Goal: Task Accomplishment & Management: Complete application form

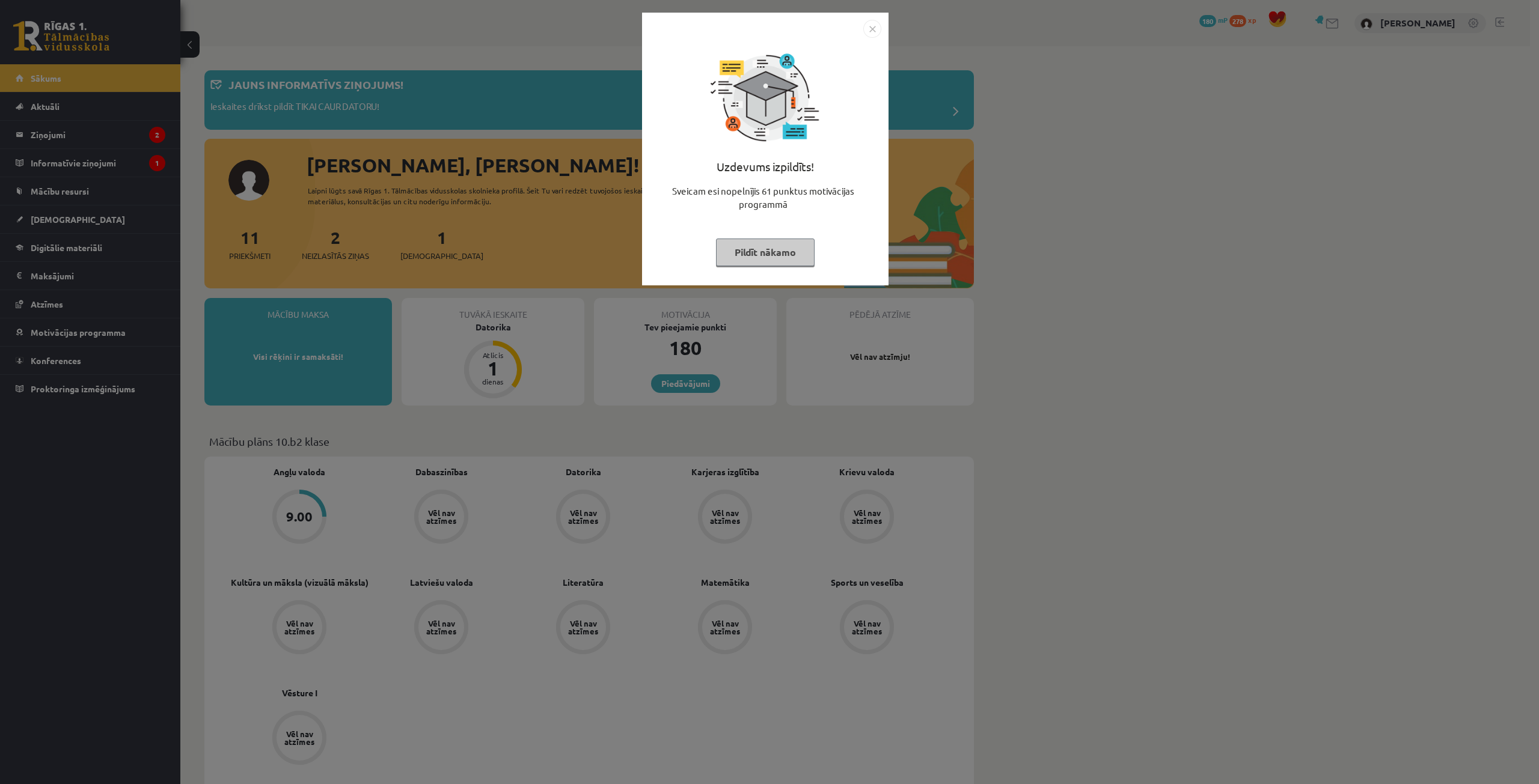
click at [775, 252] on button "Pildīt nākamo" at bounding box center [765, 252] width 99 height 28
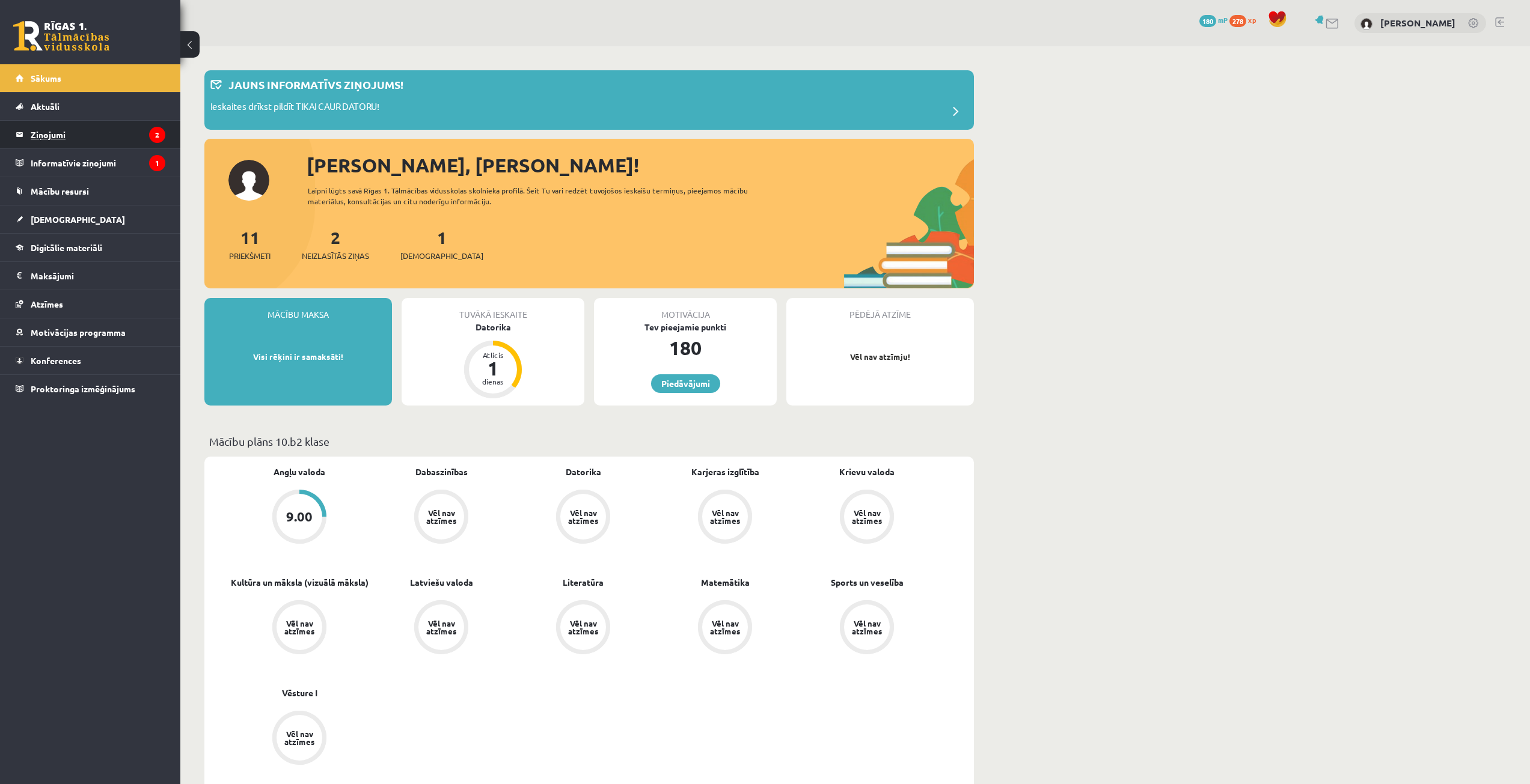
click at [99, 137] on legend "Ziņojumi 2" at bounding box center [97, 135] width 135 height 28
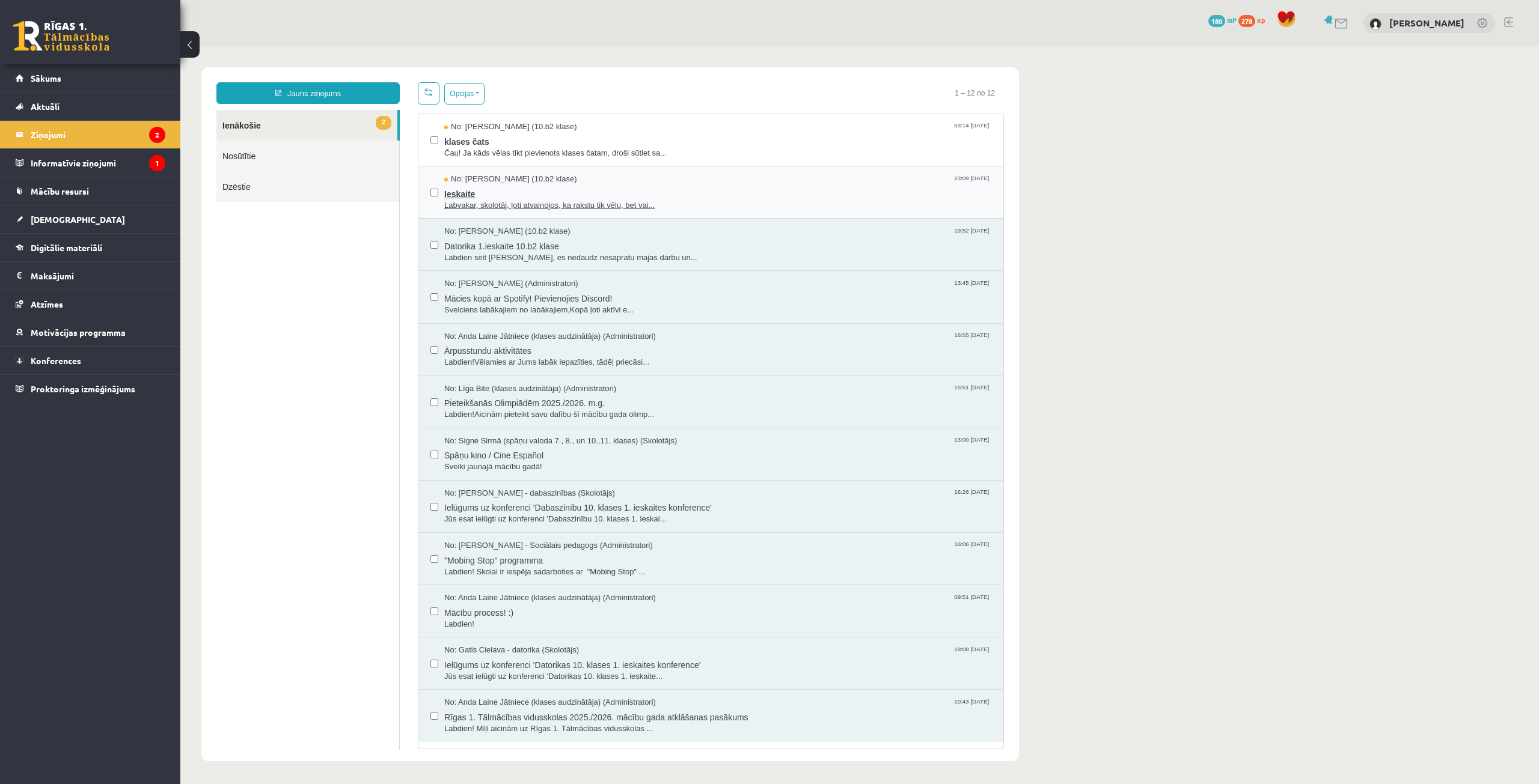
click at [547, 182] on span "No: Marija Skudra (10.b2 klase)" at bounding box center [510, 179] width 133 height 11
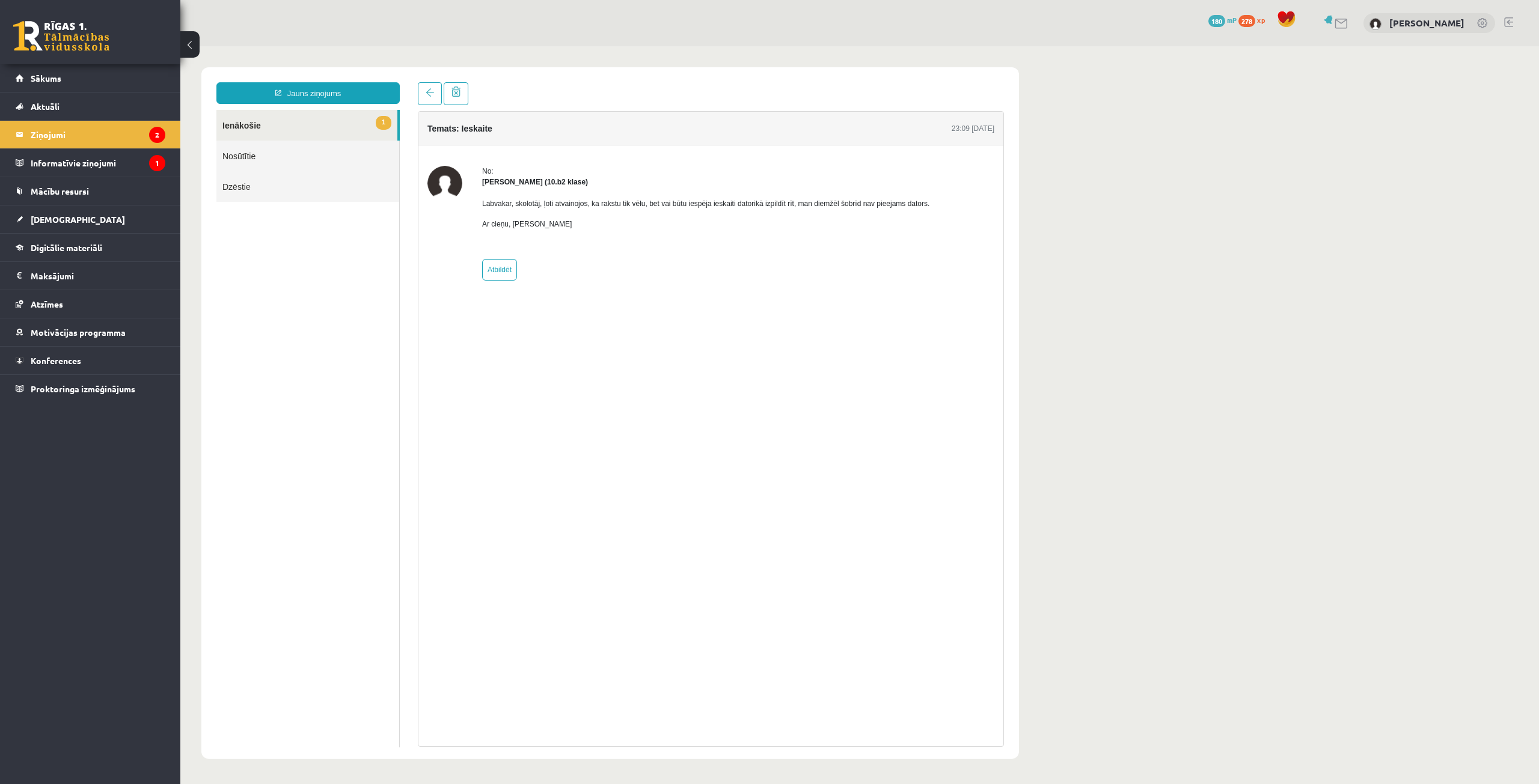
click at [289, 123] on link "1 Ienākošie" at bounding box center [306, 125] width 181 height 30
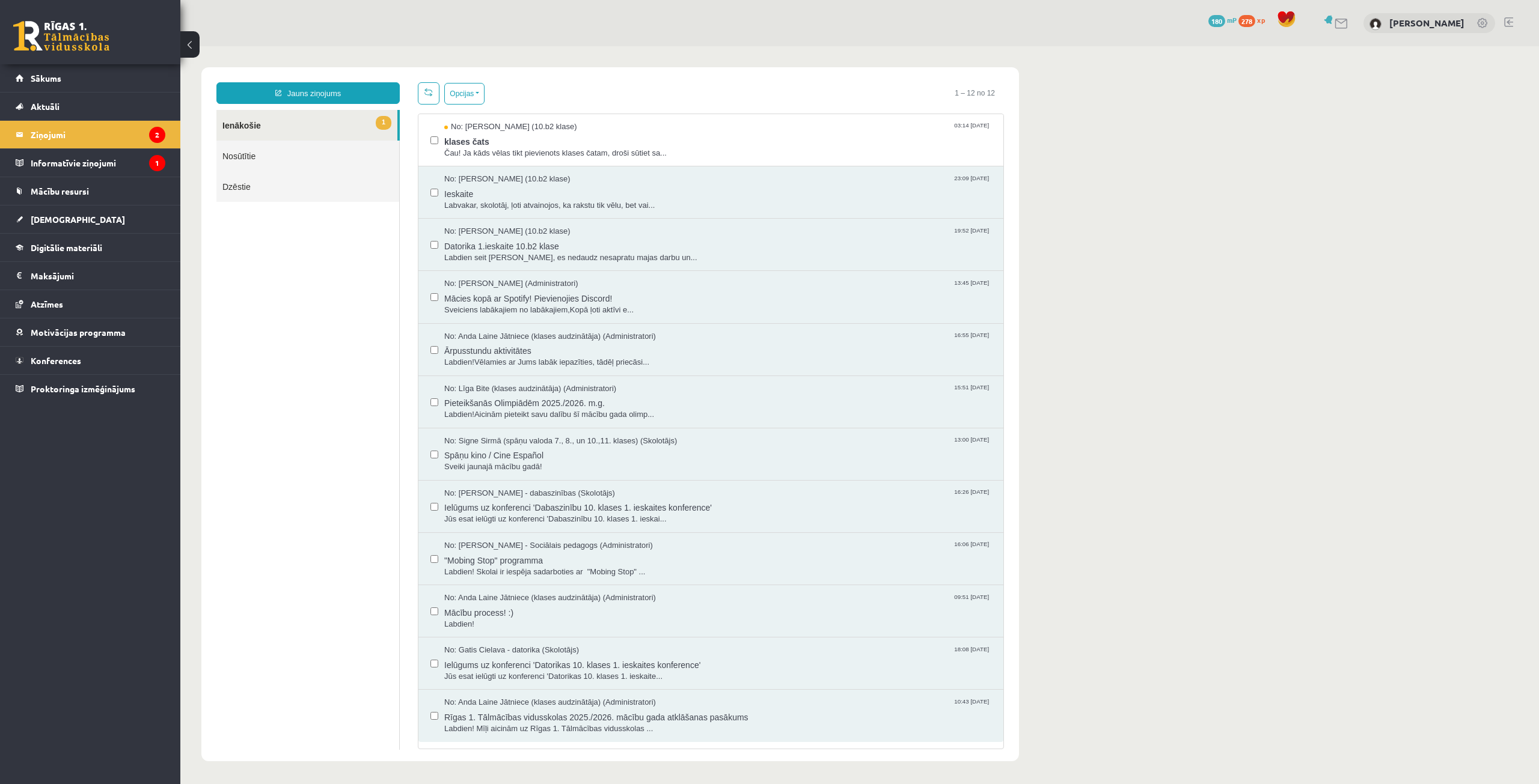
click at [238, 128] on link "1 Ienākošie" at bounding box center [306, 125] width 181 height 30
click at [522, 143] on span "klases čats" at bounding box center [717, 140] width 547 height 15
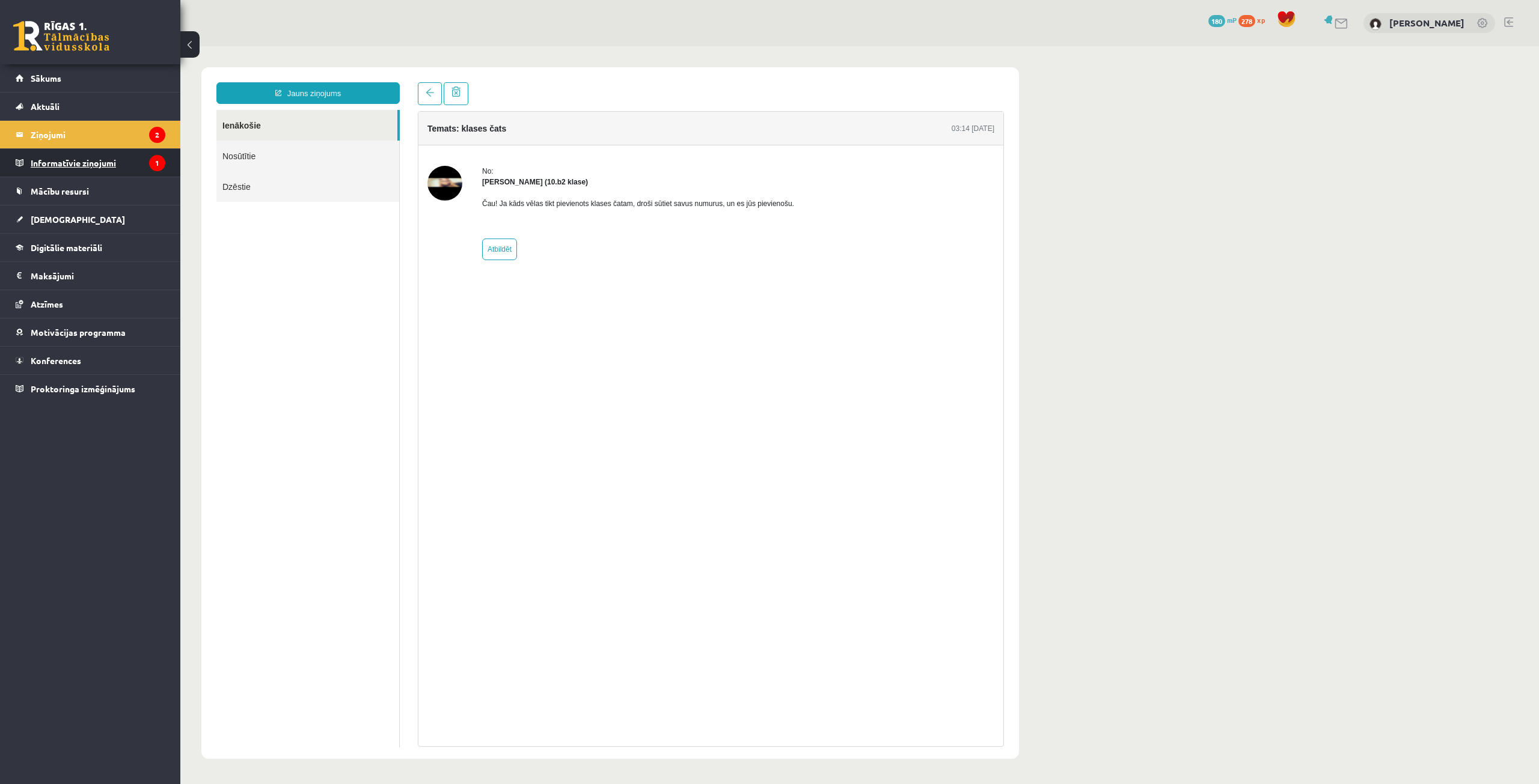
click at [106, 160] on legend "Informatīvie ziņojumi 1" at bounding box center [97, 163] width 135 height 28
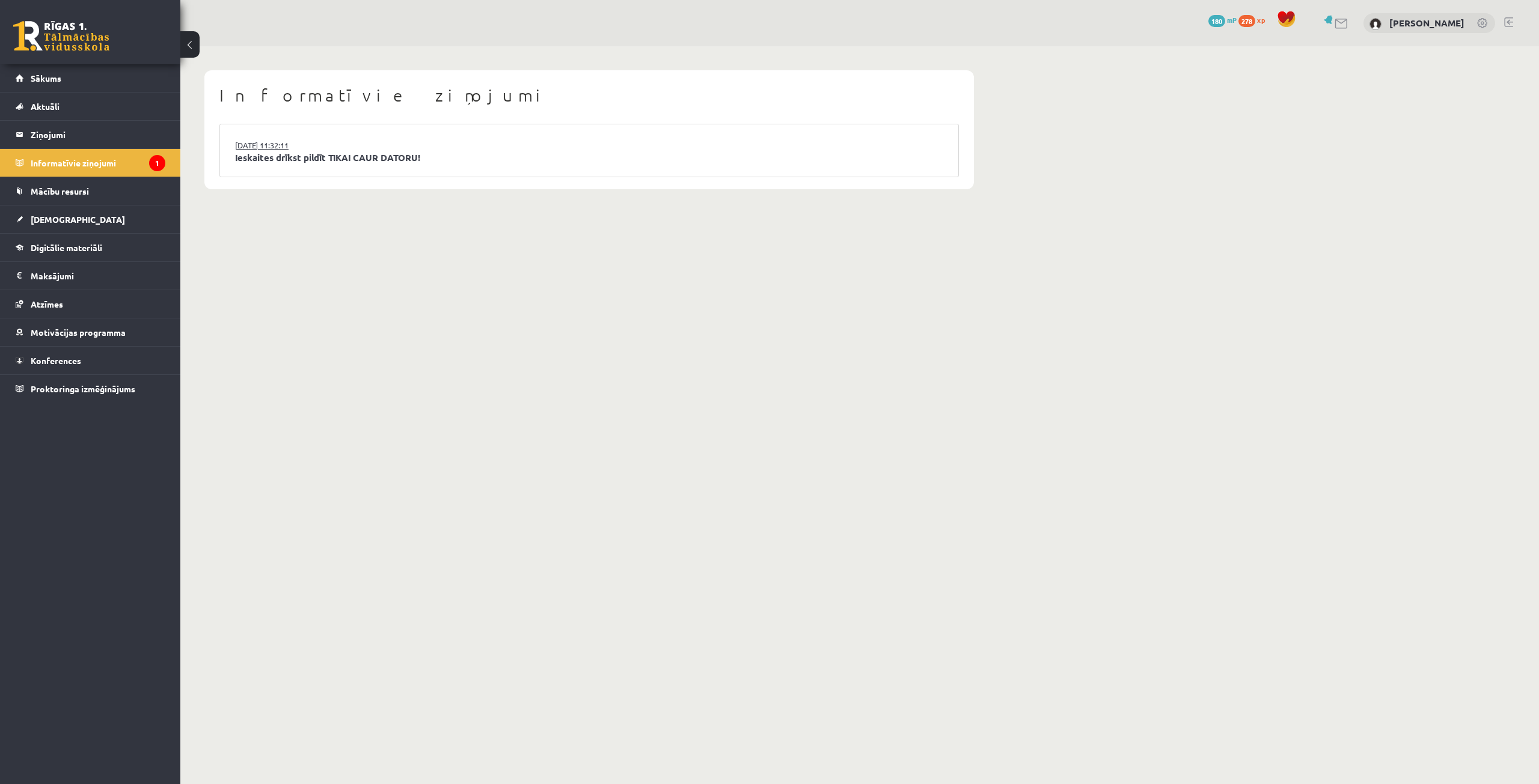
click at [293, 143] on link "15.09.2025 11:32:11" at bounding box center [280, 145] width 90 height 12
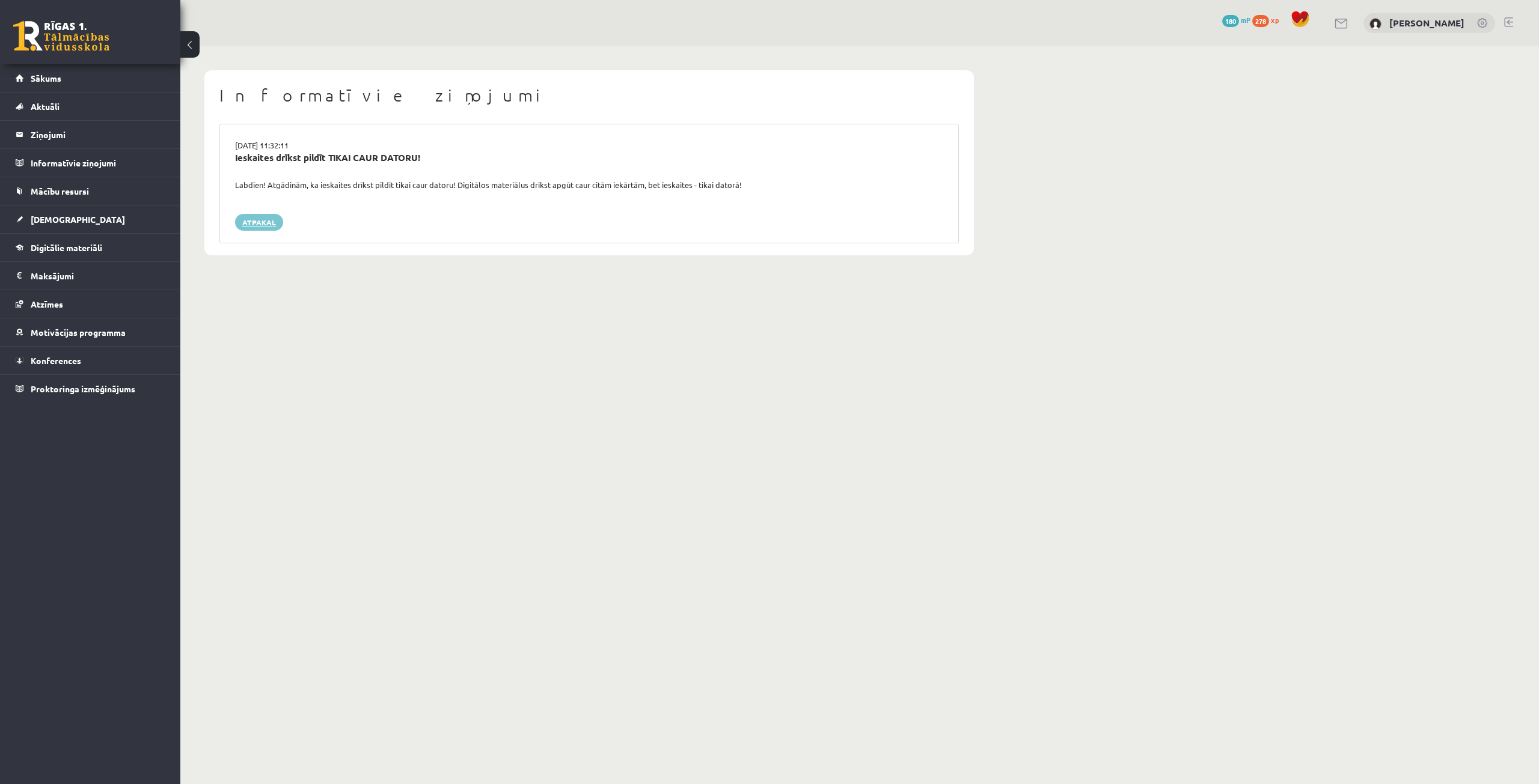
click at [274, 224] on link "Atpakaļ" at bounding box center [259, 222] width 48 height 17
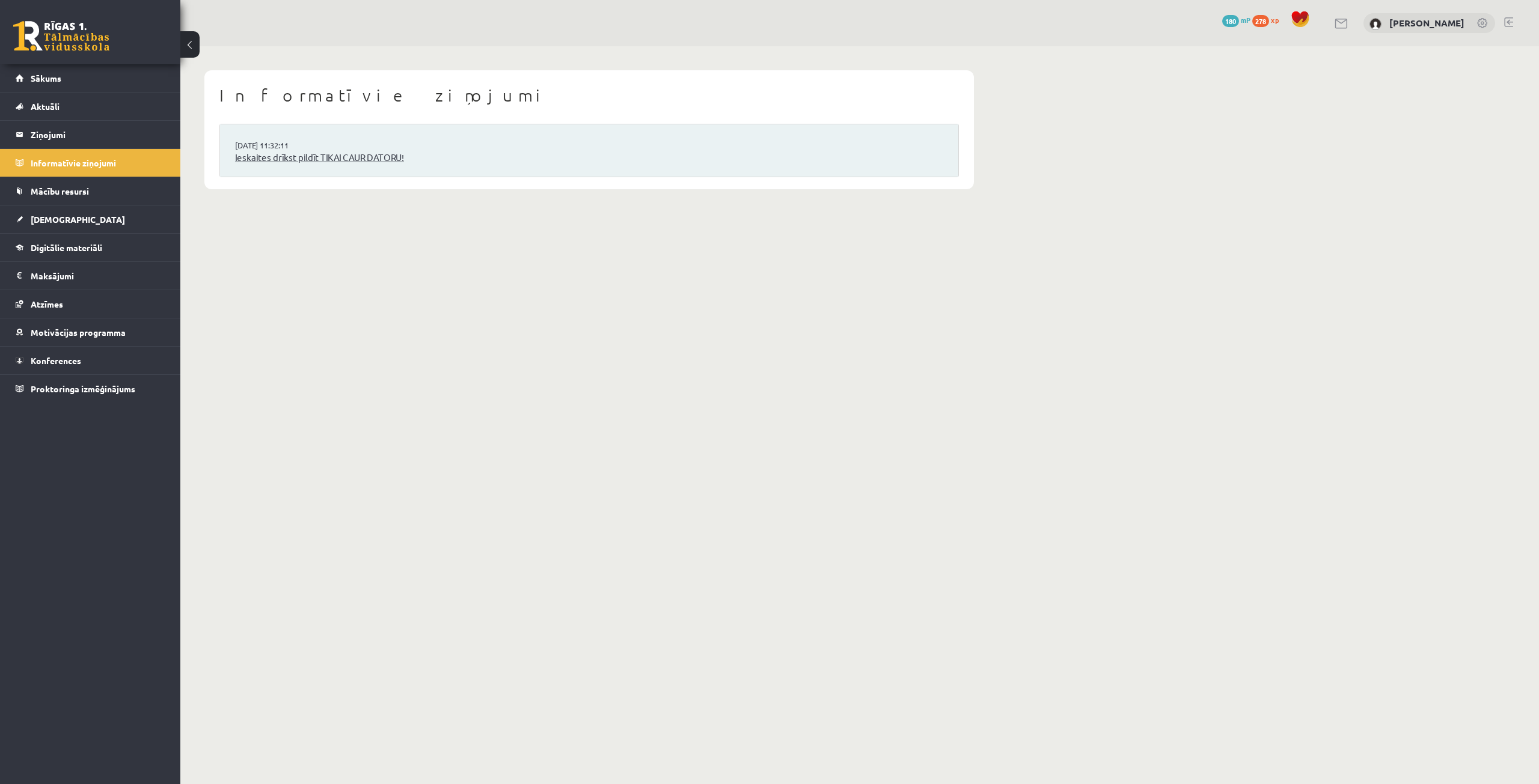
click at [312, 156] on link "Ieskaites drīkst pildīt TIKAI CAUR DATORU!" at bounding box center [589, 158] width 708 height 14
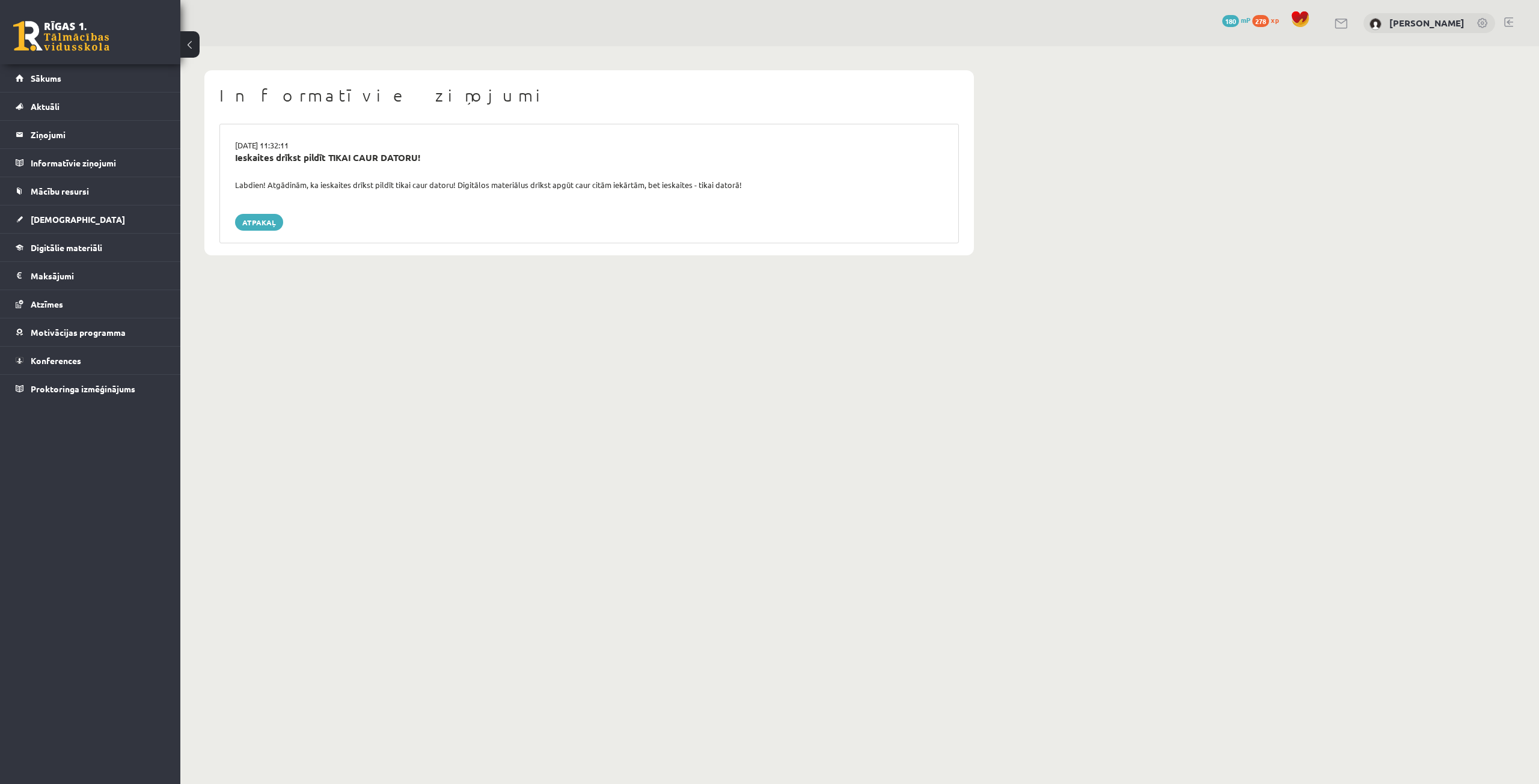
click at [372, 185] on div "Labdien! Atgādinām, ka ieskaites drīkst pildīt tikai caur datoru! Digitālos mat…" at bounding box center [589, 185] width 726 height 12
click at [72, 219] on link "[DEMOGRAPHIC_DATA]" at bounding box center [91, 219] width 150 height 28
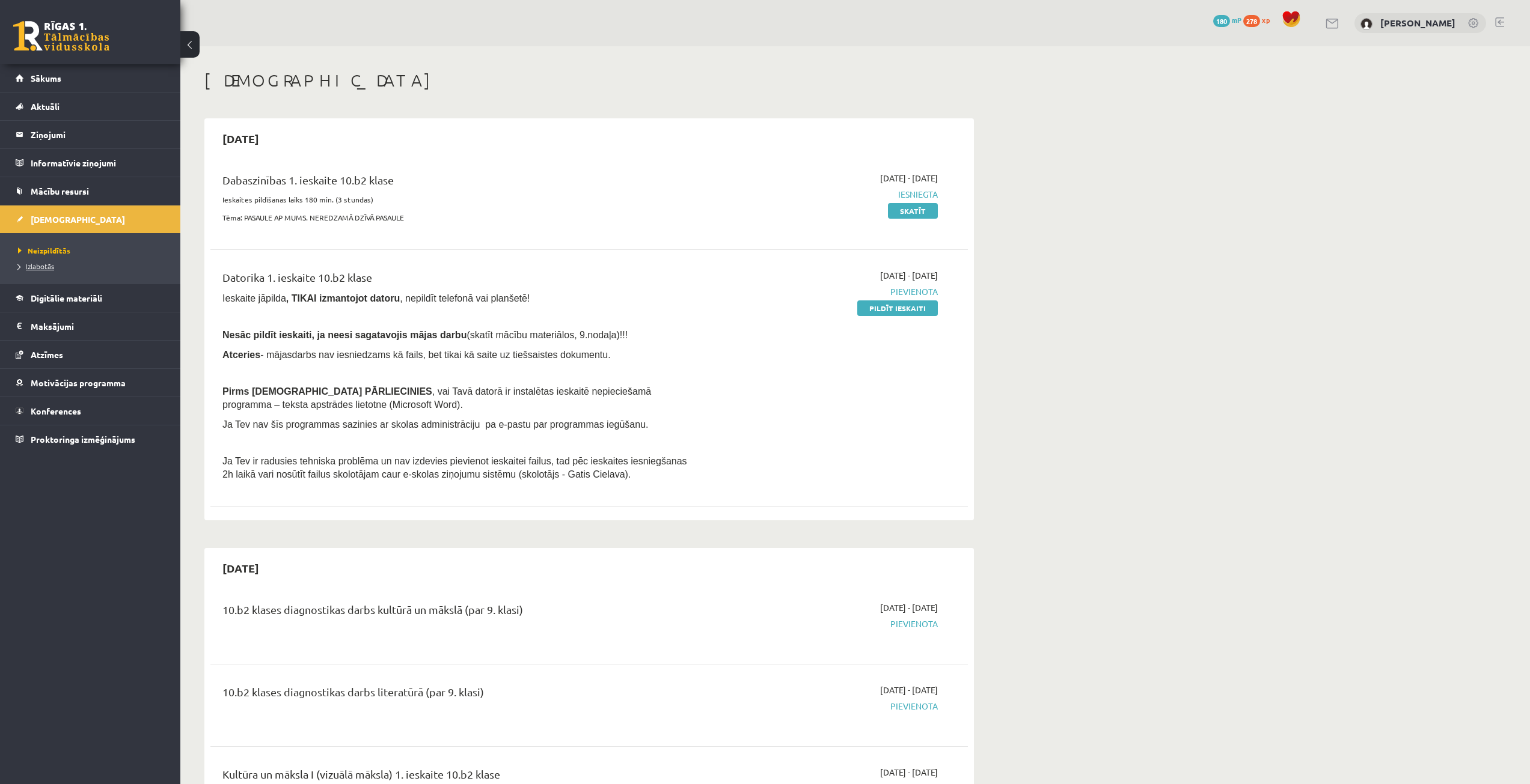
click at [42, 263] on span "Izlabotās" at bounding box center [36, 266] width 36 height 10
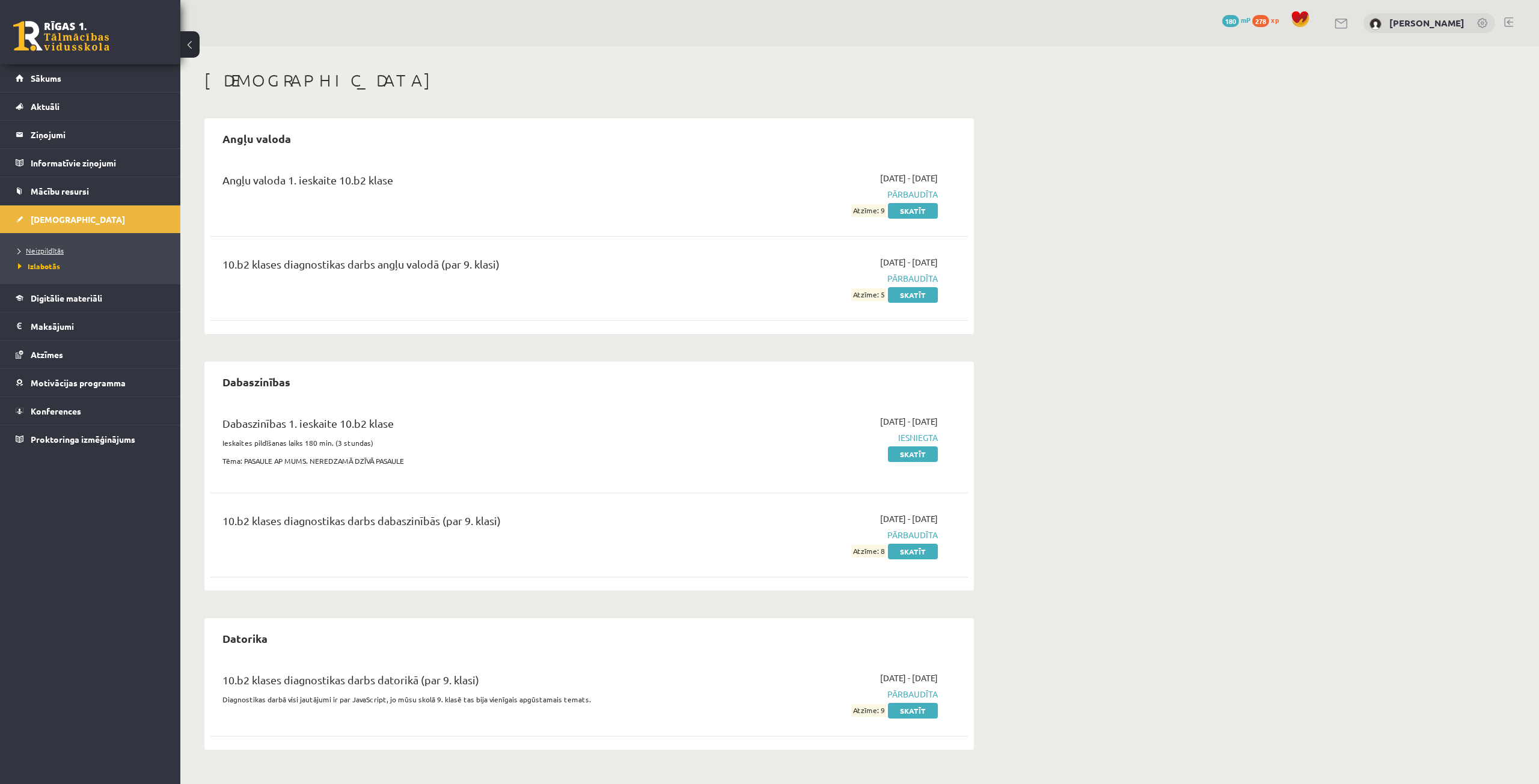
click at [64, 252] on link "Neizpildītās" at bounding box center [93, 251] width 150 height 11
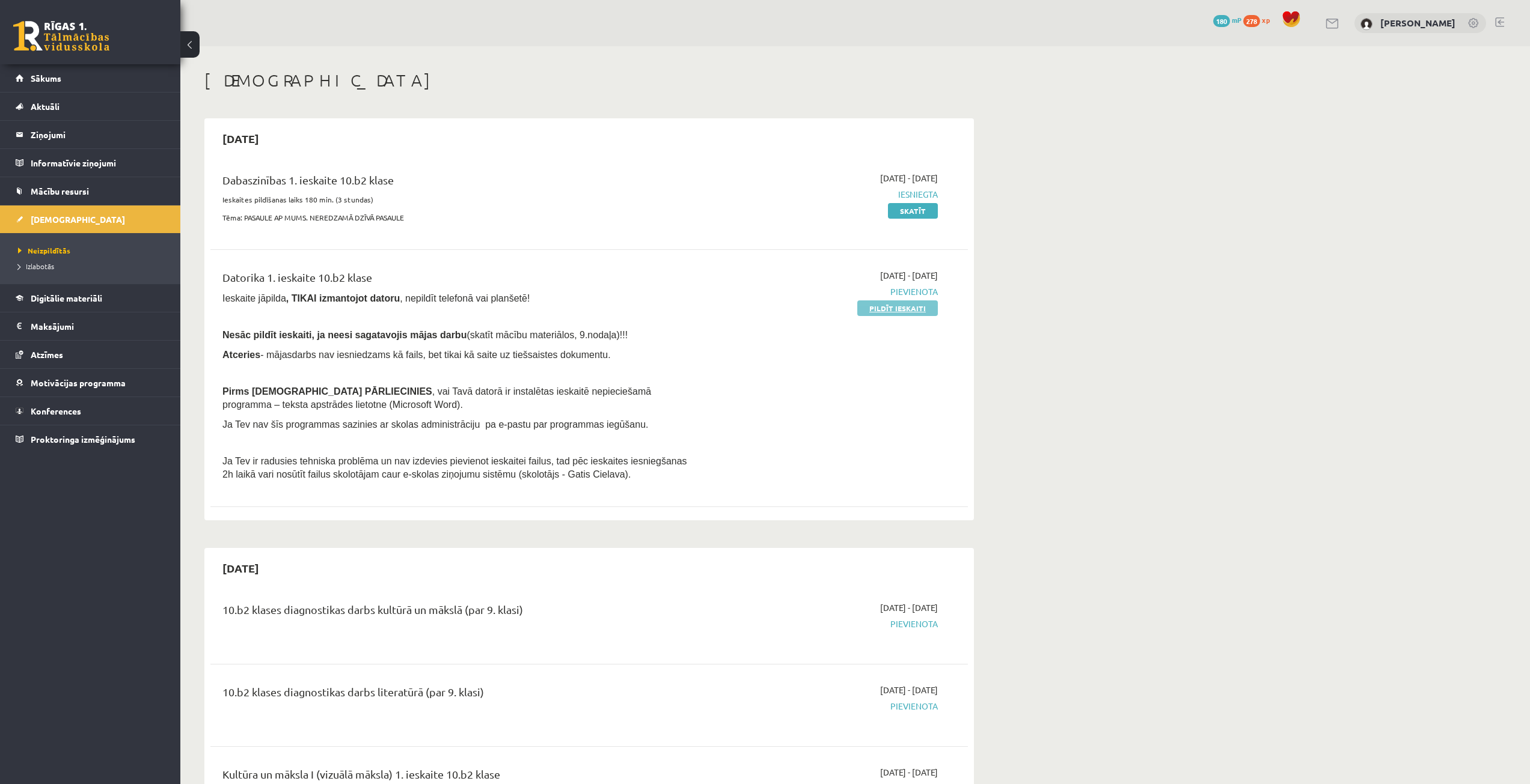
click at [902, 311] on link "Pildīt ieskaiti" at bounding box center [898, 308] width 81 height 16
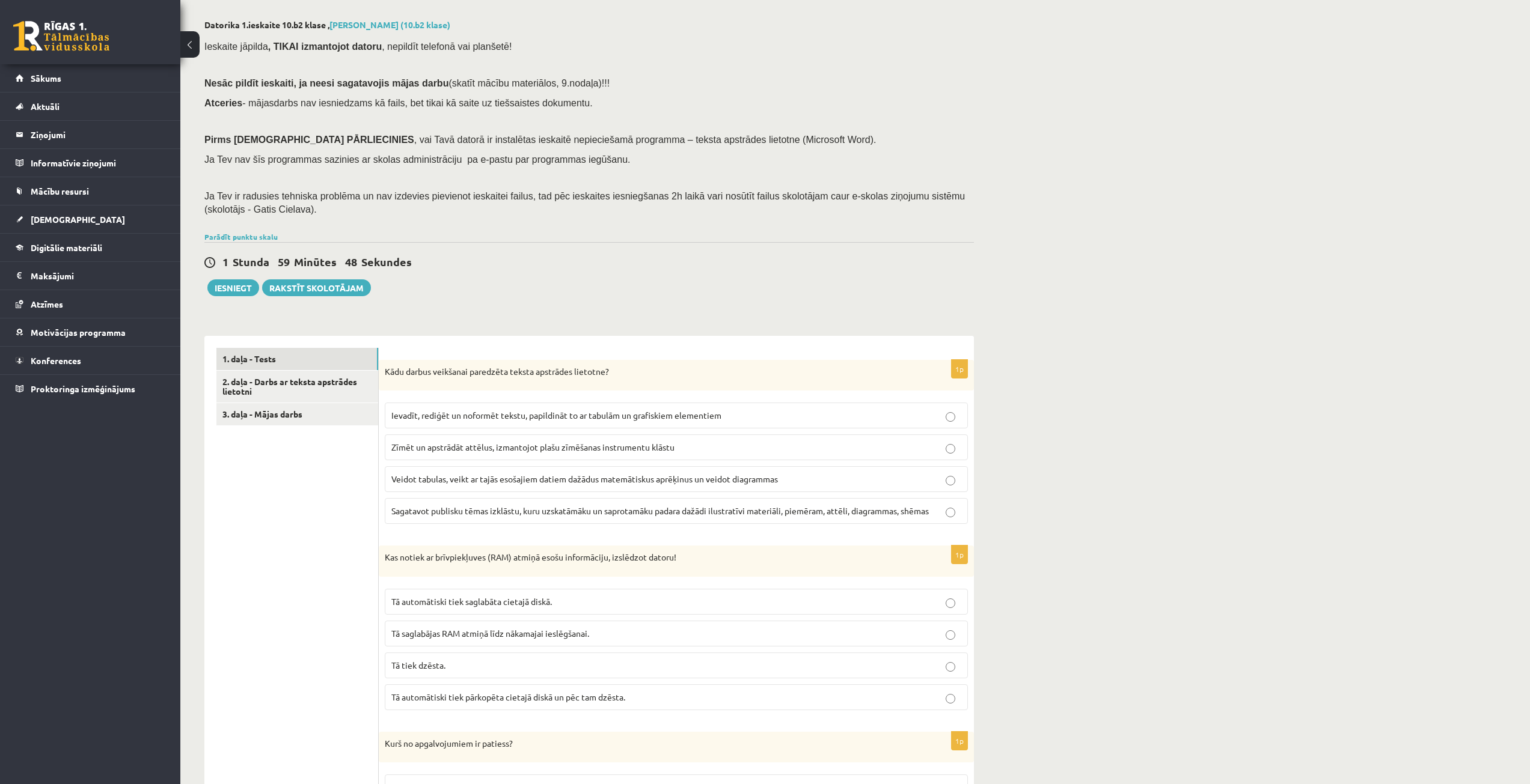
scroll to position [60, 0]
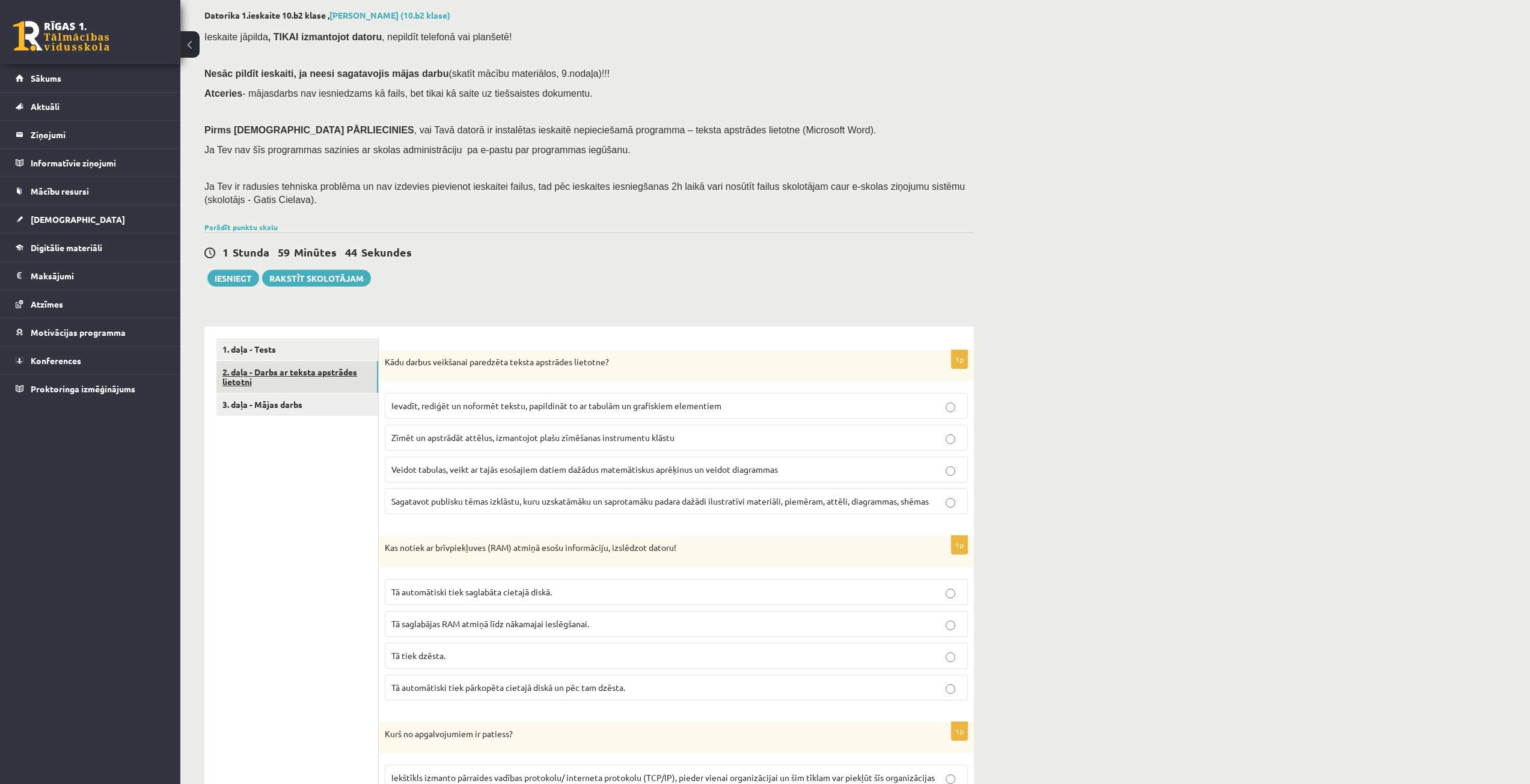
click at [333, 370] on link "2. daļa - Darbs ar teksta apstrādes lietotni" at bounding box center [297, 377] width 162 height 32
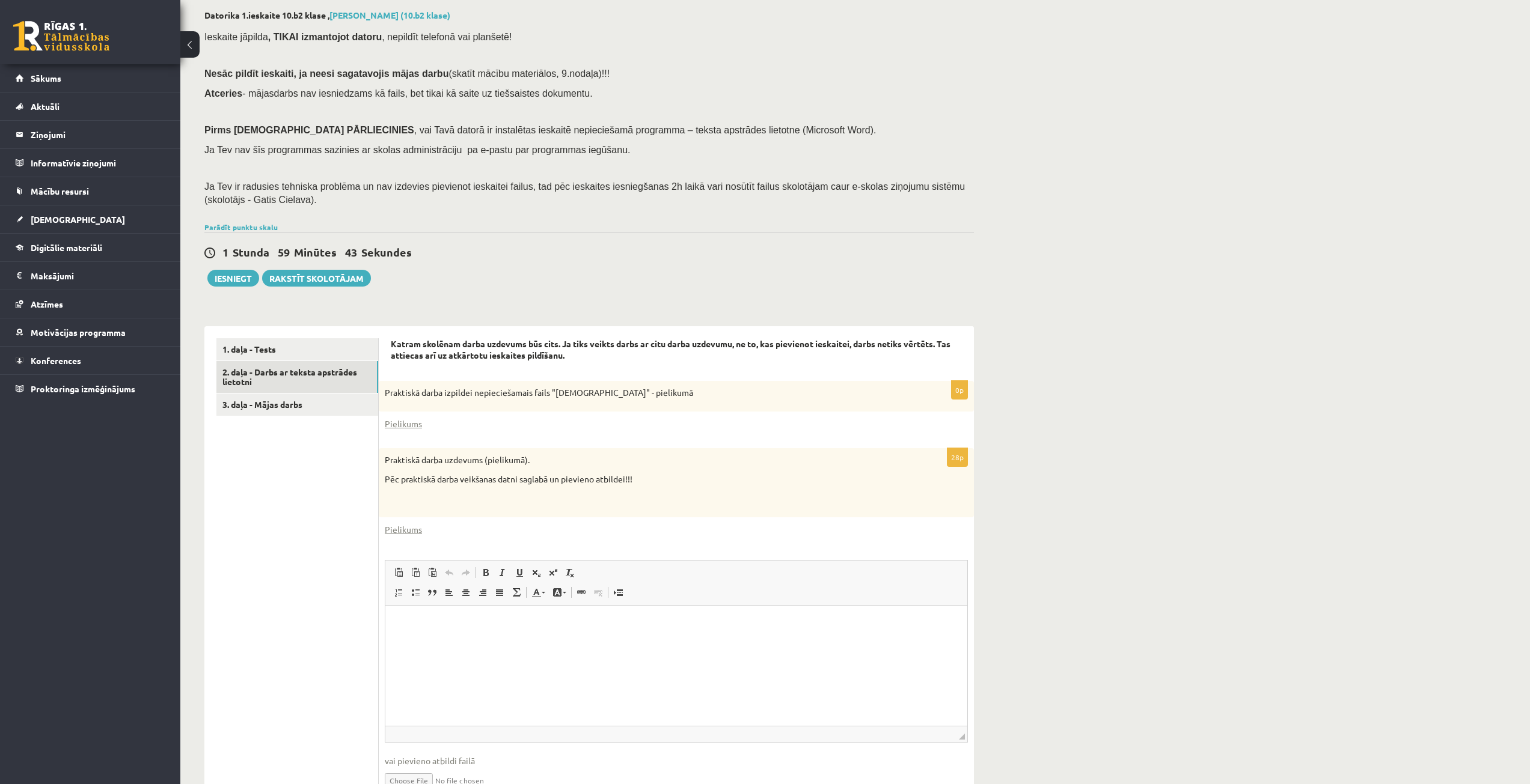
scroll to position [0, 0]
click at [287, 409] on link "3. daļa - Mājas darbs" at bounding box center [297, 405] width 162 height 23
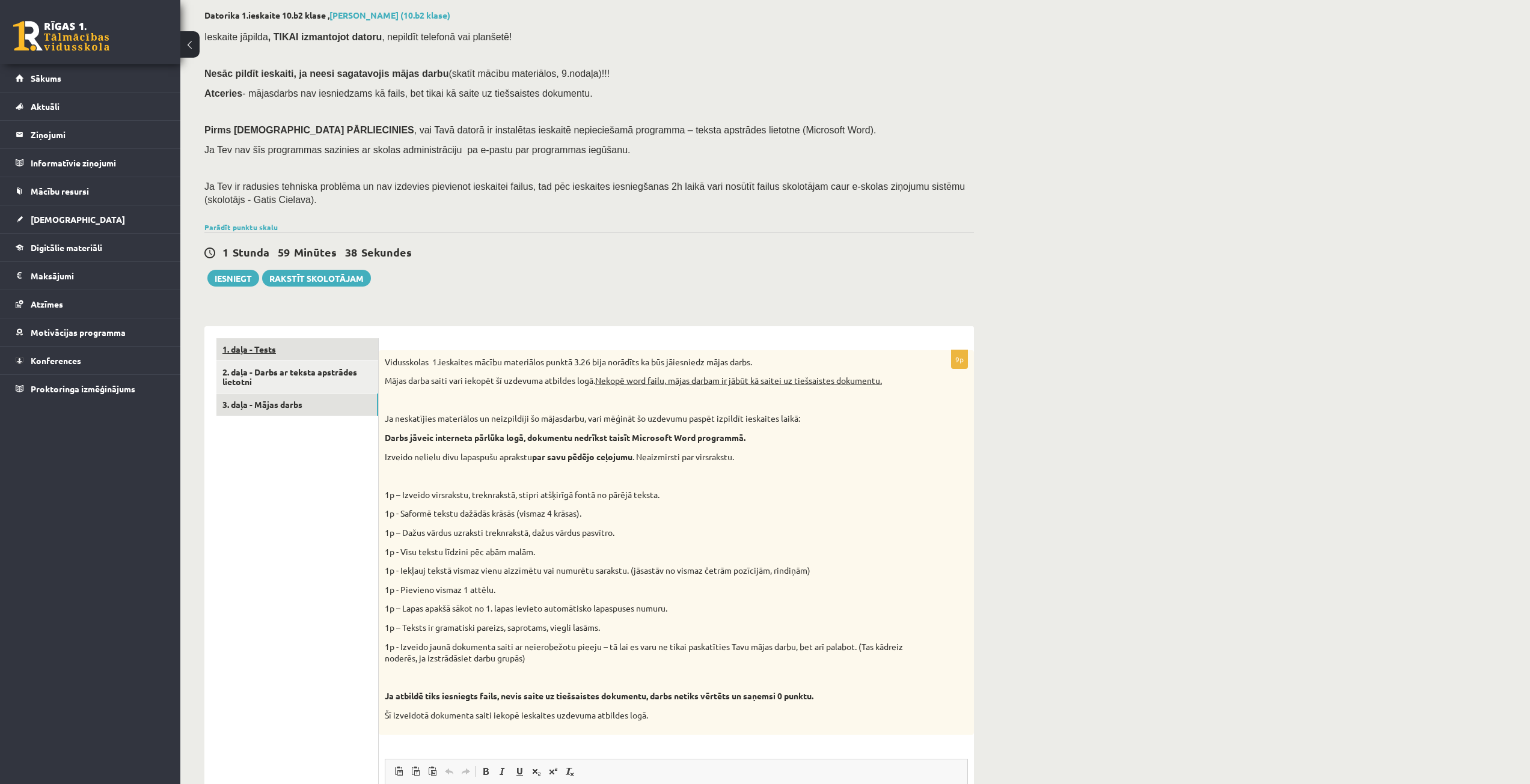
click at [284, 353] on link "1. daļa - Tests" at bounding box center [297, 350] width 162 height 23
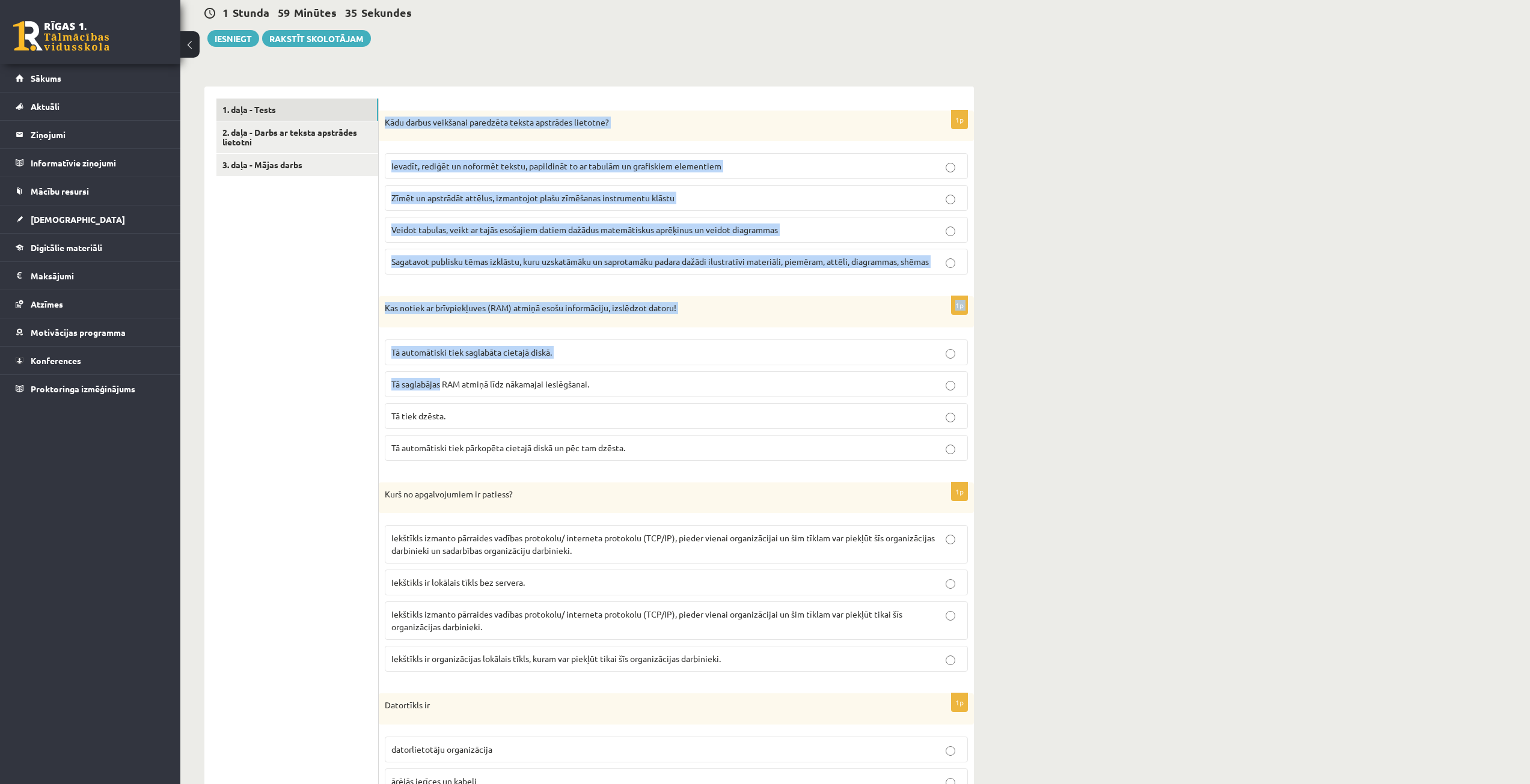
scroll to position [300, 0]
drag, startPoint x: 383, startPoint y: 361, endPoint x: 440, endPoint y: 394, distance: 65.9
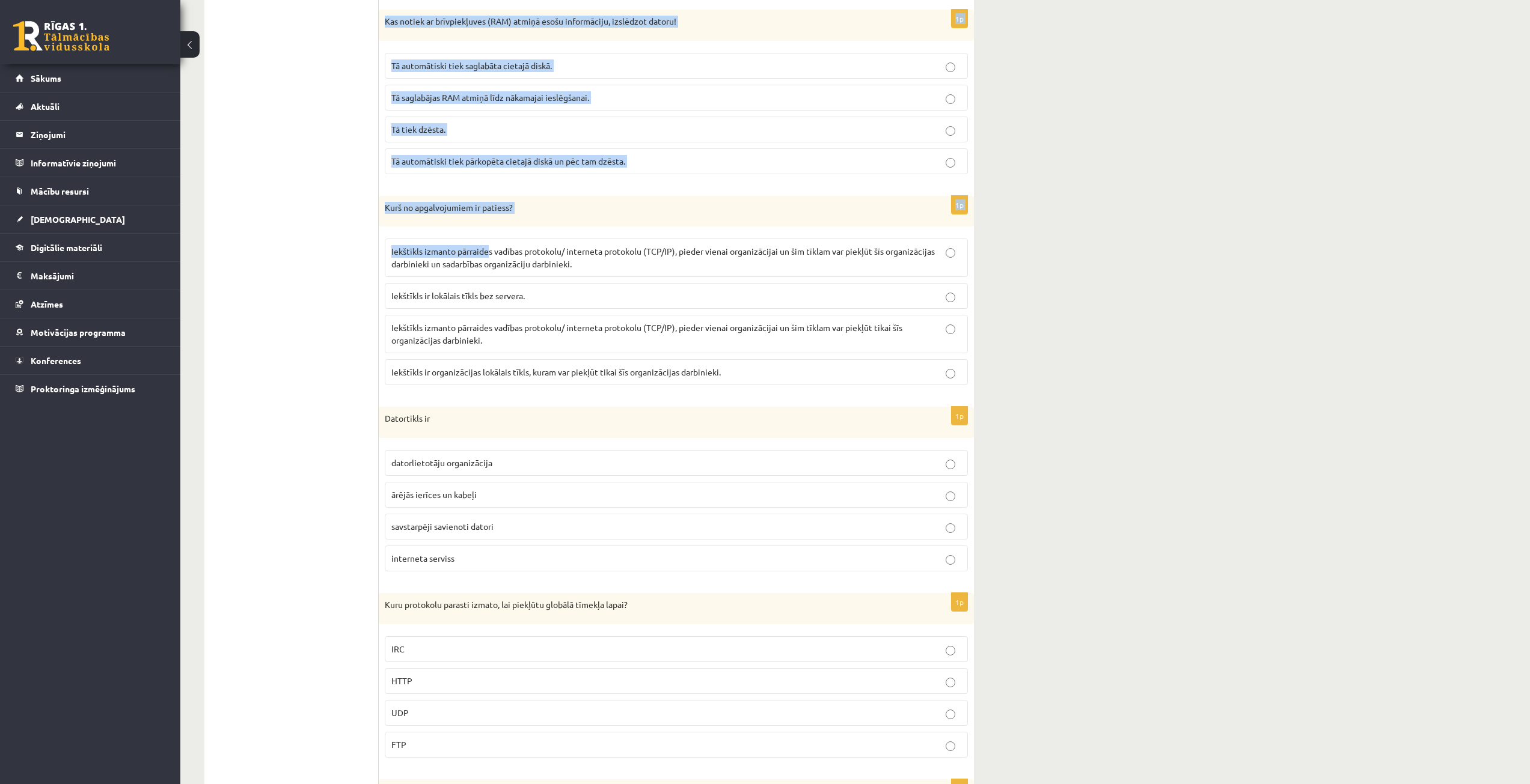
drag, startPoint x: 388, startPoint y: 103, endPoint x: 489, endPoint y: 224, distance: 157.6
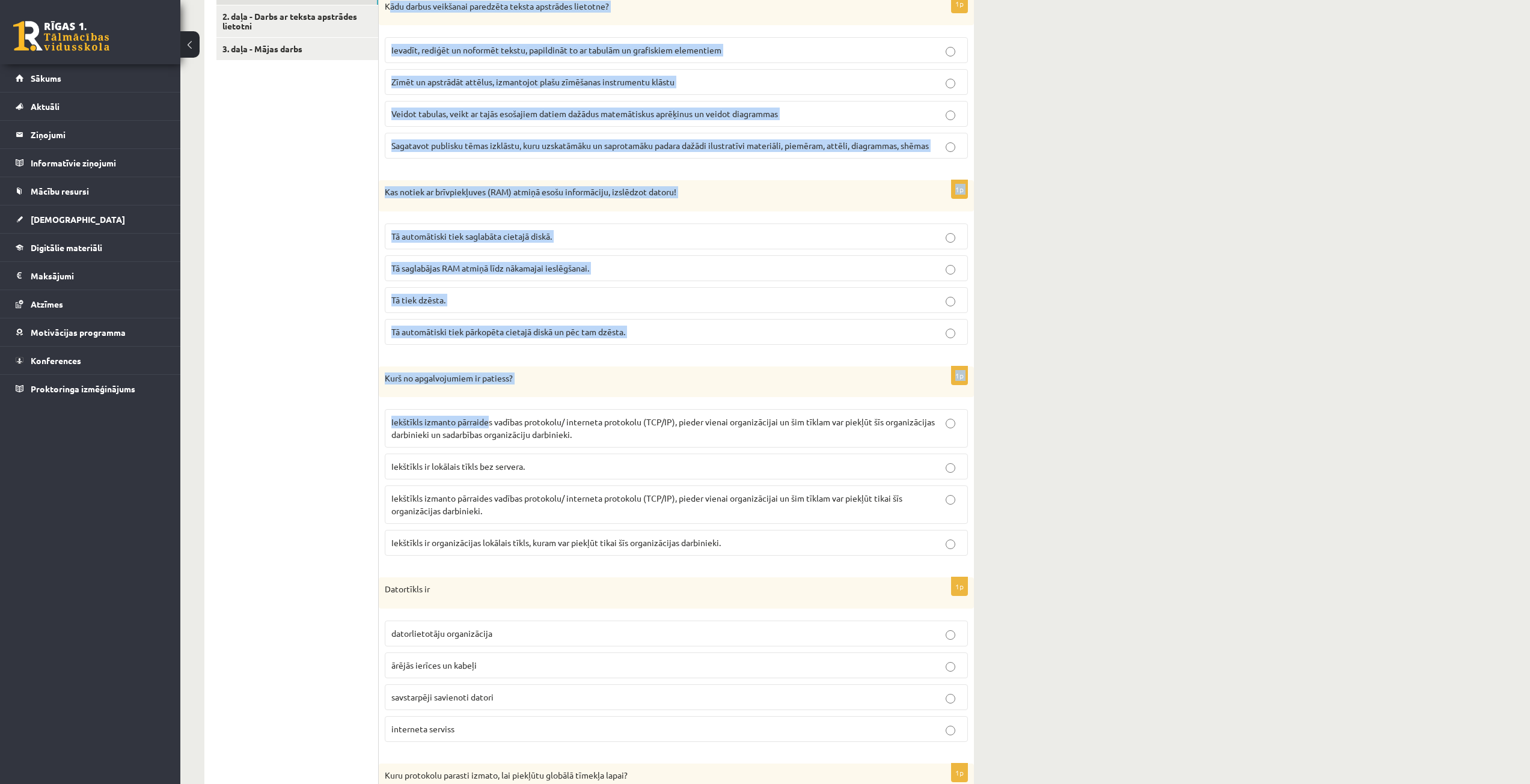
scroll to position [361, 0]
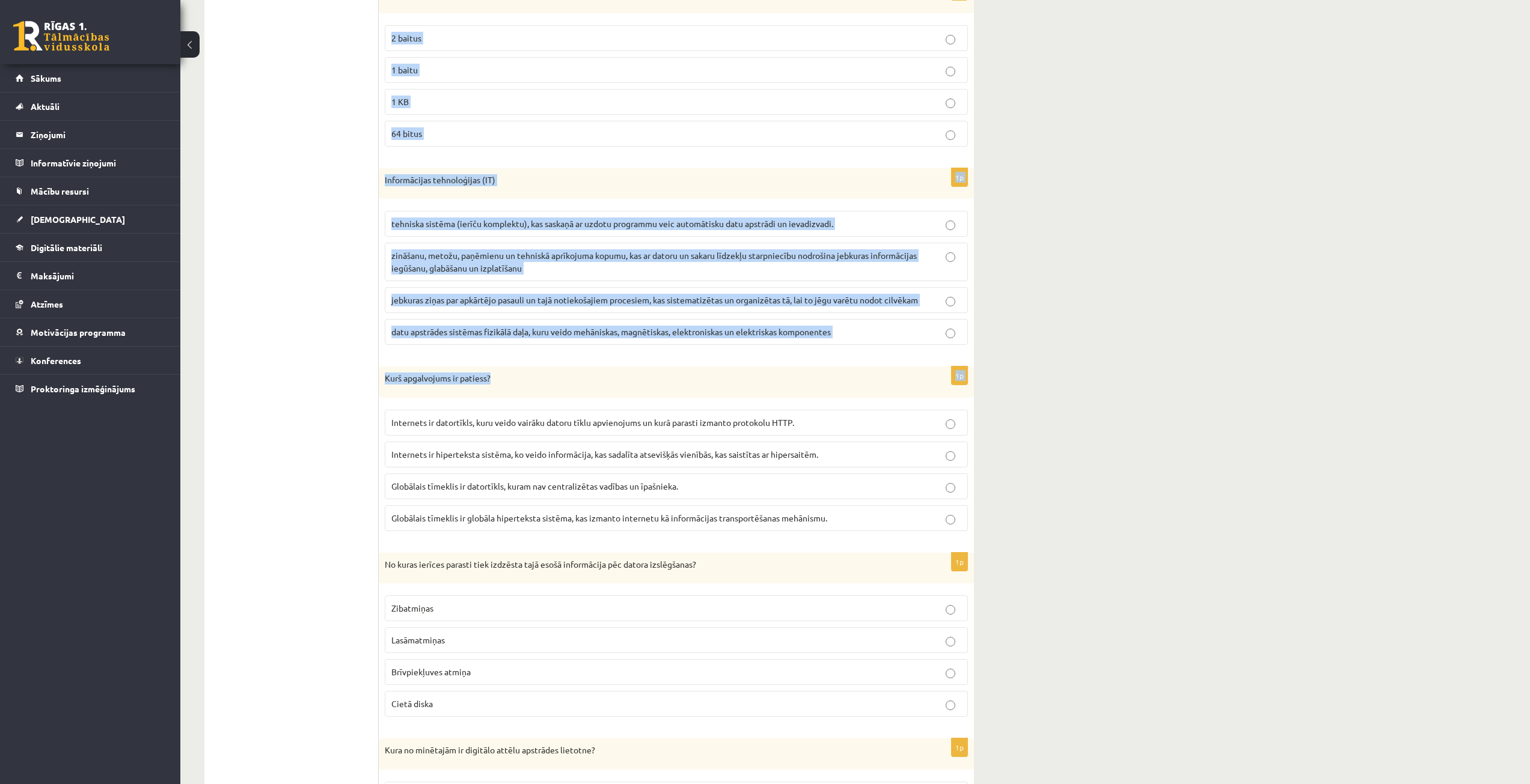
scroll to position [3018, 0]
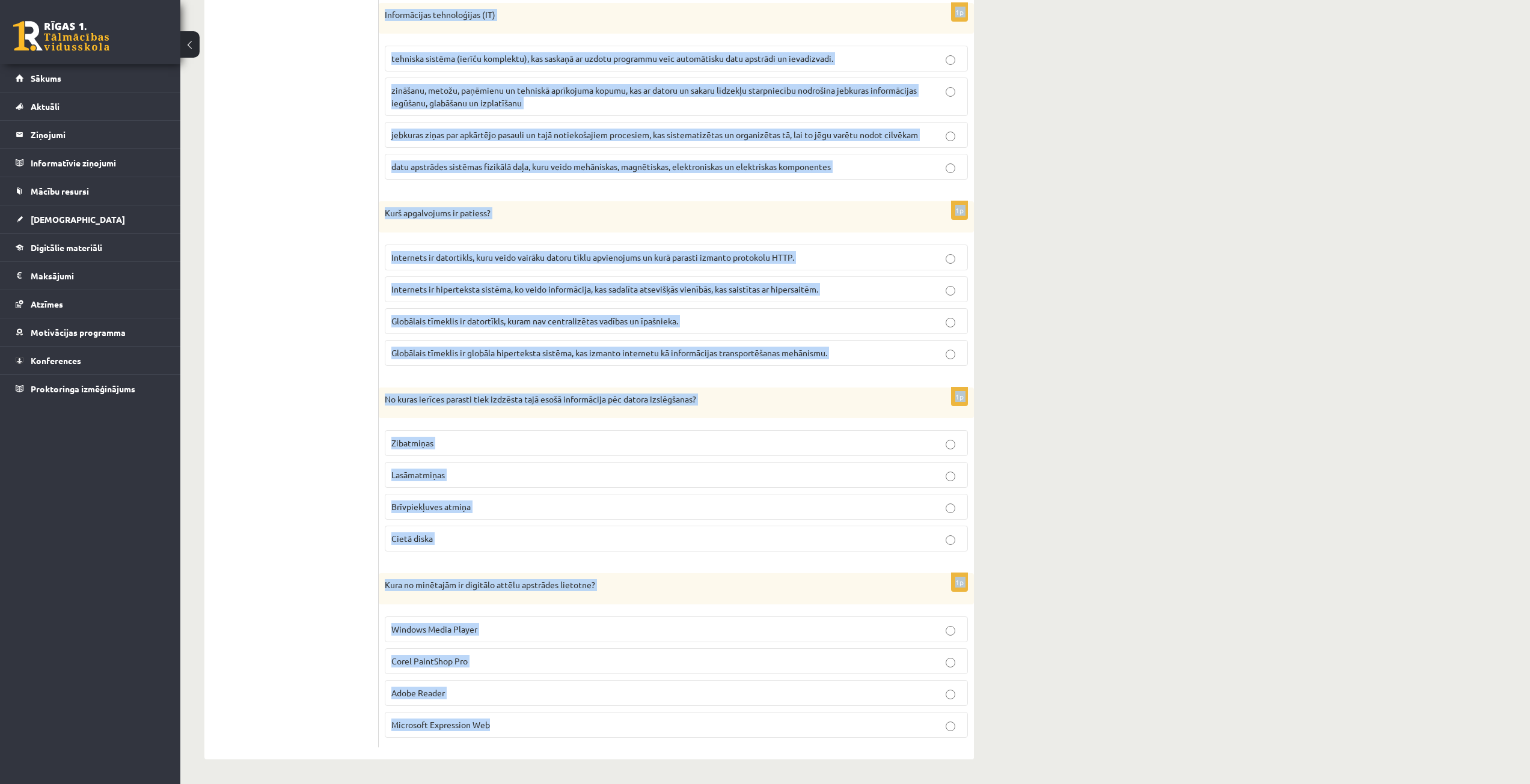
drag, startPoint x: 382, startPoint y: 48, endPoint x: 879, endPoint y: 734, distance: 847.1
copy body "Kādu darbus veikšanai paredzēta teksta apstrādes lietotne? Ievadīt, rediģēt un …"
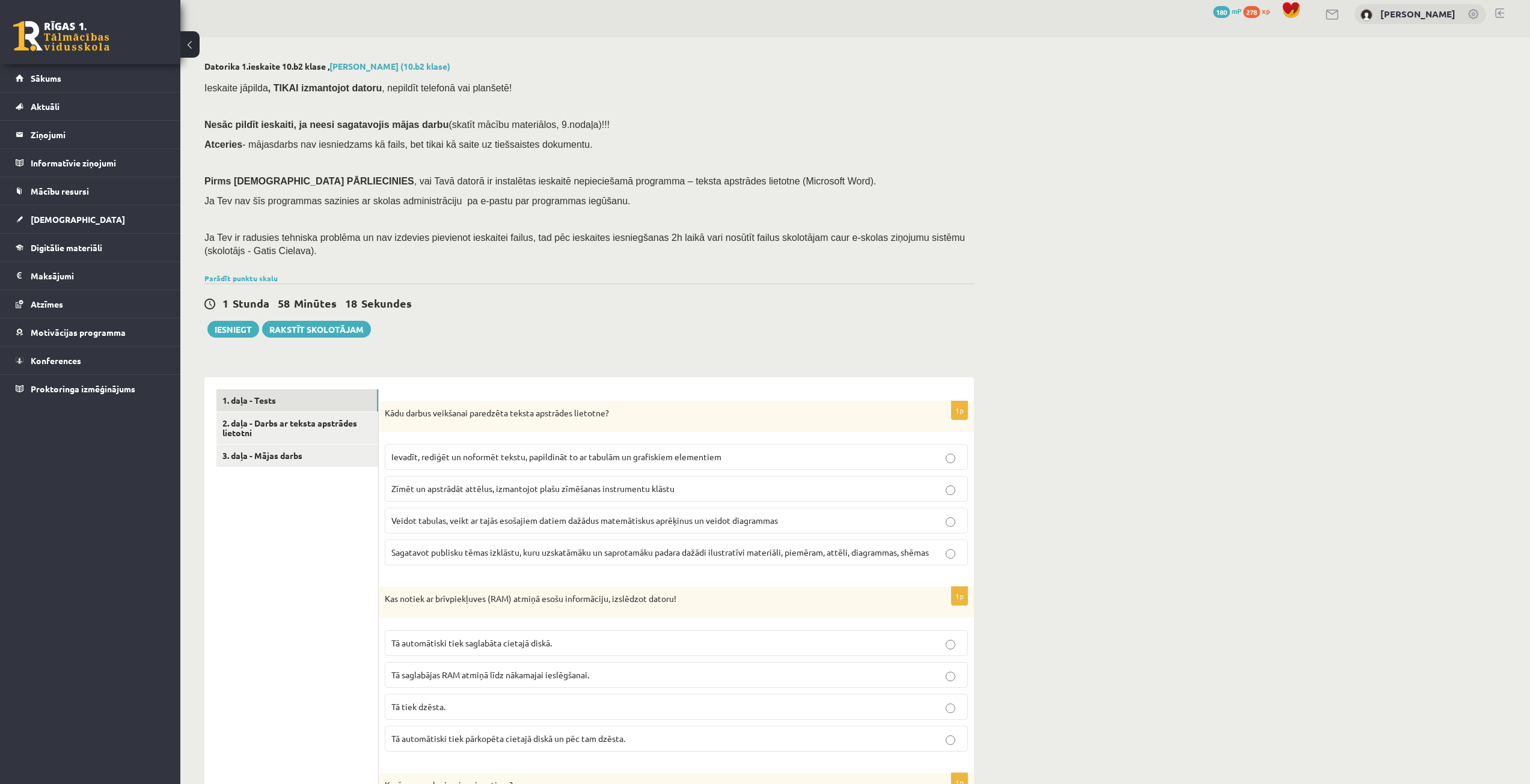
scroll to position [0, 0]
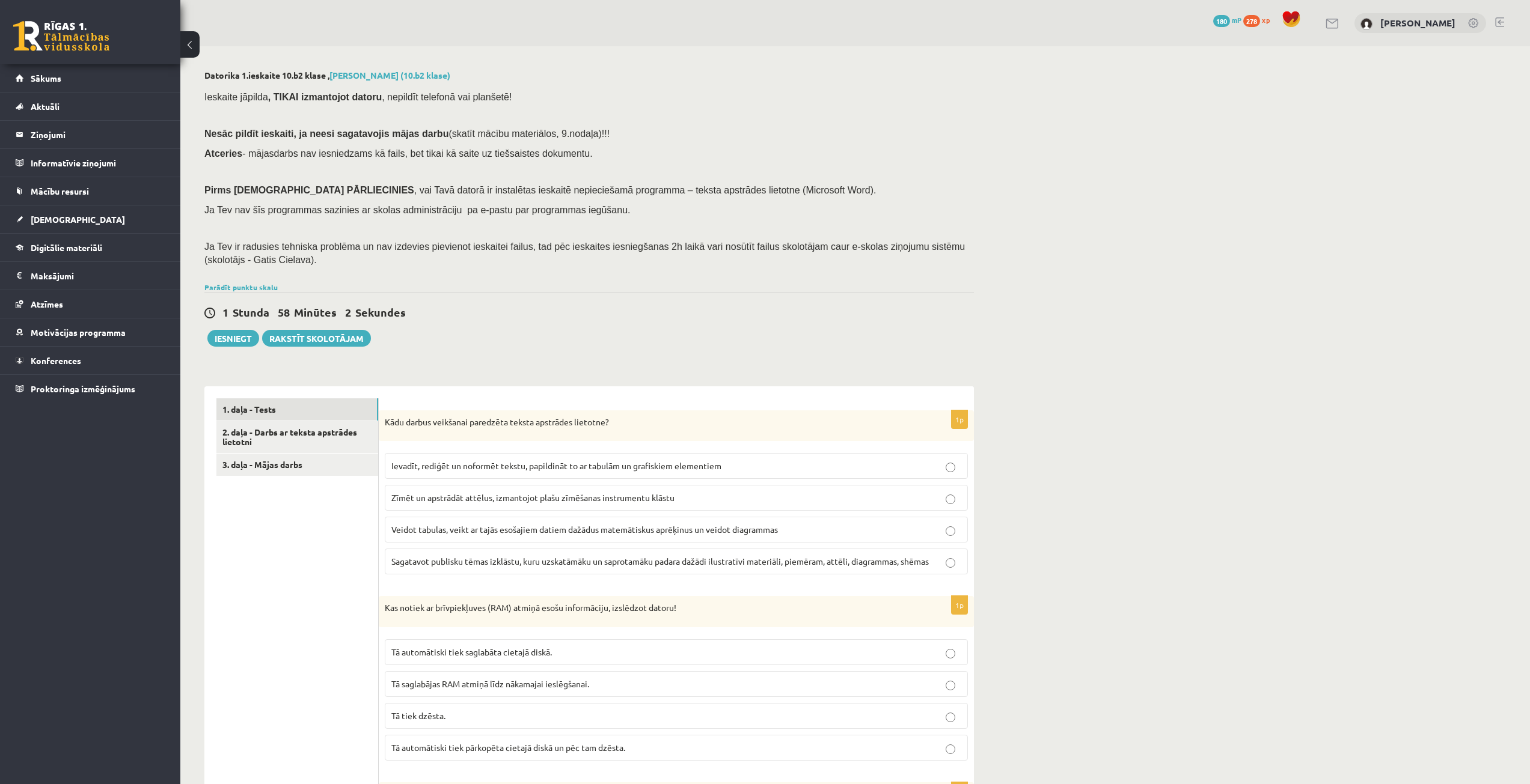
click at [467, 463] on span "Ievadīt, rediģēt un noformēt tekstu, papildināt to ar tabulām un grafiskiem ele…" at bounding box center [556, 466] width 330 height 11
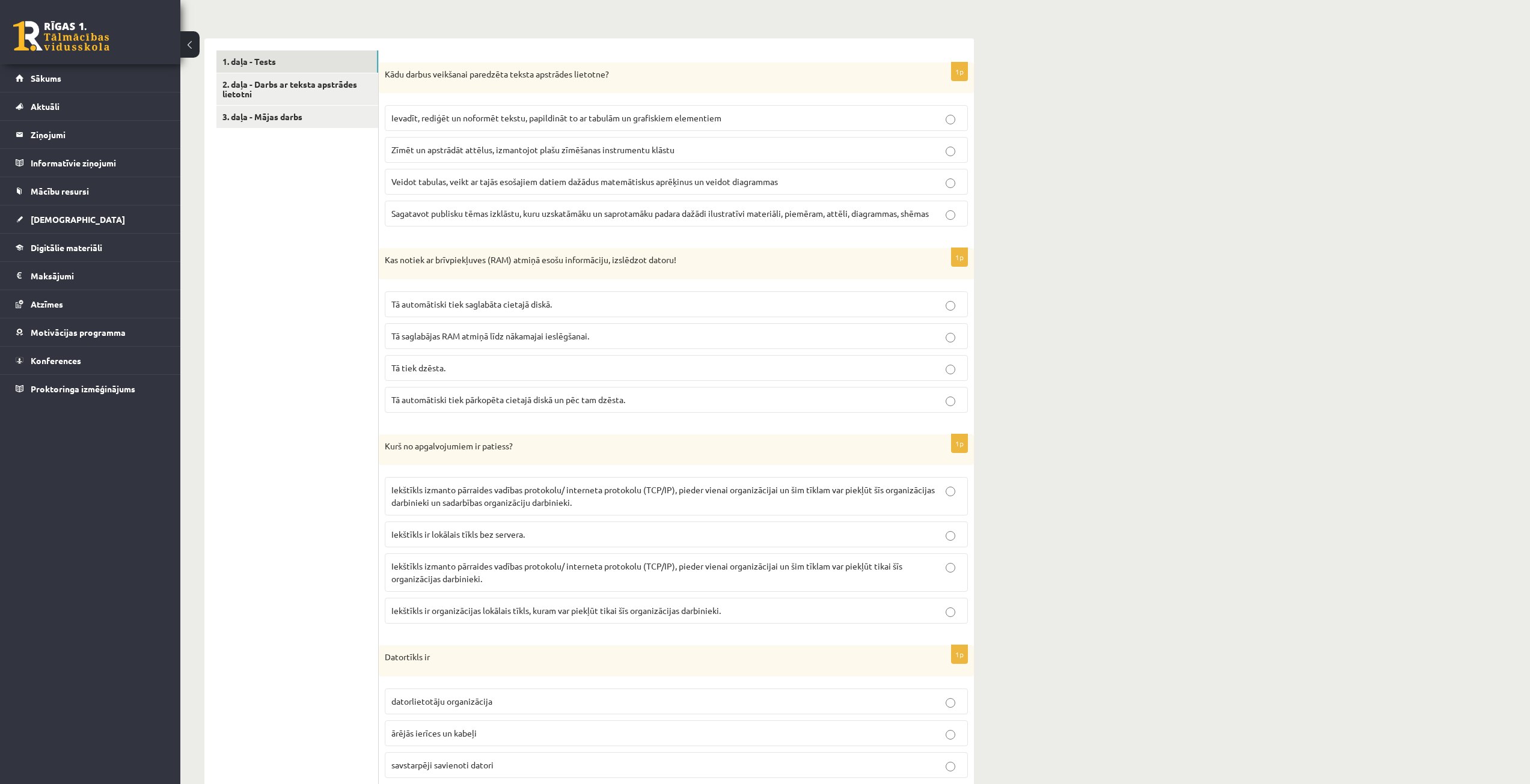
scroll to position [361, 0]
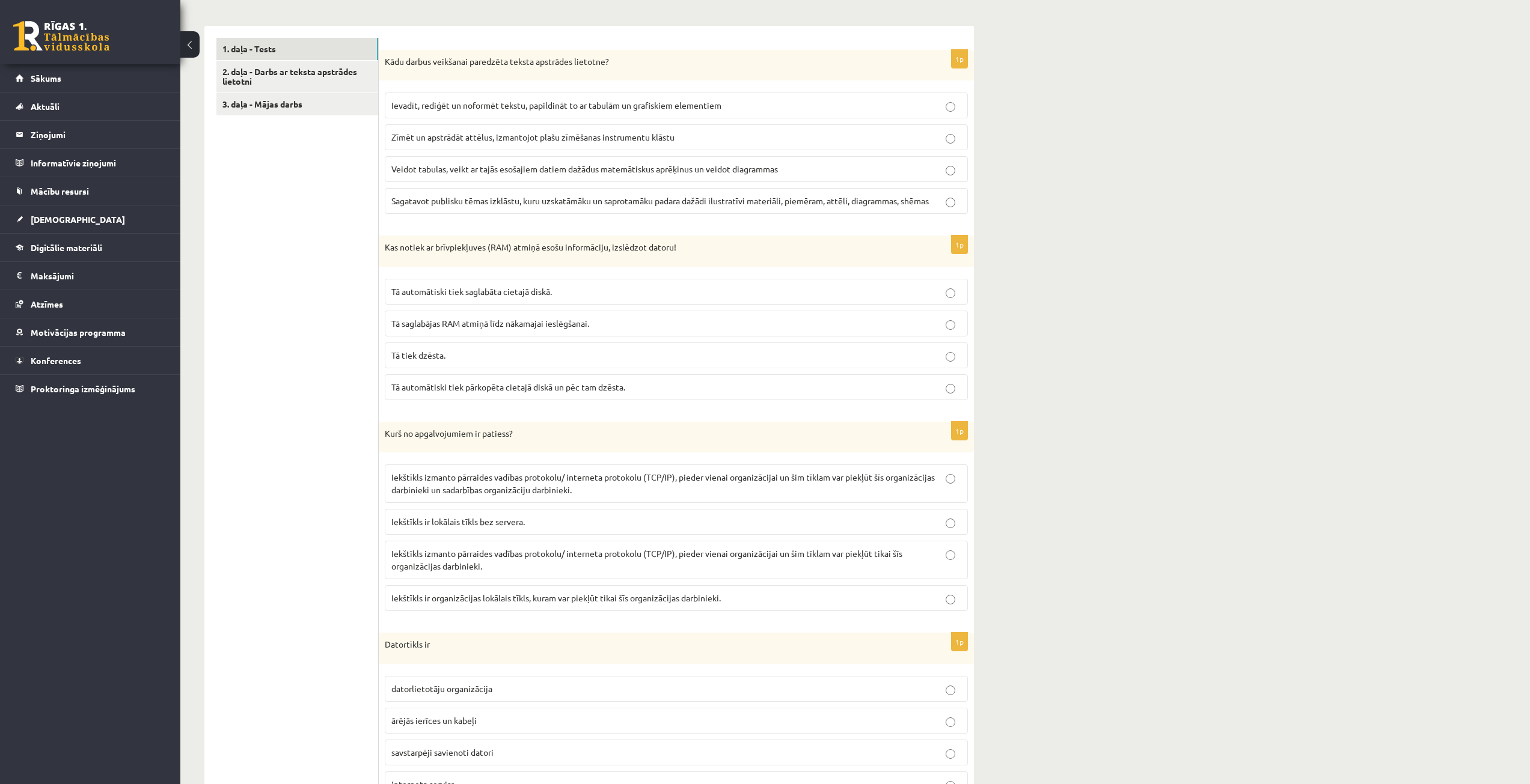
click at [435, 356] on span "Tā tiek dzēsta." at bounding box center [418, 355] width 54 height 11
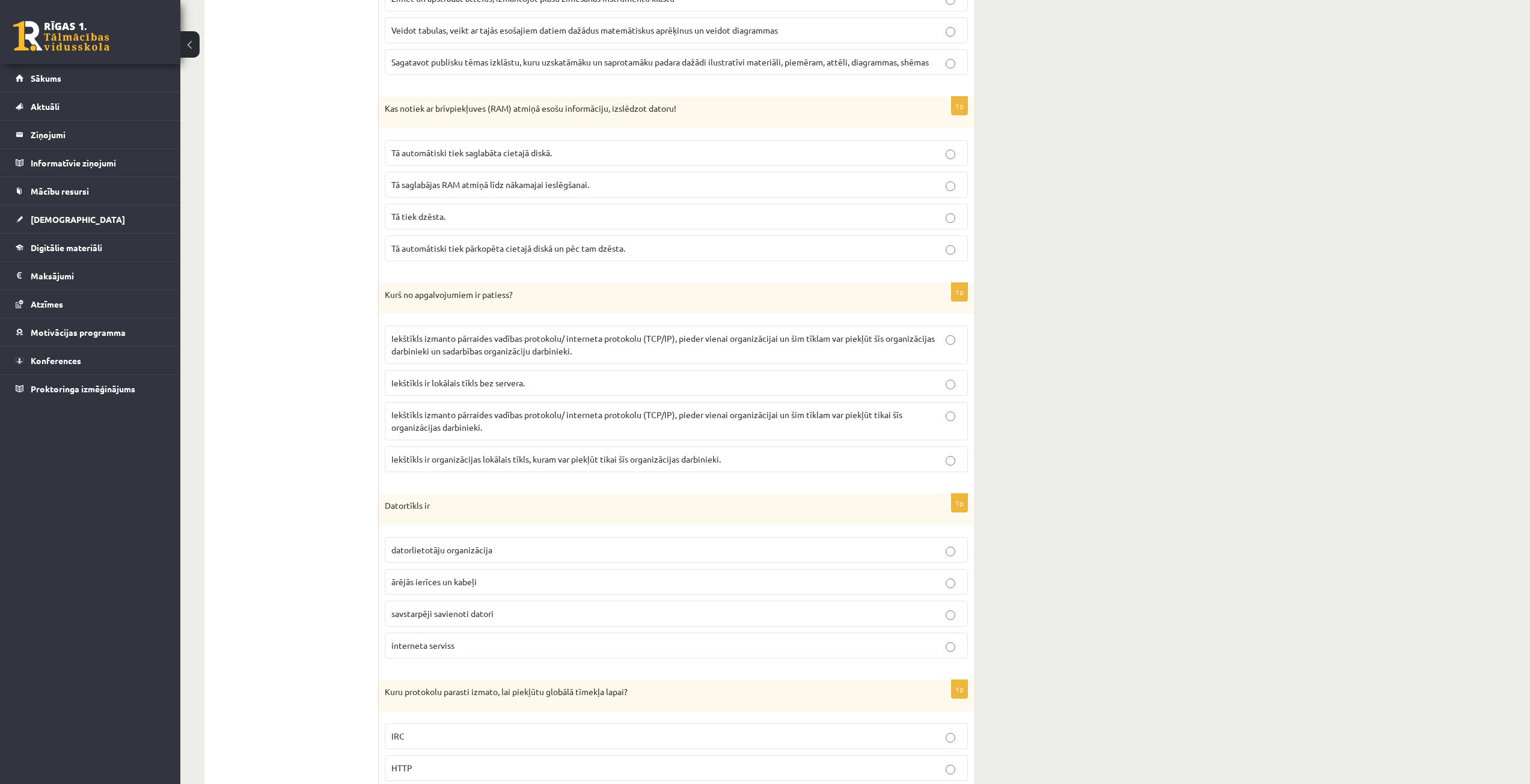
scroll to position [541, 0]
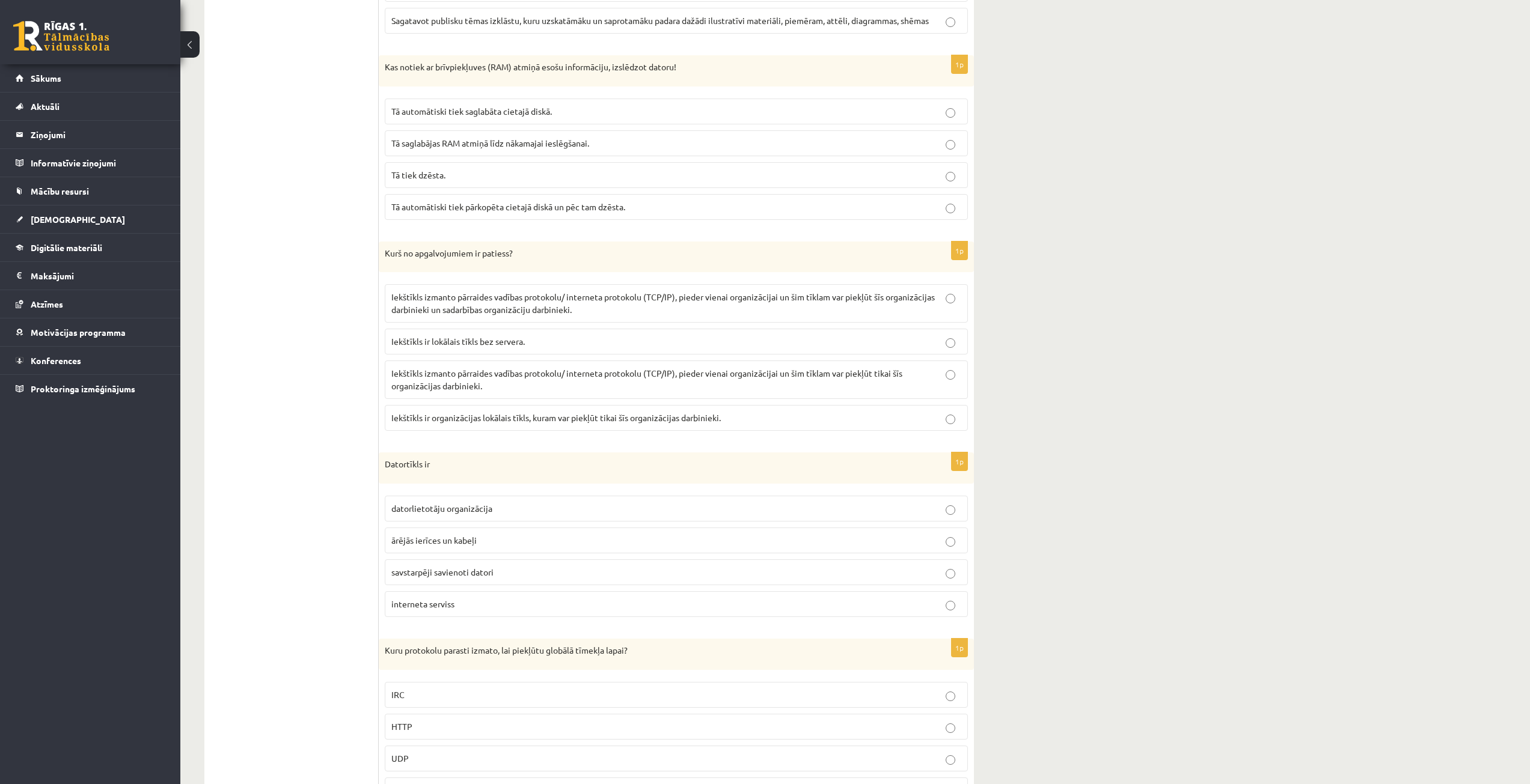
click at [449, 346] on span "Iekštīkls ir lokālais tīkls bez servera." at bounding box center [457, 341] width 133 height 11
click at [460, 303] on p "Iekštīkls izmanto pārraides vadības protokolu/ interneta protokolu (TCP/IP), pi…" at bounding box center [676, 304] width 570 height 25
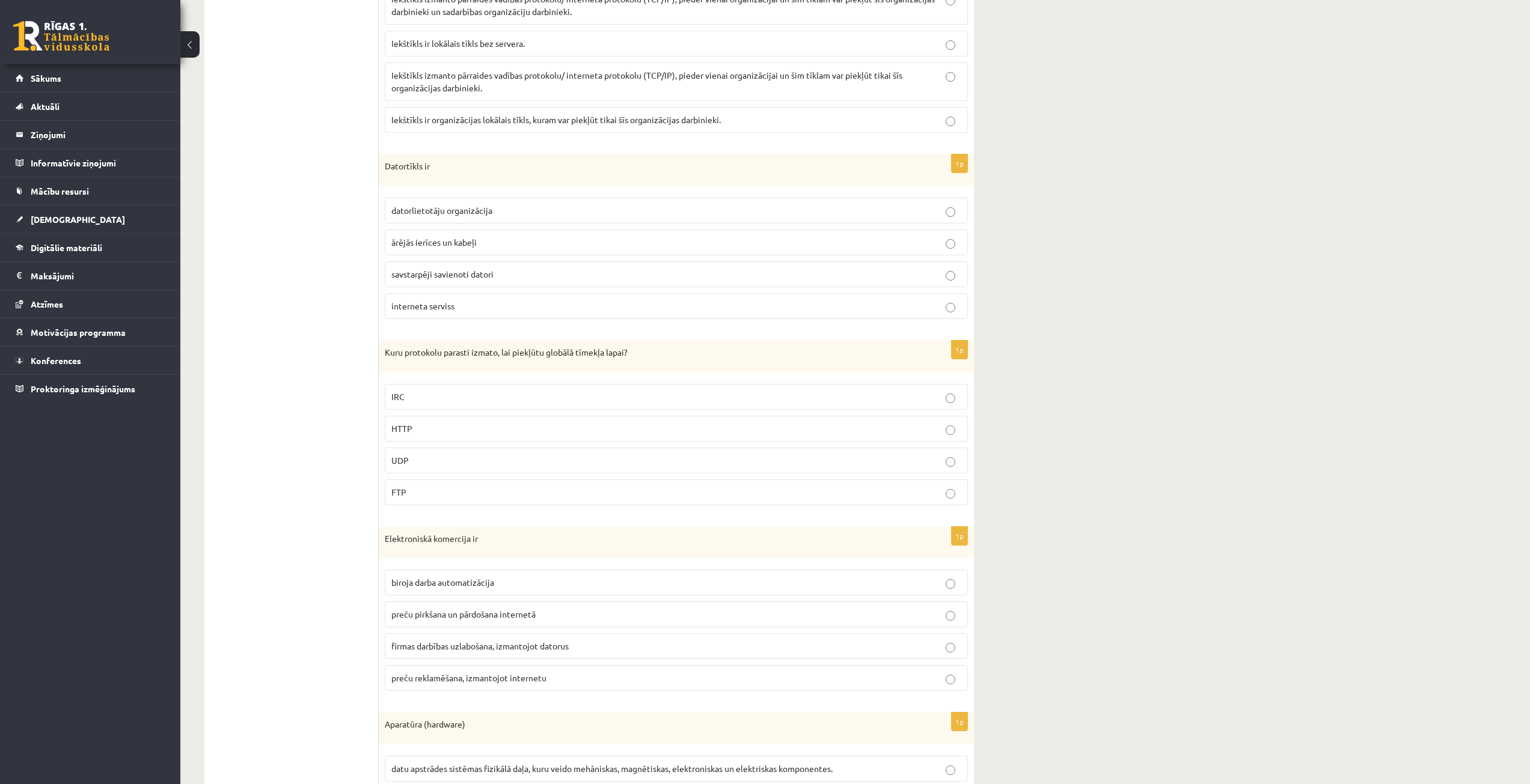
scroll to position [842, 0]
click at [441, 270] on span "savstarpēji savienoti datori" at bounding box center [442, 272] width 102 height 11
click at [521, 429] on p "HTTP" at bounding box center [676, 426] width 570 height 13
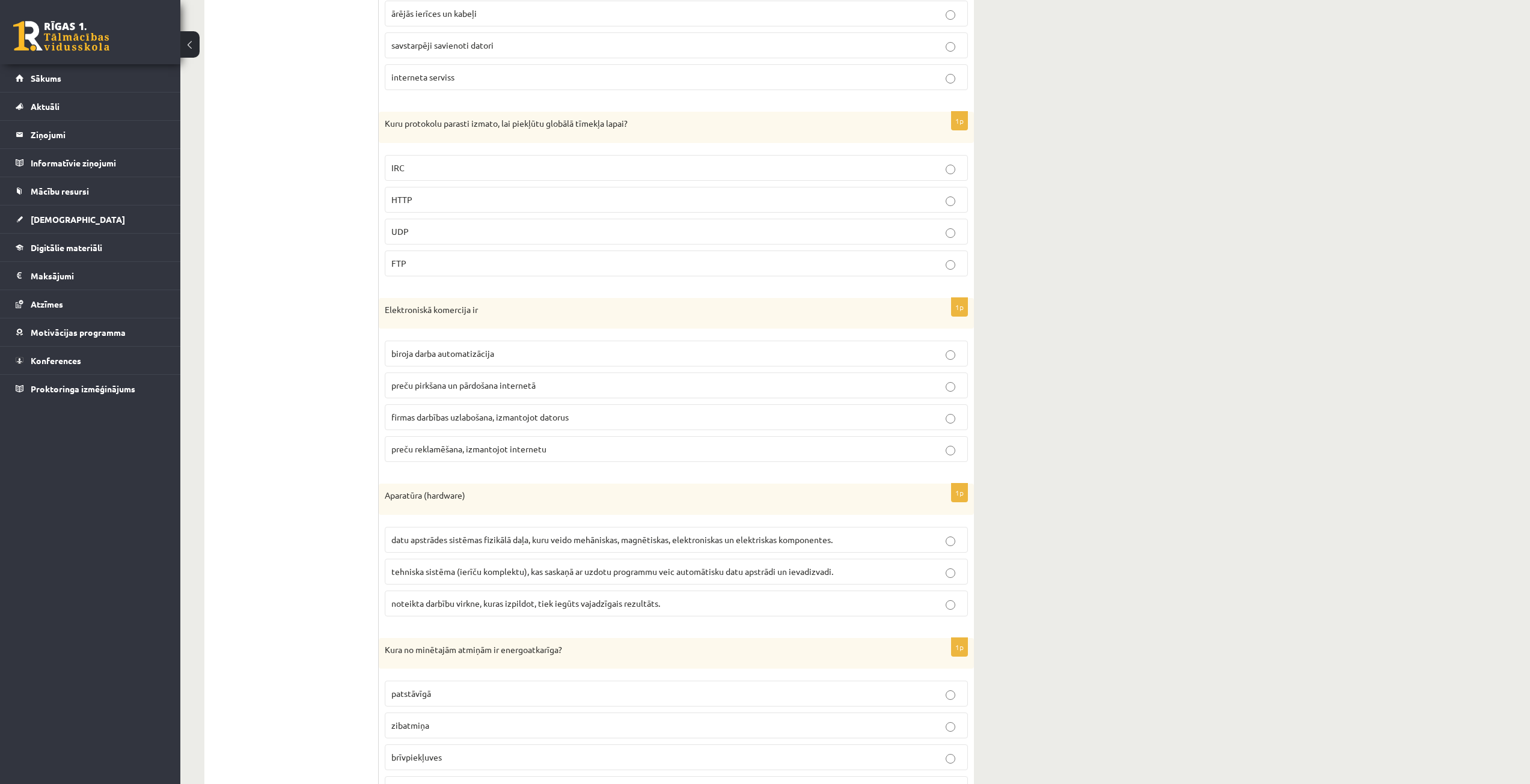
scroll to position [1142, 0]
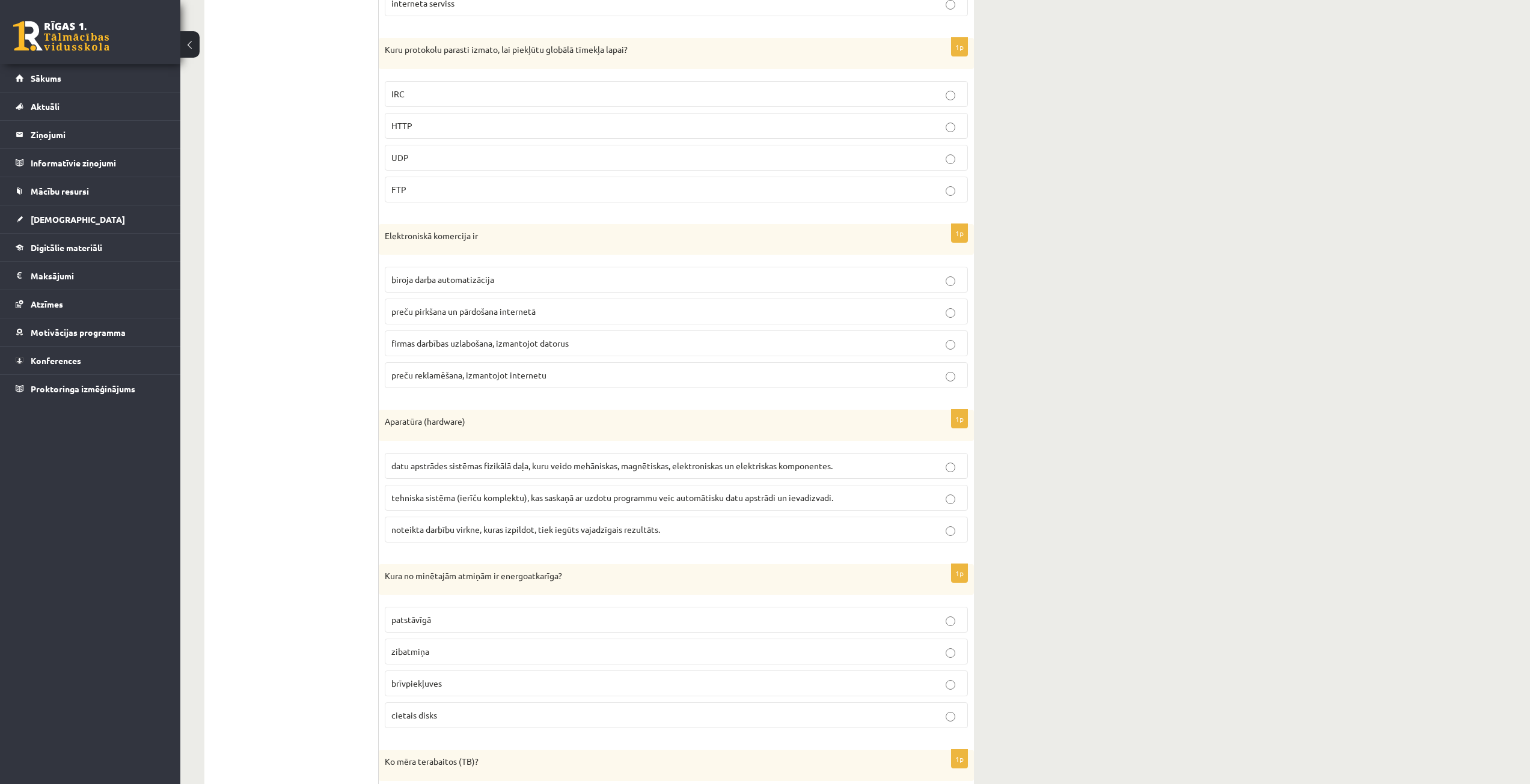
click at [458, 315] on span "preču pirkšana un pārdošana internetā" at bounding box center [463, 311] width 145 height 11
click at [483, 465] on span "datu apstrādes sistēmas fizikālā daļa, kuru veido mehāniskas, magnētiskas, elek…" at bounding box center [612, 466] width 441 height 11
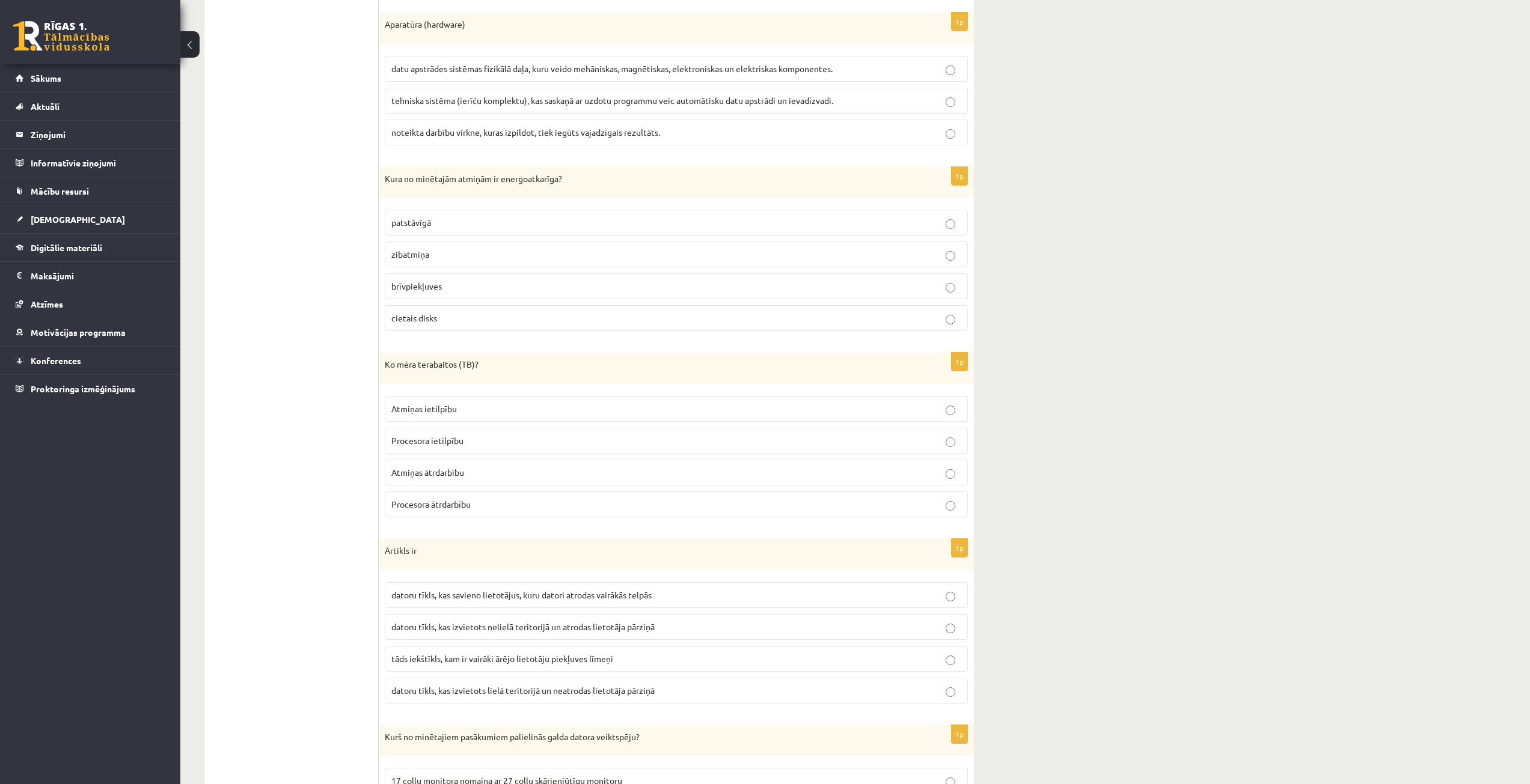
scroll to position [1563, 0]
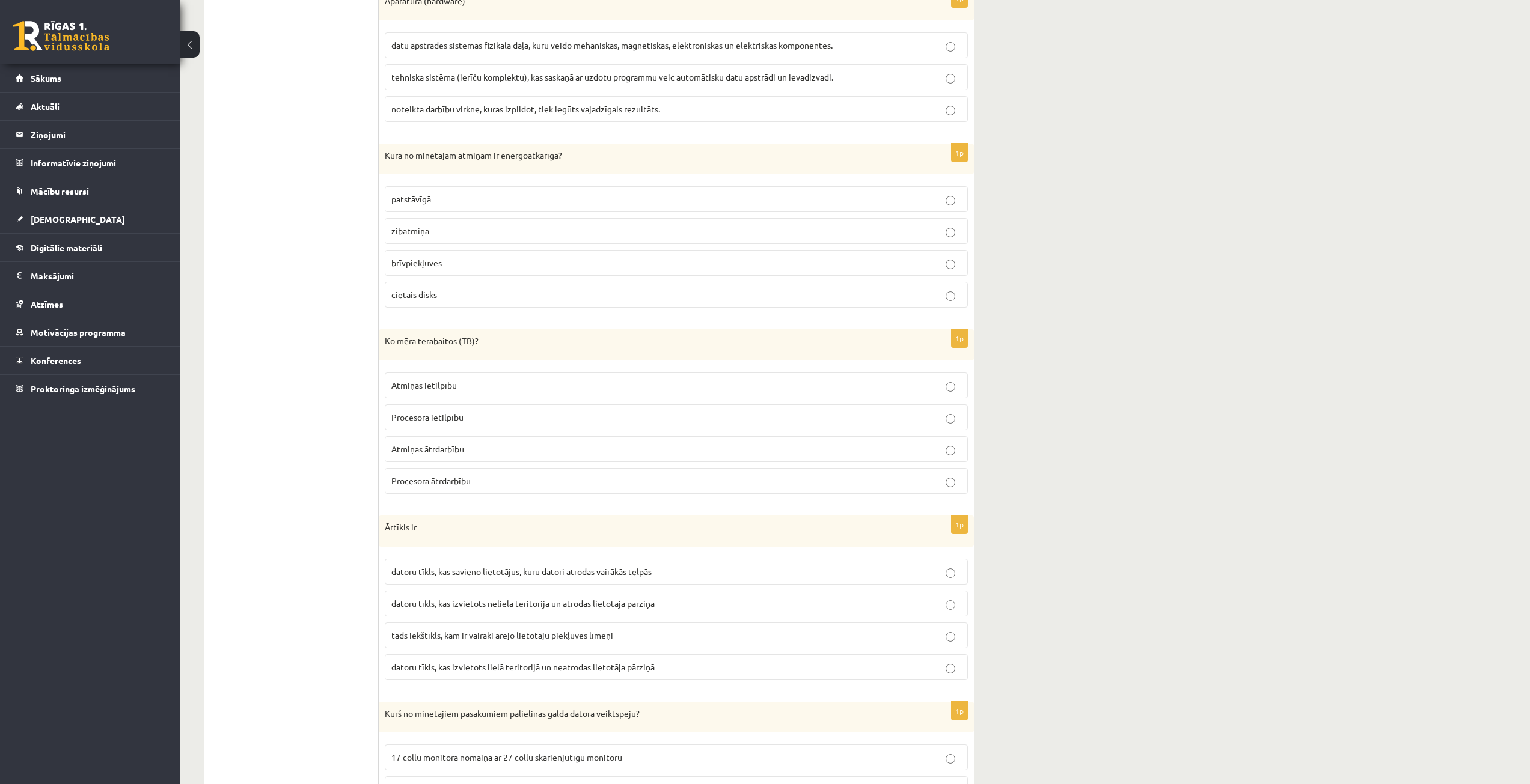
click at [414, 261] on span "brīvpiekļuves" at bounding box center [416, 262] width 50 height 11
click at [442, 381] on span "Atmiņas ietilpību" at bounding box center [424, 385] width 66 height 11
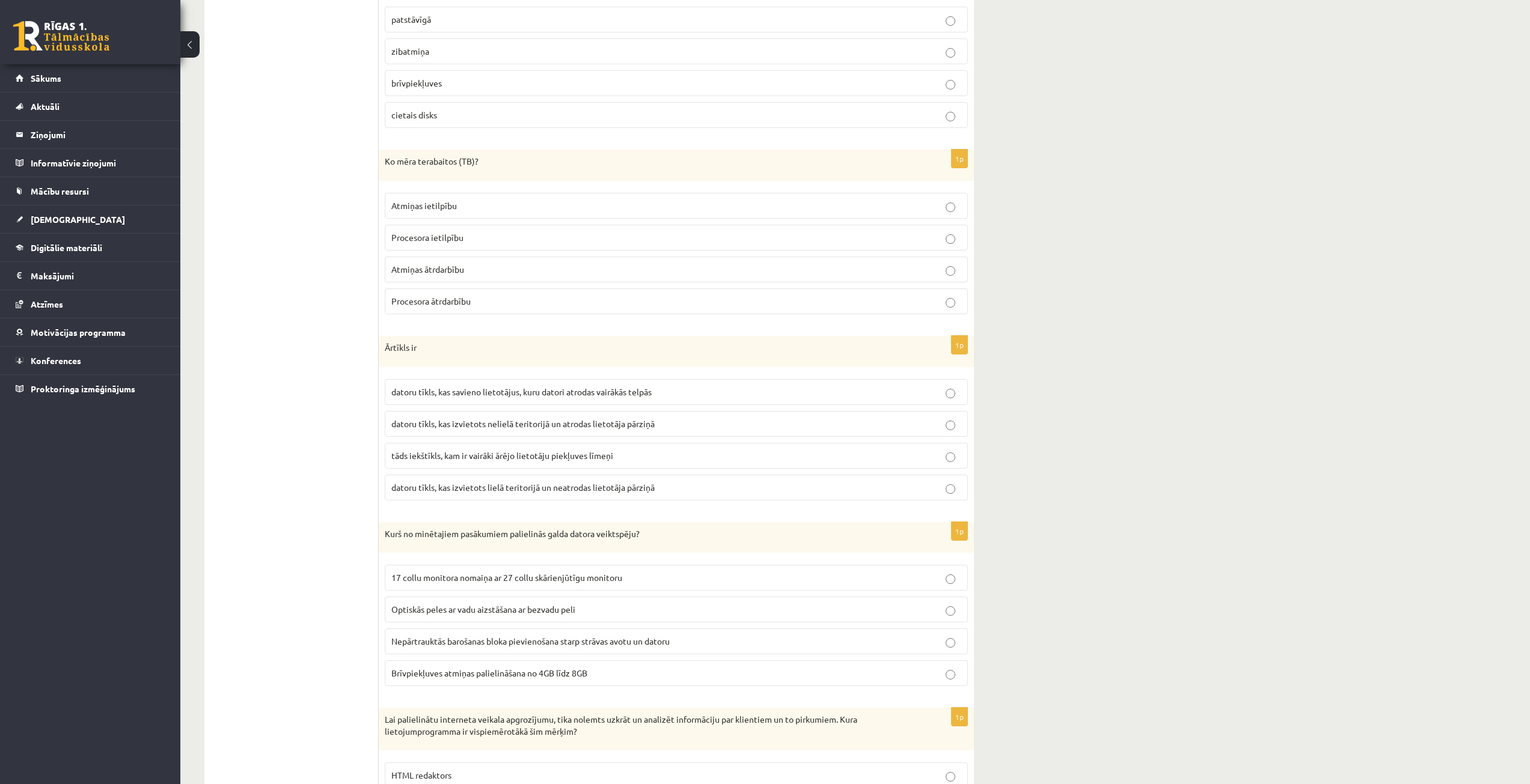
scroll to position [1743, 0]
click at [498, 424] on span "datoru tīkls, kas izvietots nelielā teritorijā un atrodas lietotāja pārziņā" at bounding box center [522, 423] width 263 height 11
click at [511, 481] on p "datoru tīkls, kas izvietots lielā teritorijā un neatrodas lietotāja pārziņā" at bounding box center [676, 486] width 570 height 13
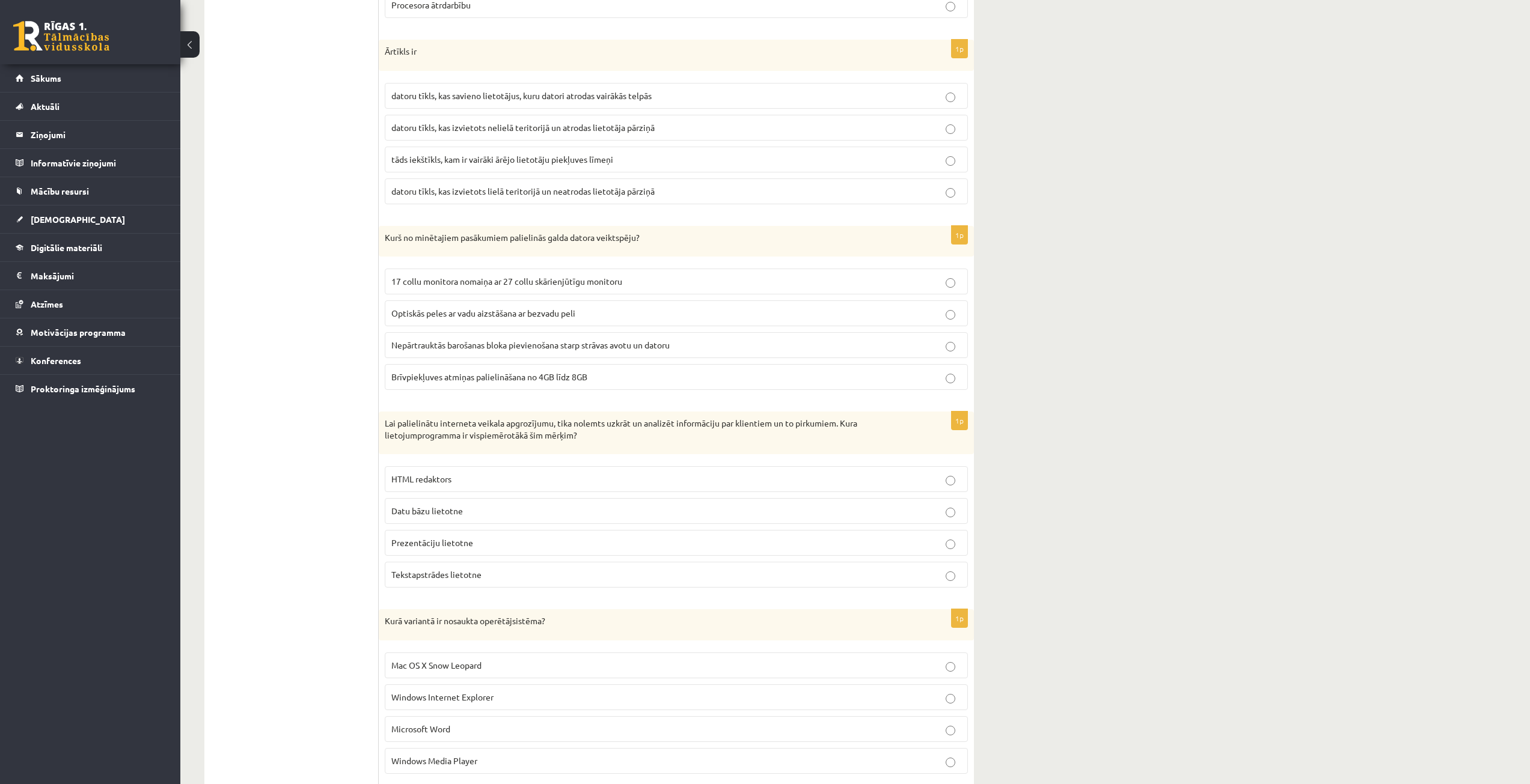
scroll to position [2043, 0]
click at [460, 378] on p "Brīvpiekļuves atmiņas palielināšana no 4GB līdz 8GB" at bounding box center [676, 372] width 570 height 13
click at [429, 508] on span "Datu bāzu lietotne" at bounding box center [427, 506] width 72 height 11
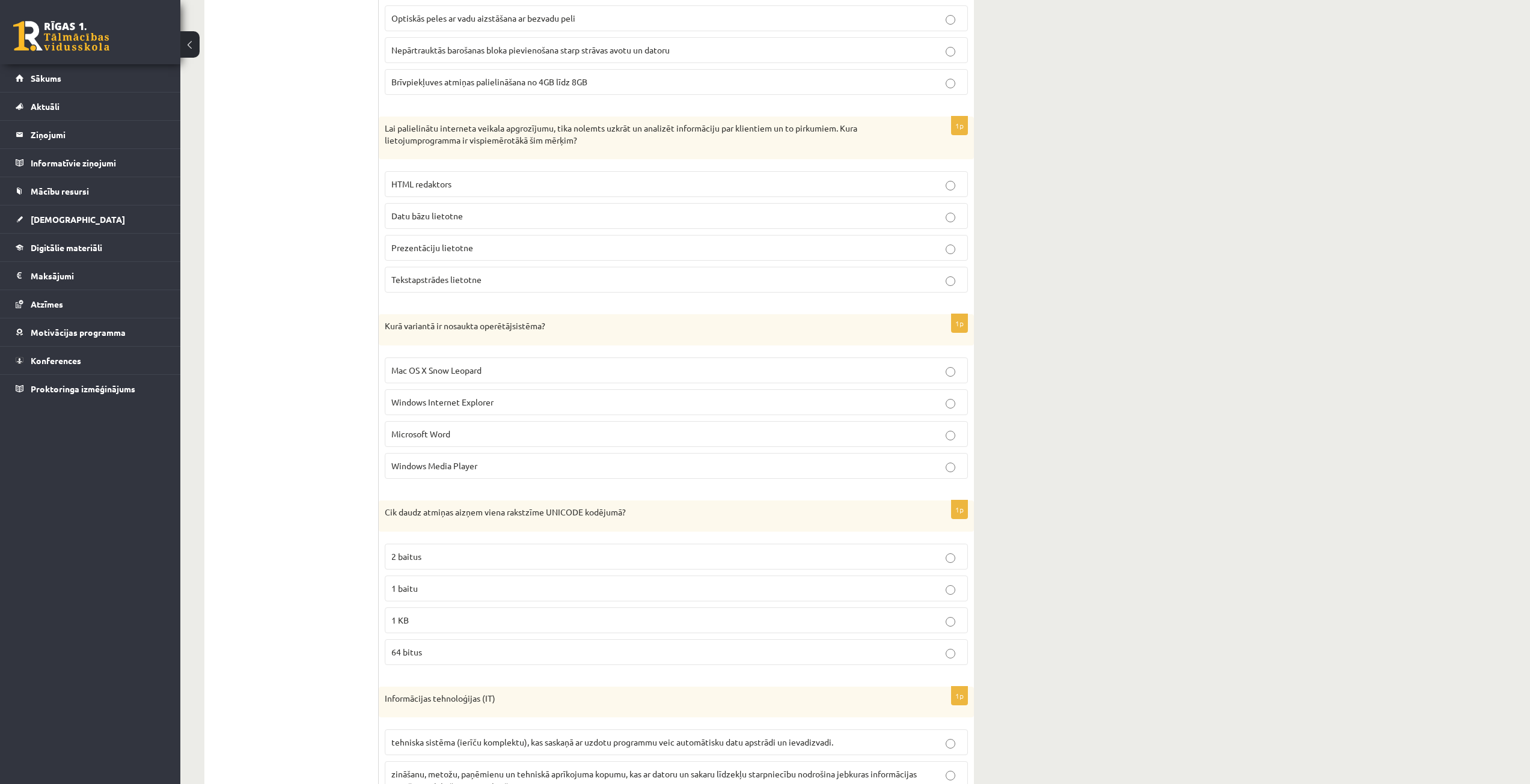
scroll to position [2344, 0]
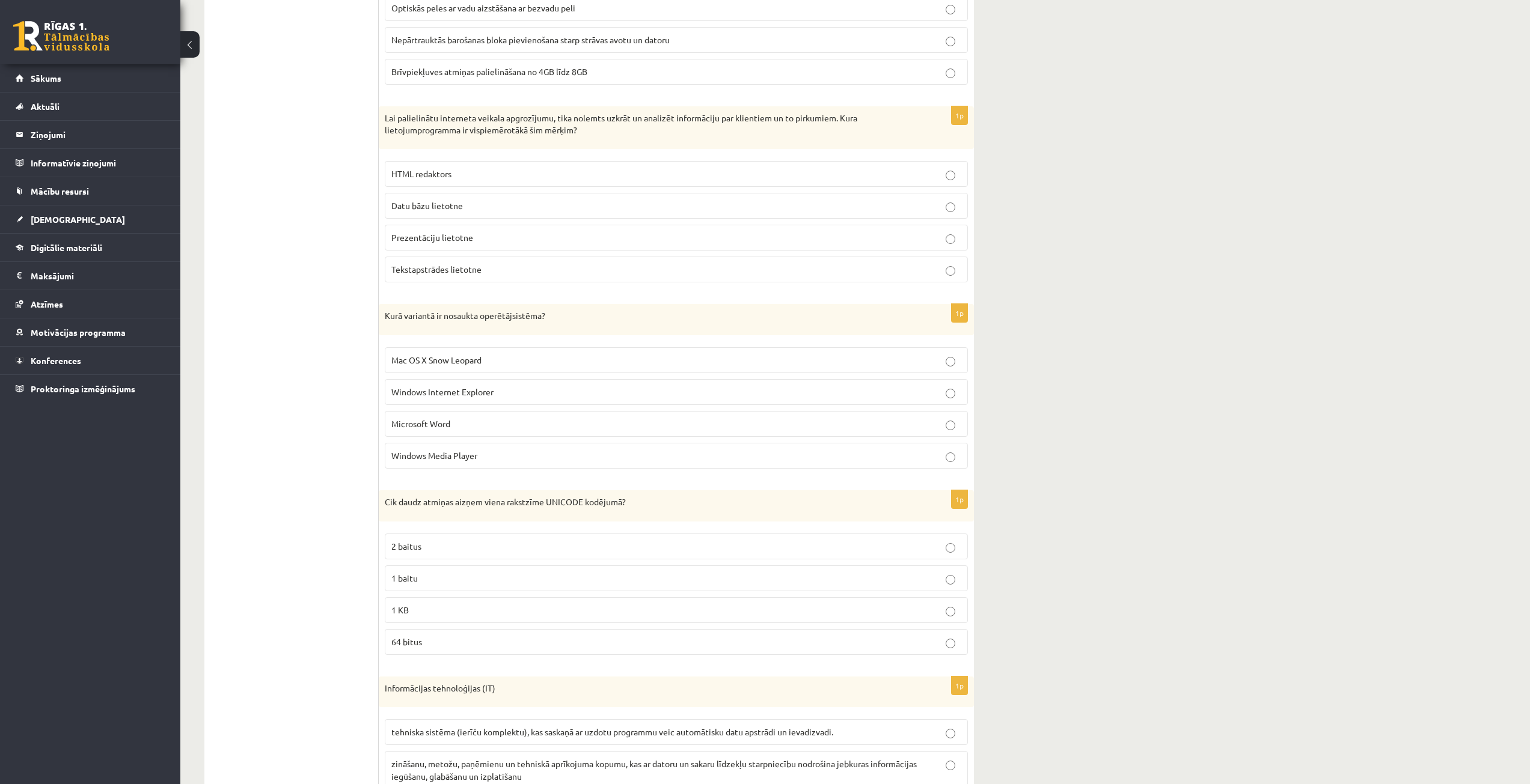
click at [446, 362] on span "Mac OS X Snow Leopard" at bounding box center [436, 360] width 90 height 11
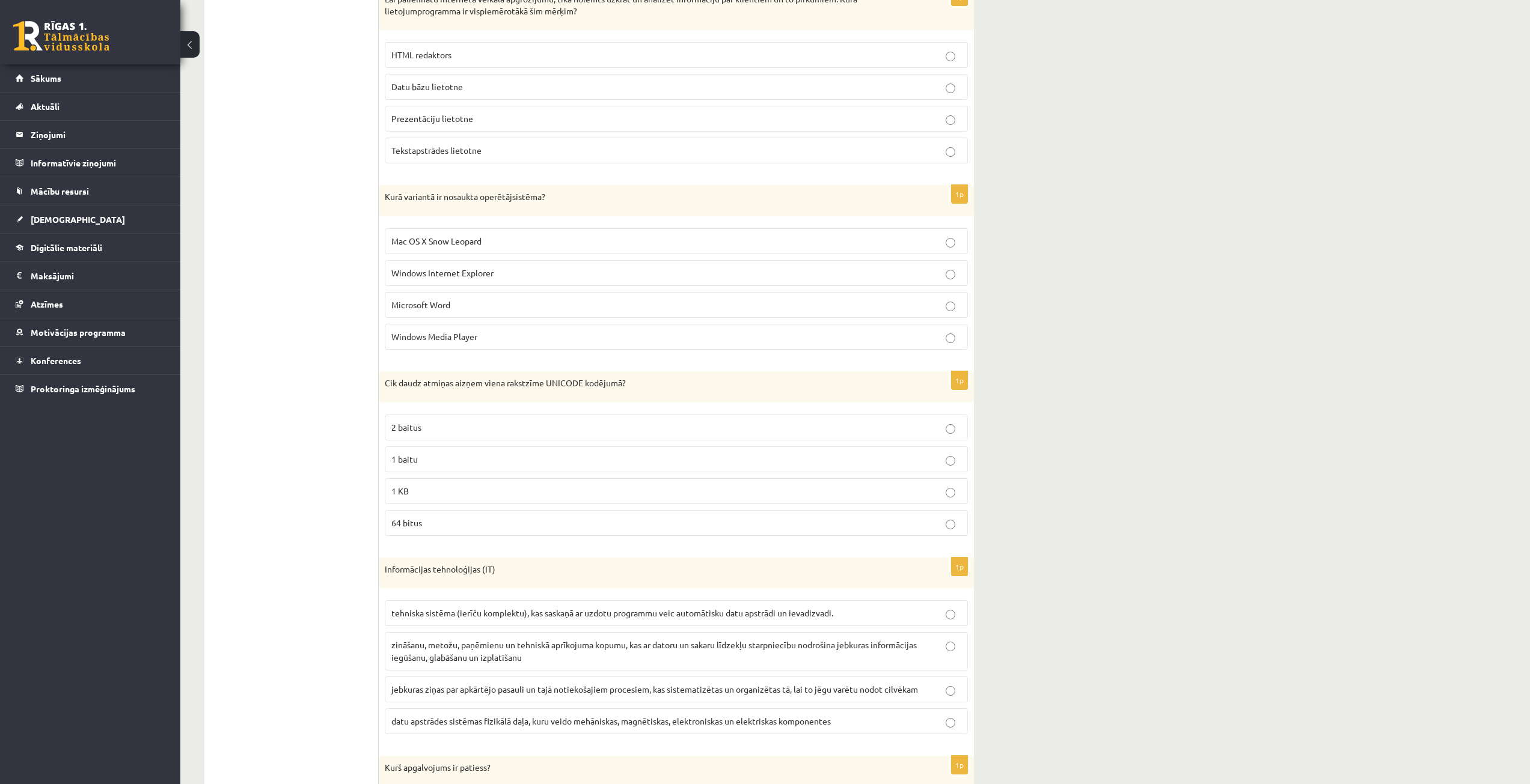
scroll to position [2464, 0]
click at [428, 431] on p "2 baitus" at bounding box center [676, 426] width 570 height 13
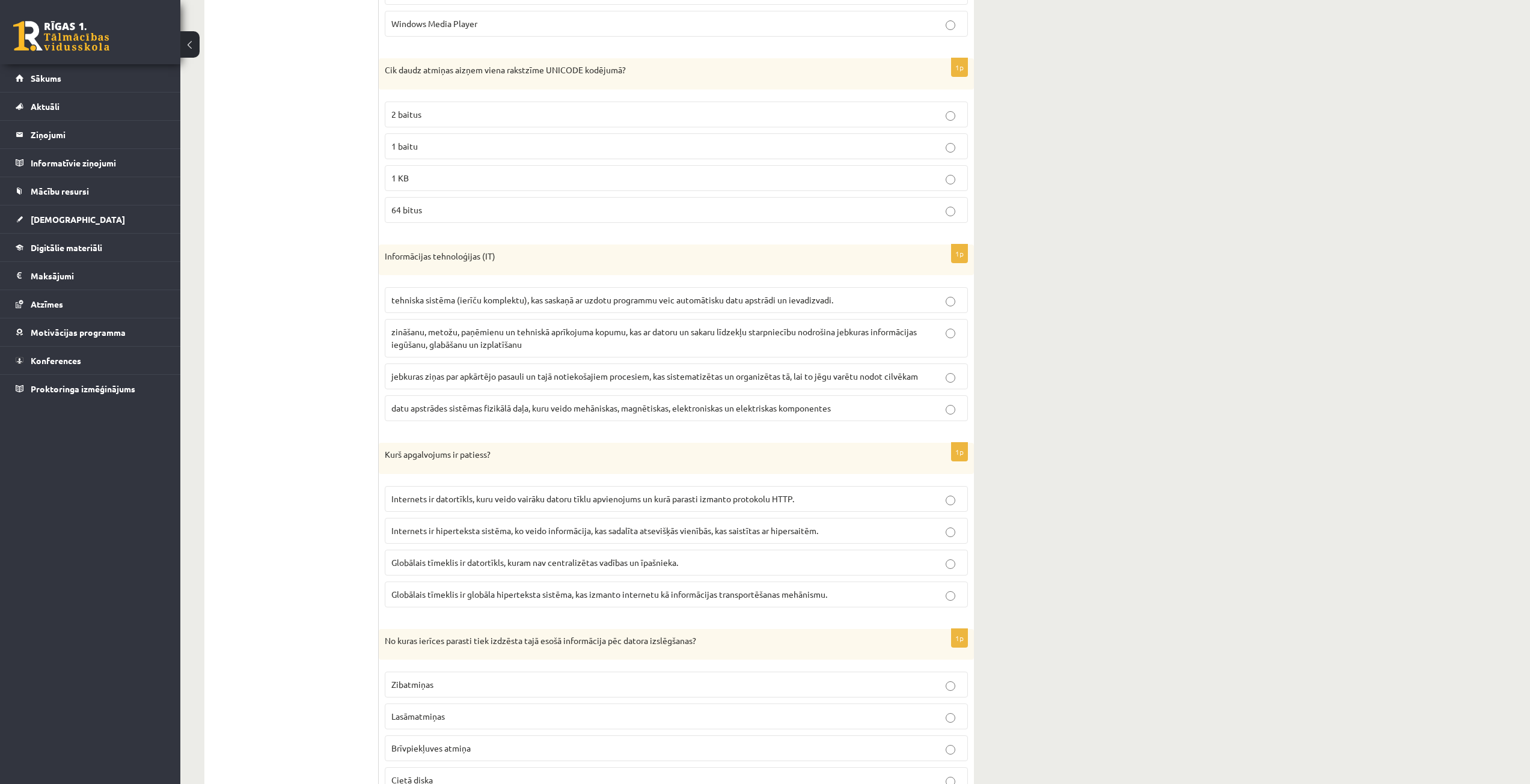
scroll to position [2825, 0]
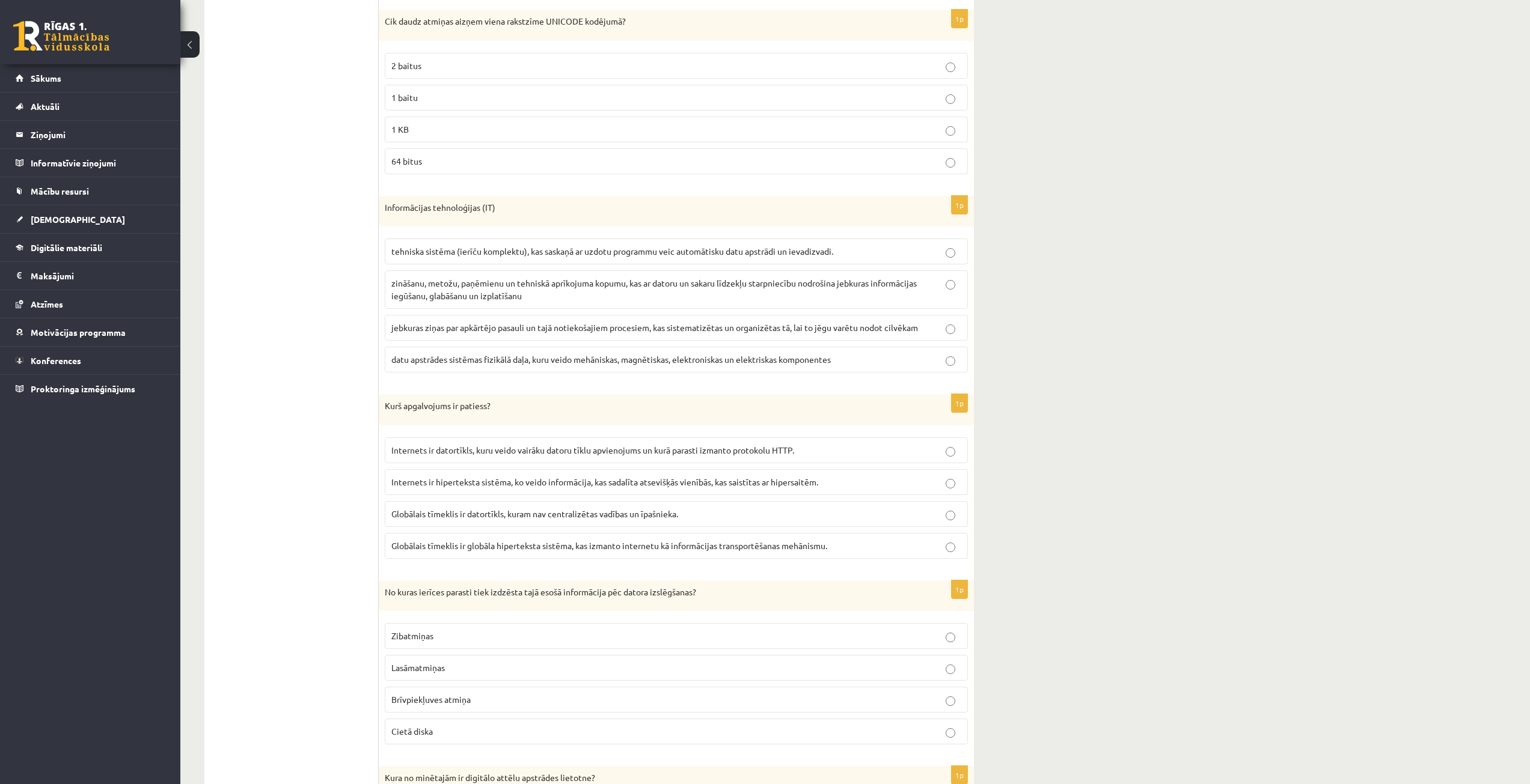
click at [440, 278] on p "zināšanu, metožu, paņēmienu un tehniskā aprīkojuma kopumu, kas ar datoru un sak…" at bounding box center [676, 290] width 570 height 25
click at [509, 541] on span "Globālais tīmeklis ir globāla hiperteksta sistēma, kas izmanto internetu kā inf…" at bounding box center [609, 545] width 436 height 11
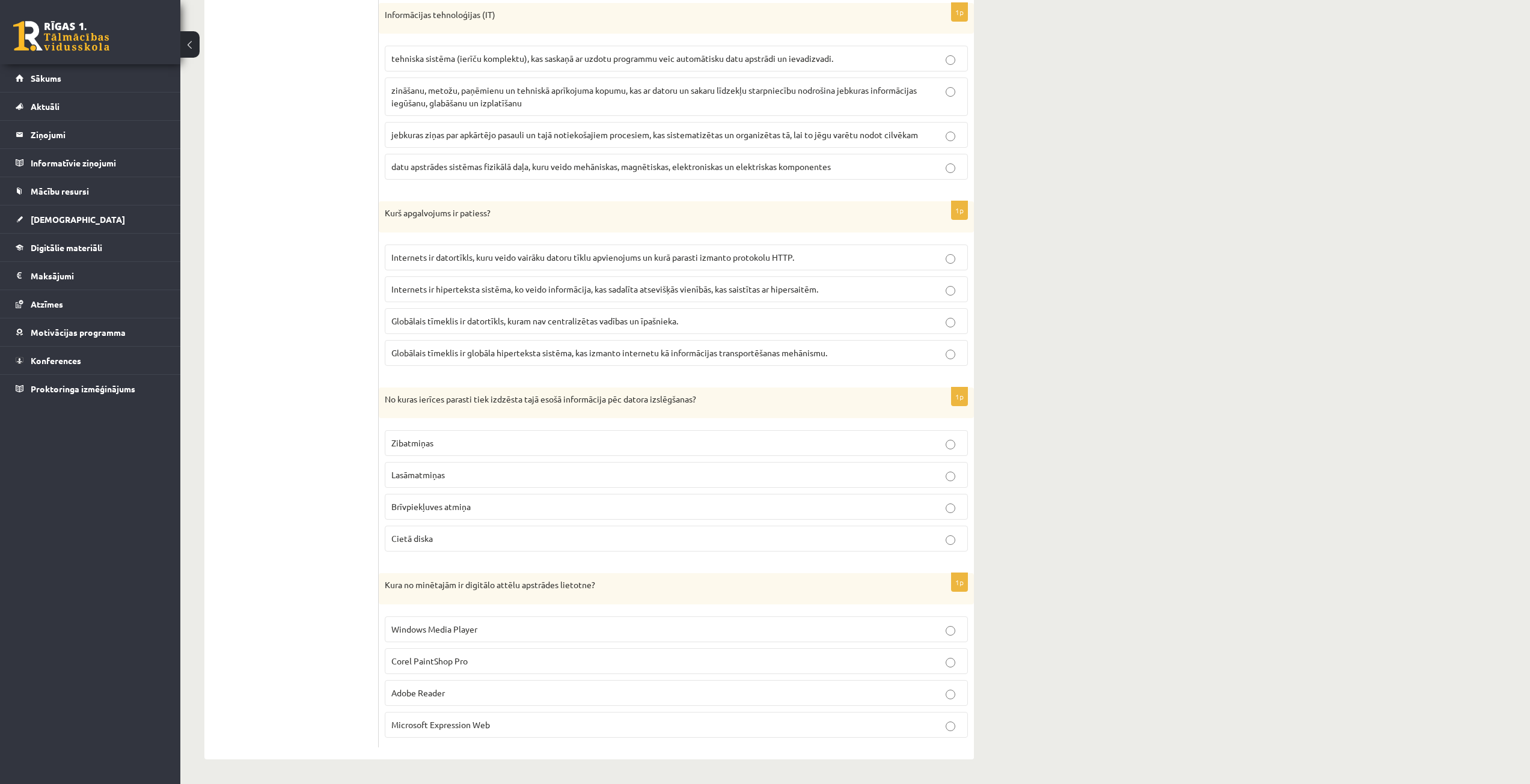
scroll to position [3018, 0]
click at [438, 661] on span "Corel PaintShop Pro" at bounding box center [429, 661] width 76 height 11
click at [436, 500] on label "Brīvpiekļuves atmiņa" at bounding box center [676, 506] width 583 height 26
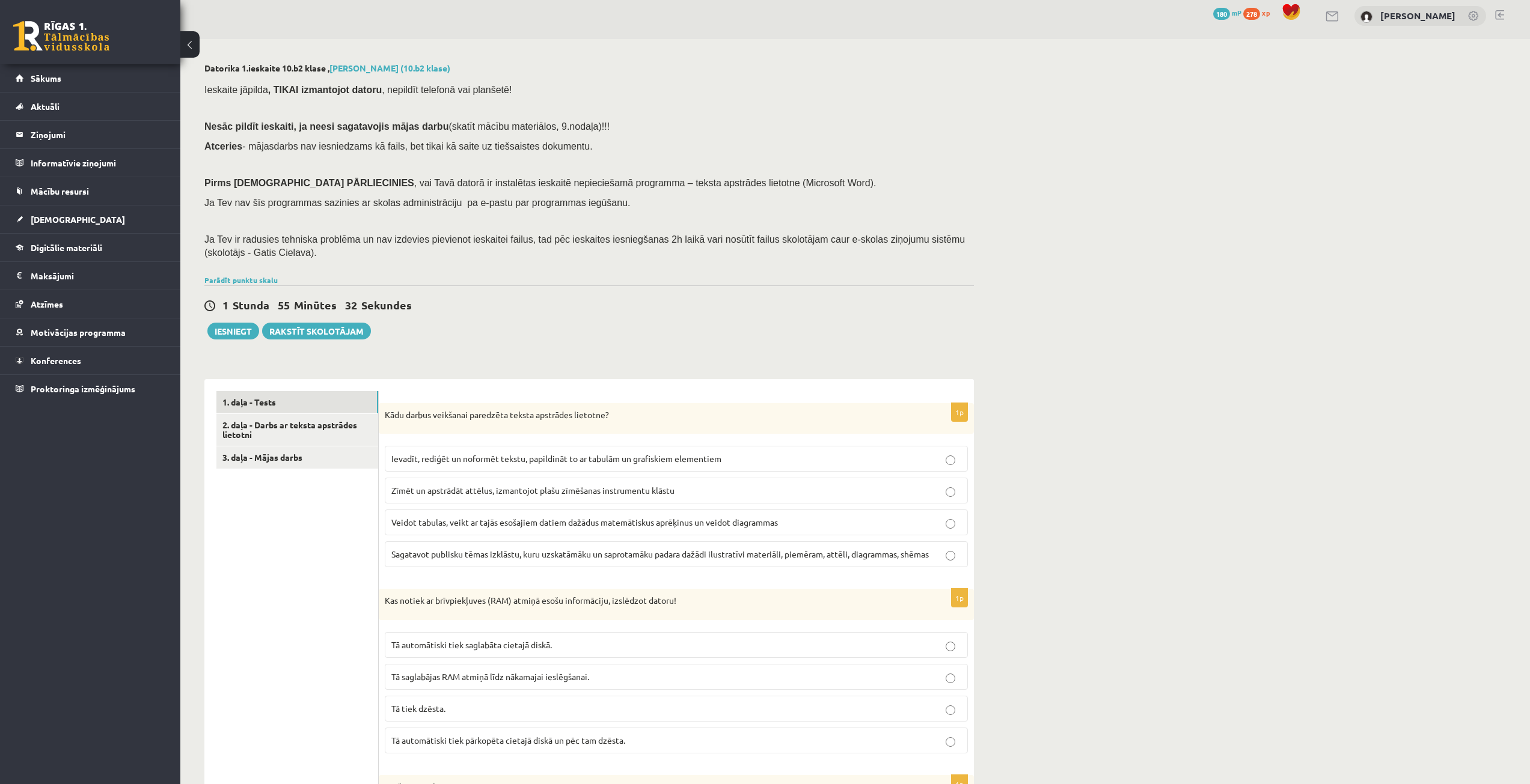
scroll to position [0, 0]
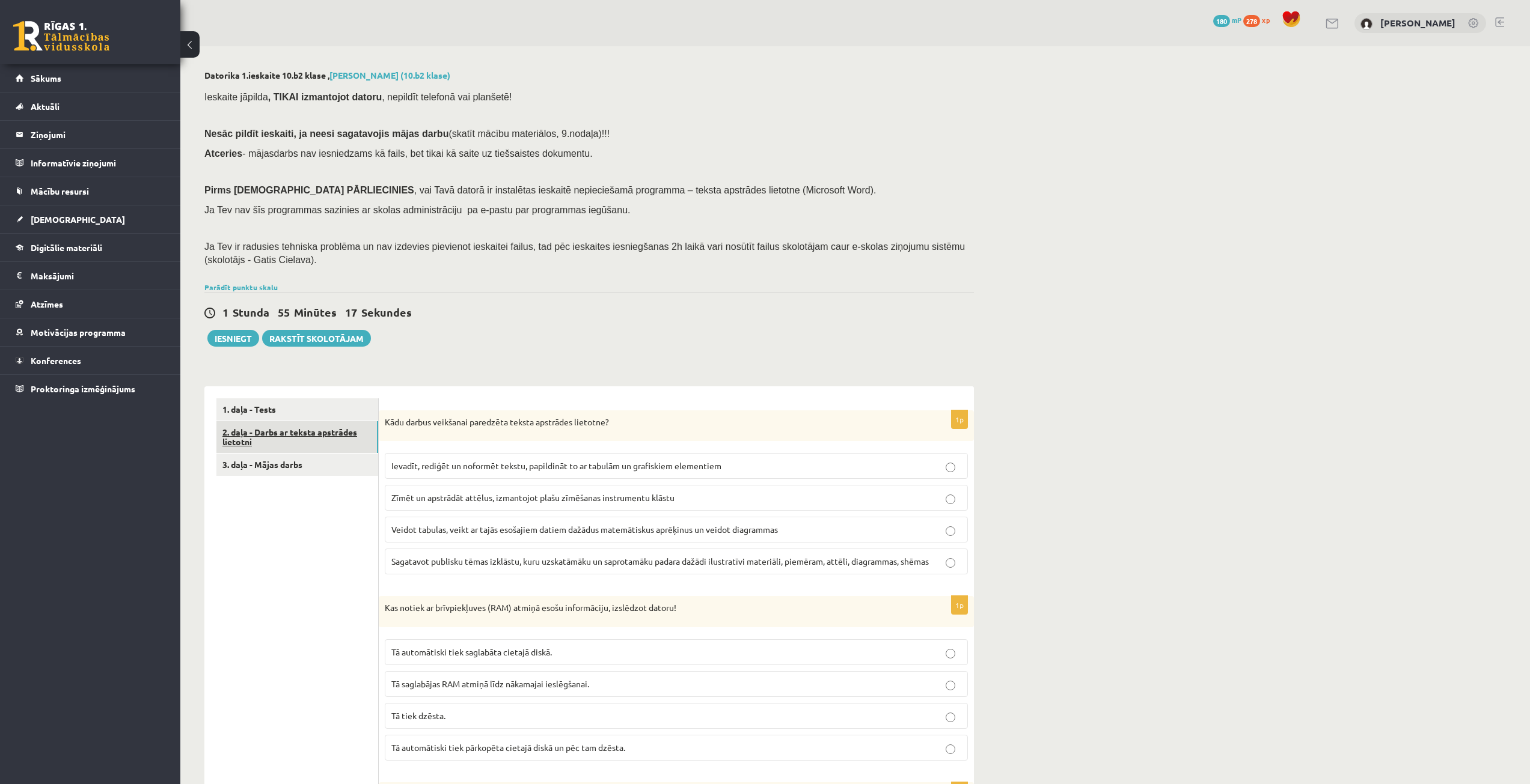
click at [347, 427] on link "2. daļa - Darbs ar teksta apstrādes lietotni" at bounding box center [297, 437] width 162 height 32
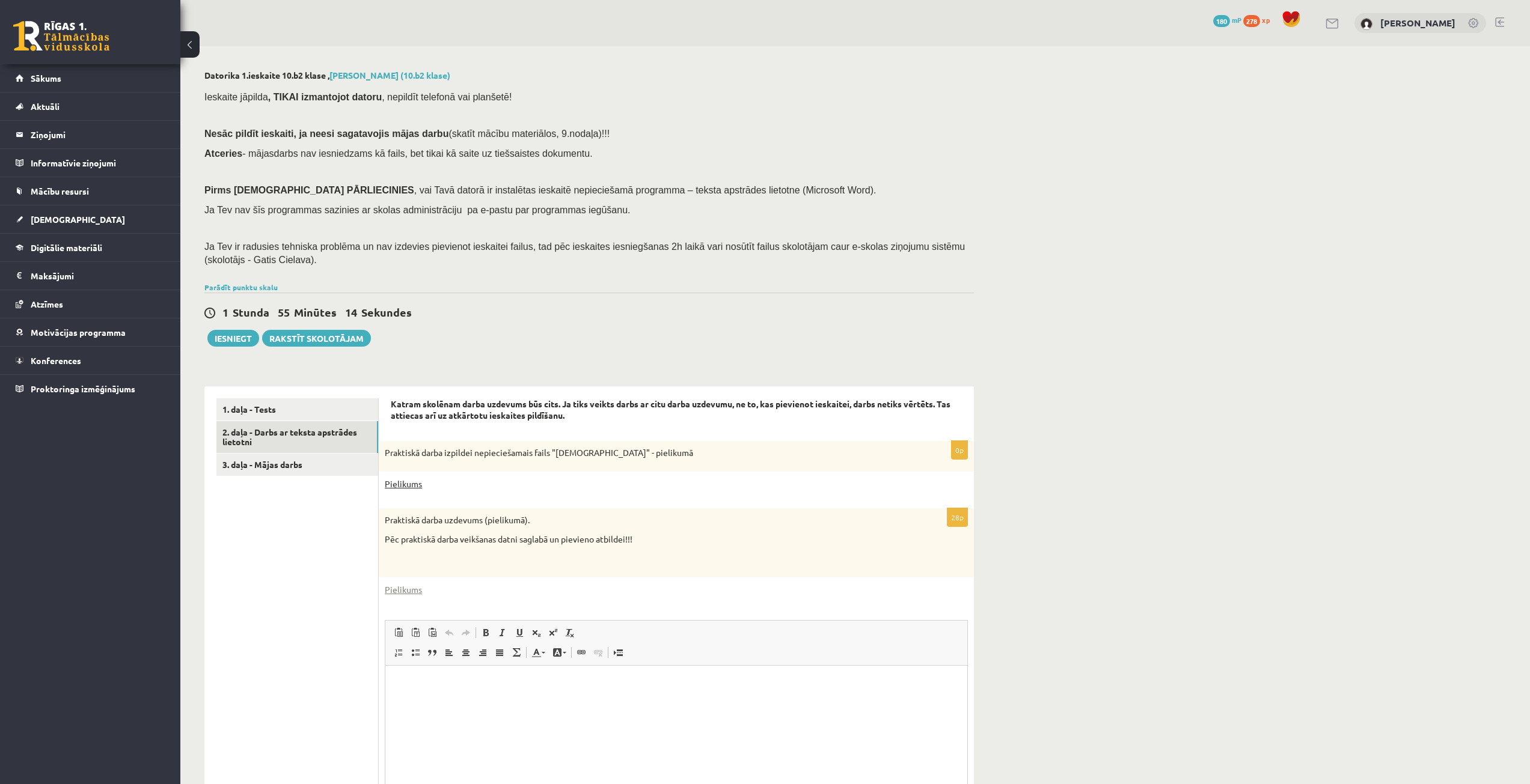
click at [406, 487] on link "Pielikums" at bounding box center [403, 484] width 37 height 13
drag, startPoint x: 1124, startPoint y: 274, endPoint x: 1177, endPoint y: 241, distance: 62.4
click at [1126, 272] on div "Datorika 1.ieskaite 10.b2 klase , [PERSON_NAME] (10.b2 klase) Ieskaite jāpilda …" at bounding box center [855, 476] width 1350 height 860
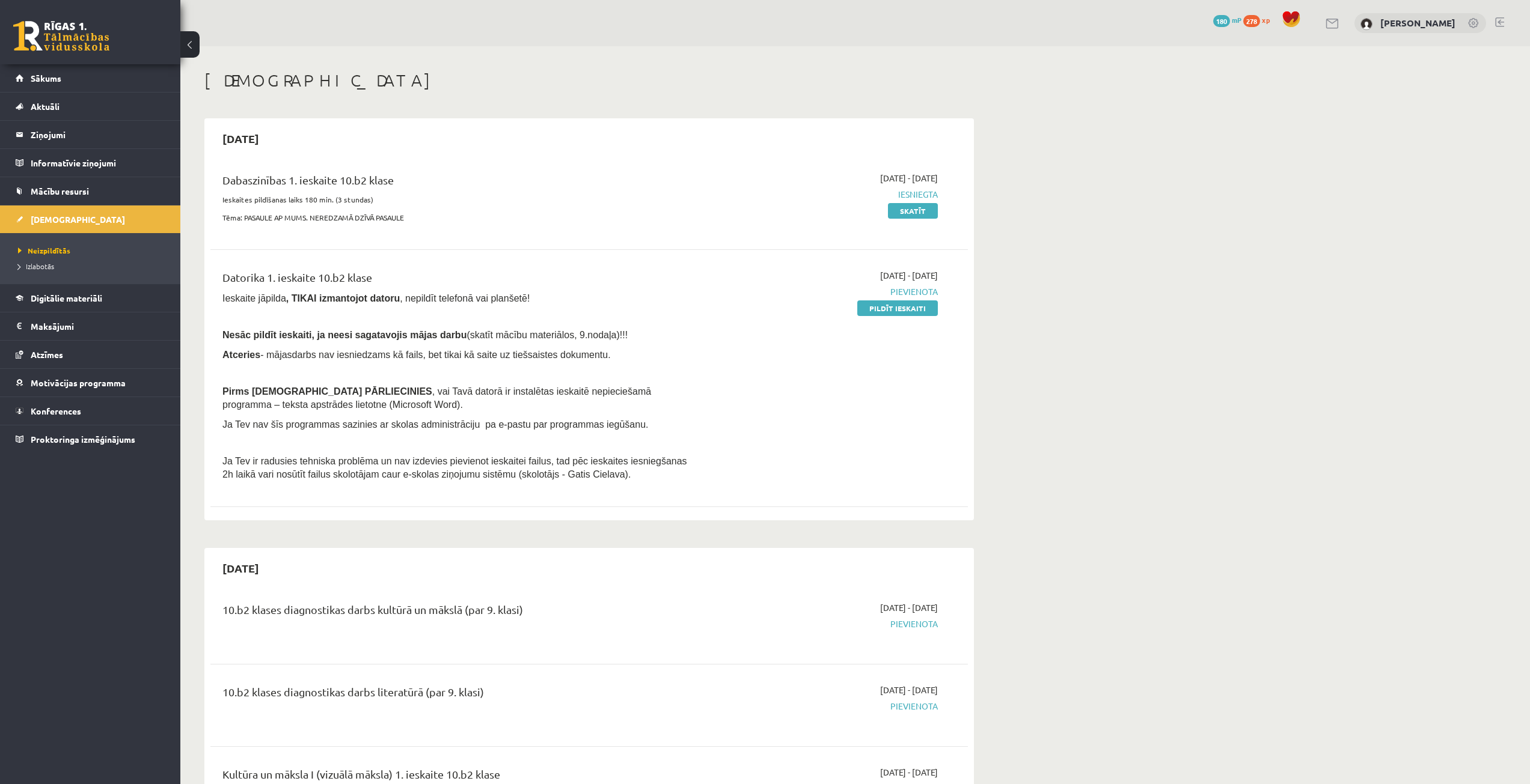
drag, startPoint x: 739, startPoint y: 204, endPoint x: 731, endPoint y: 197, distance: 10.6
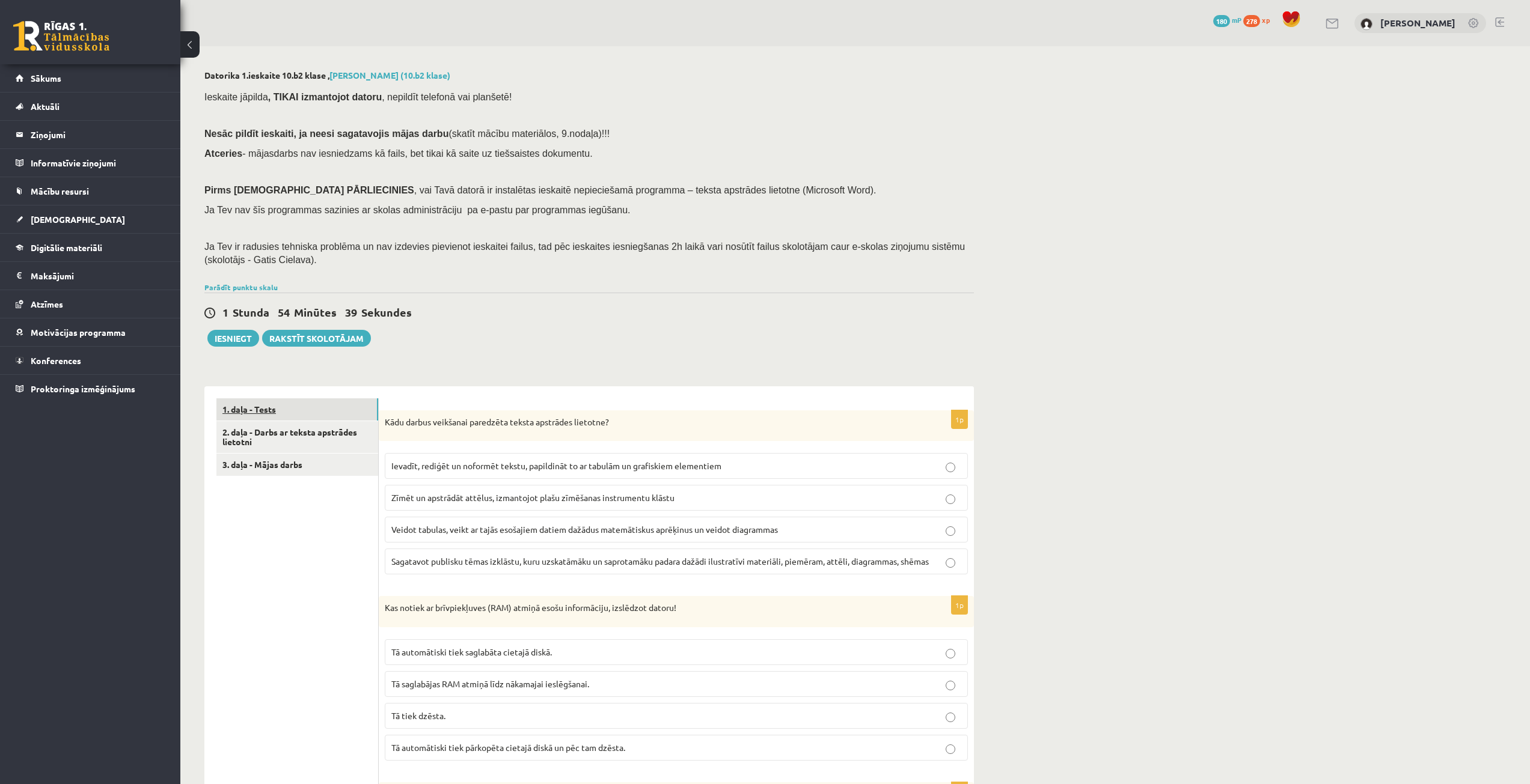
click at [339, 410] on link "1. daļa - Tests" at bounding box center [297, 410] width 162 height 23
click at [324, 439] on link "2. daļa - Darbs ar teksta apstrādes lietotni" at bounding box center [297, 437] width 162 height 32
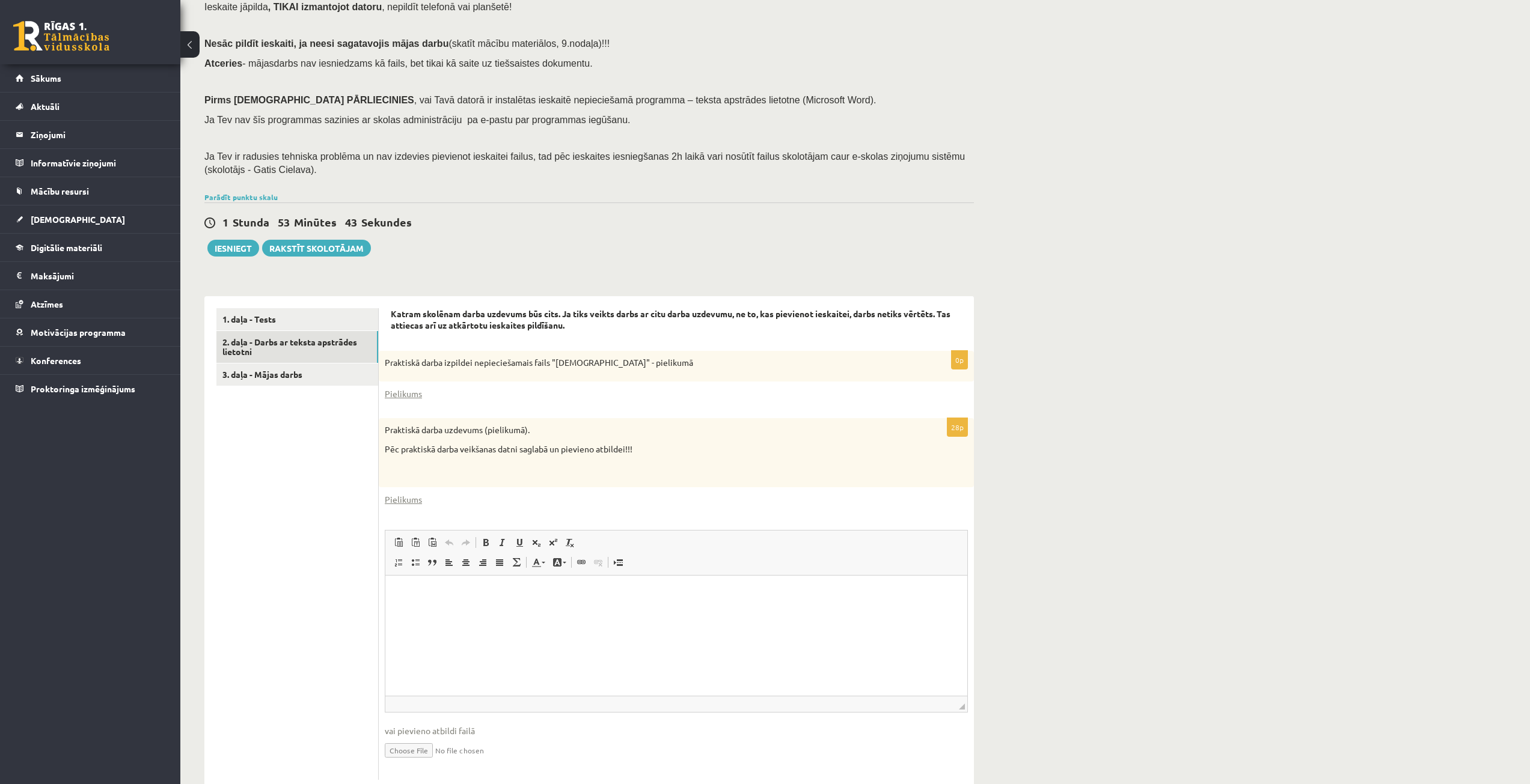
scroll to position [123, 0]
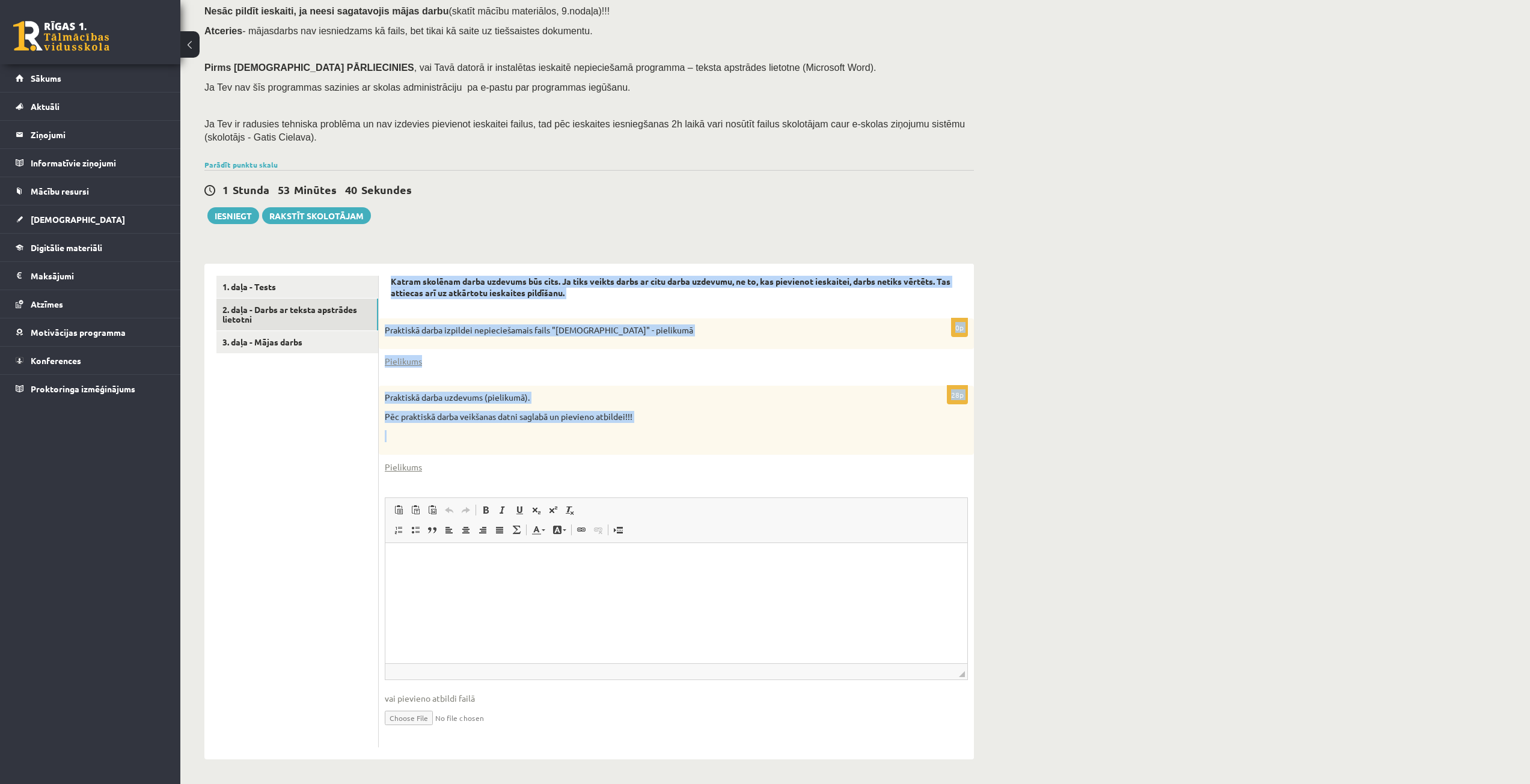
drag, startPoint x: 390, startPoint y: 274, endPoint x: 668, endPoint y: 431, distance: 319.3
click at [668, 431] on div "Katram skolēnam darba uzdevums būs cits. Ja tiks veikts darbs ar citu darba uzd…" at bounding box center [676, 512] width 595 height 496
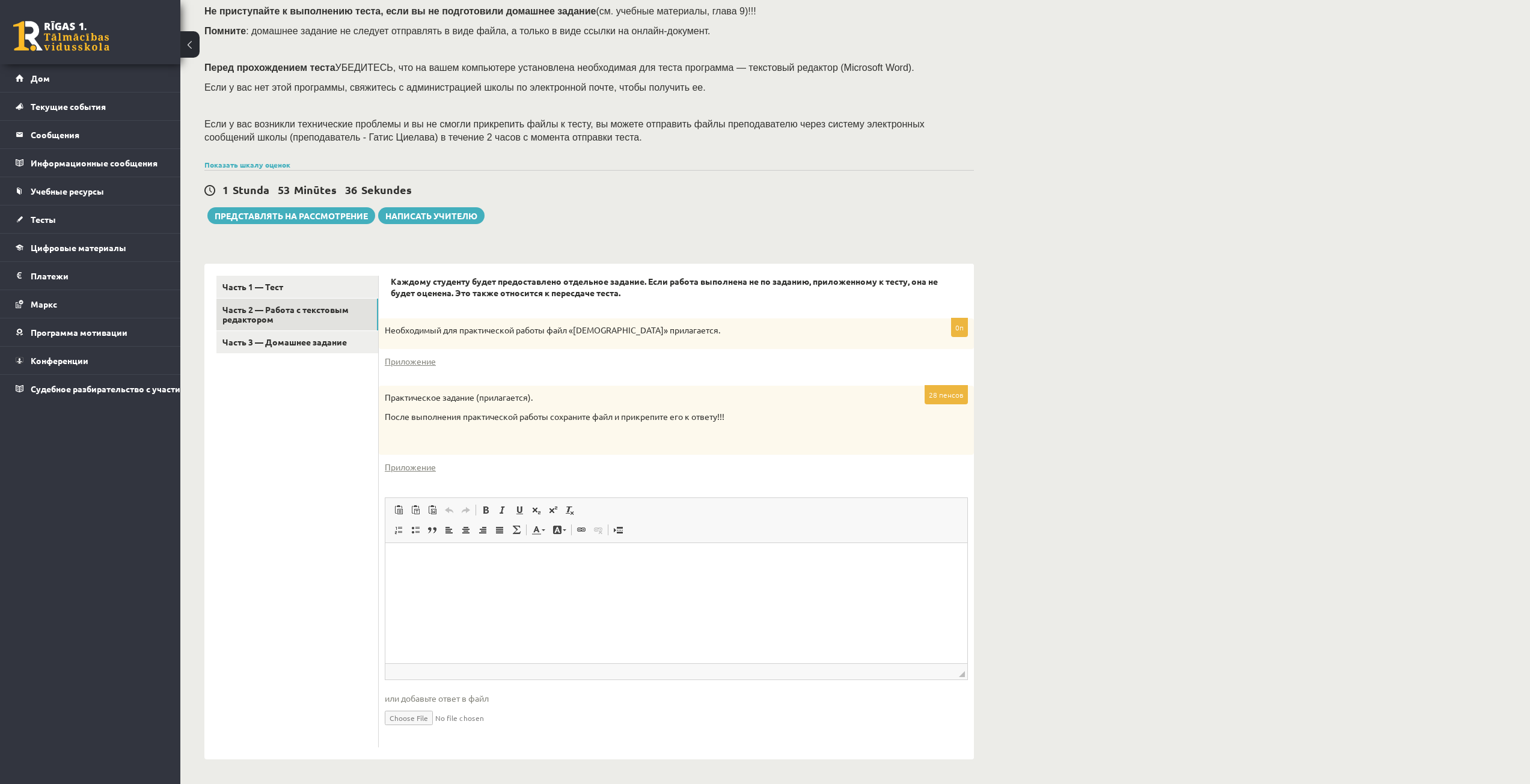
click at [1287, 234] on div "Информатика 1-й тест 10.б2 класс, Александра Павлова (10.б2 класс) Тест необход…" at bounding box center [855, 354] width 1350 height 860
click at [433, 361] on font "Приложение" at bounding box center [410, 361] width 51 height 11
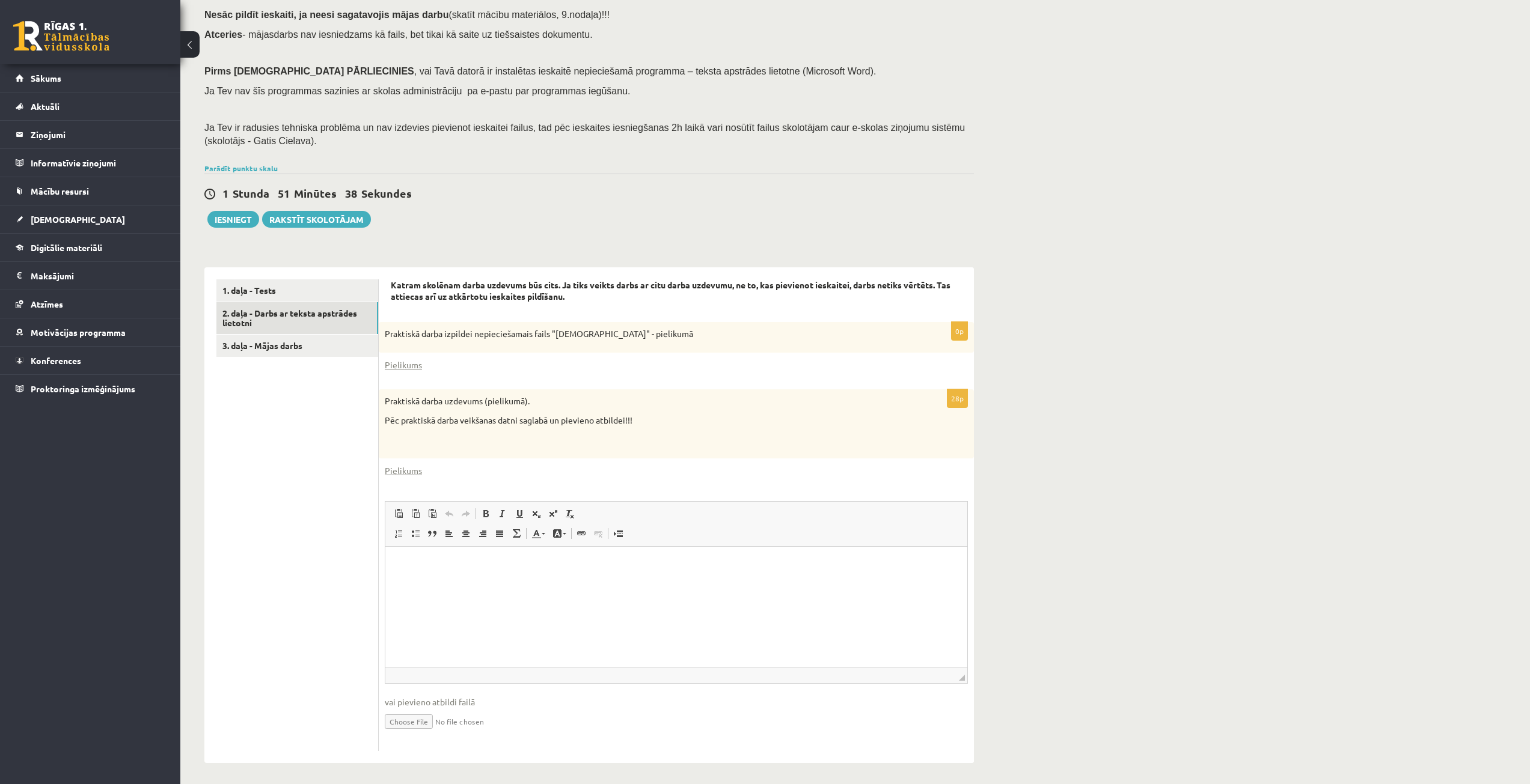
scroll to position [120, 0]
click at [1198, 198] on div "Datorika 1.ieskaite 10.b2 klase , [PERSON_NAME] (10.b2 klase) Ieskaite jāpilda …" at bounding box center [855, 356] width 1350 height 860
click at [396, 467] on link "Pielikums" at bounding box center [403, 469] width 37 height 13
click at [404, 369] on link "Pielikums" at bounding box center [403, 364] width 37 height 13
click at [276, 292] on link "1. daļa - Tests" at bounding box center [297, 290] width 162 height 23
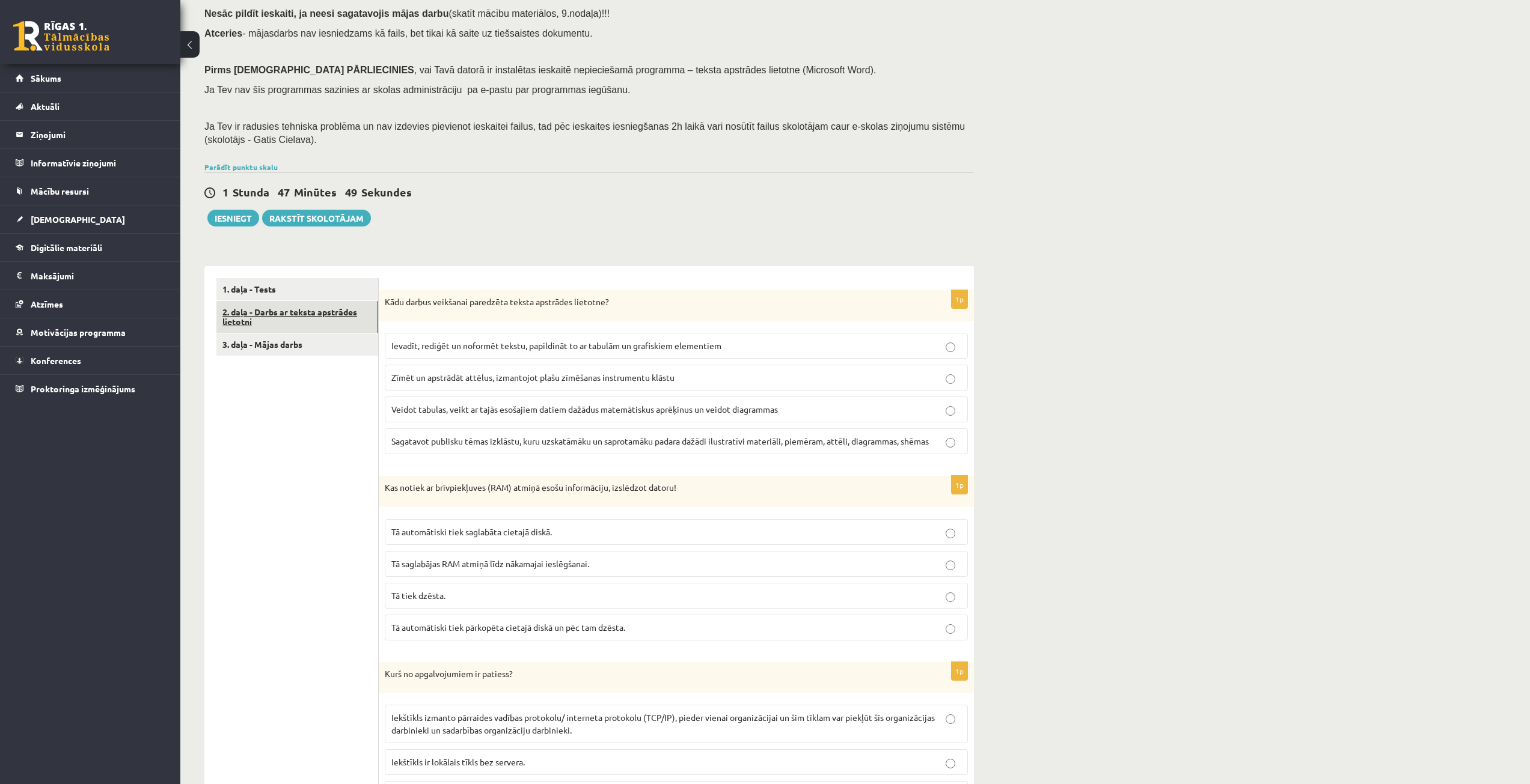
click at [287, 316] on link "2. daļa - Darbs ar teksta apstrādes lietotni" at bounding box center [297, 317] width 162 height 32
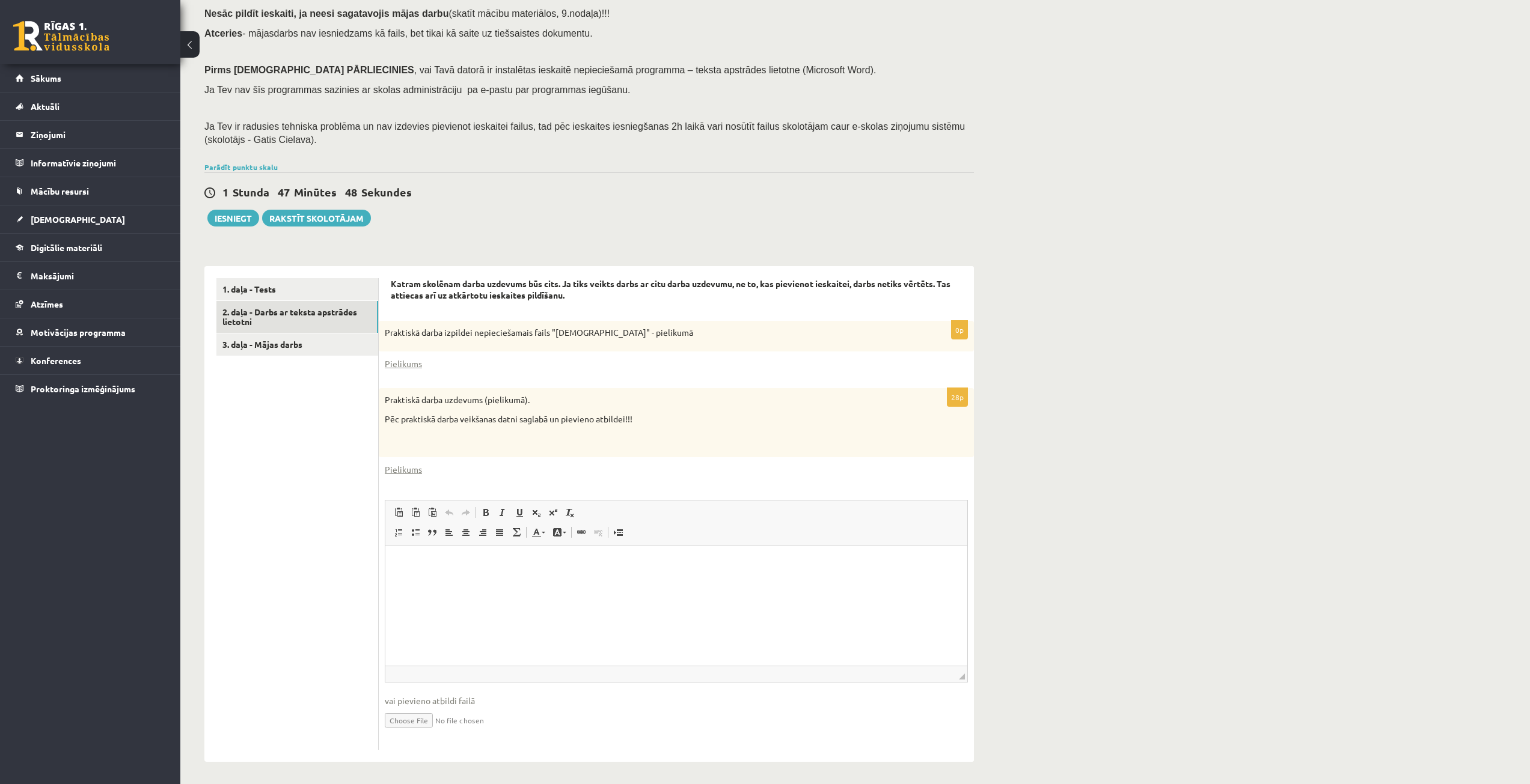
scroll to position [0, 0]
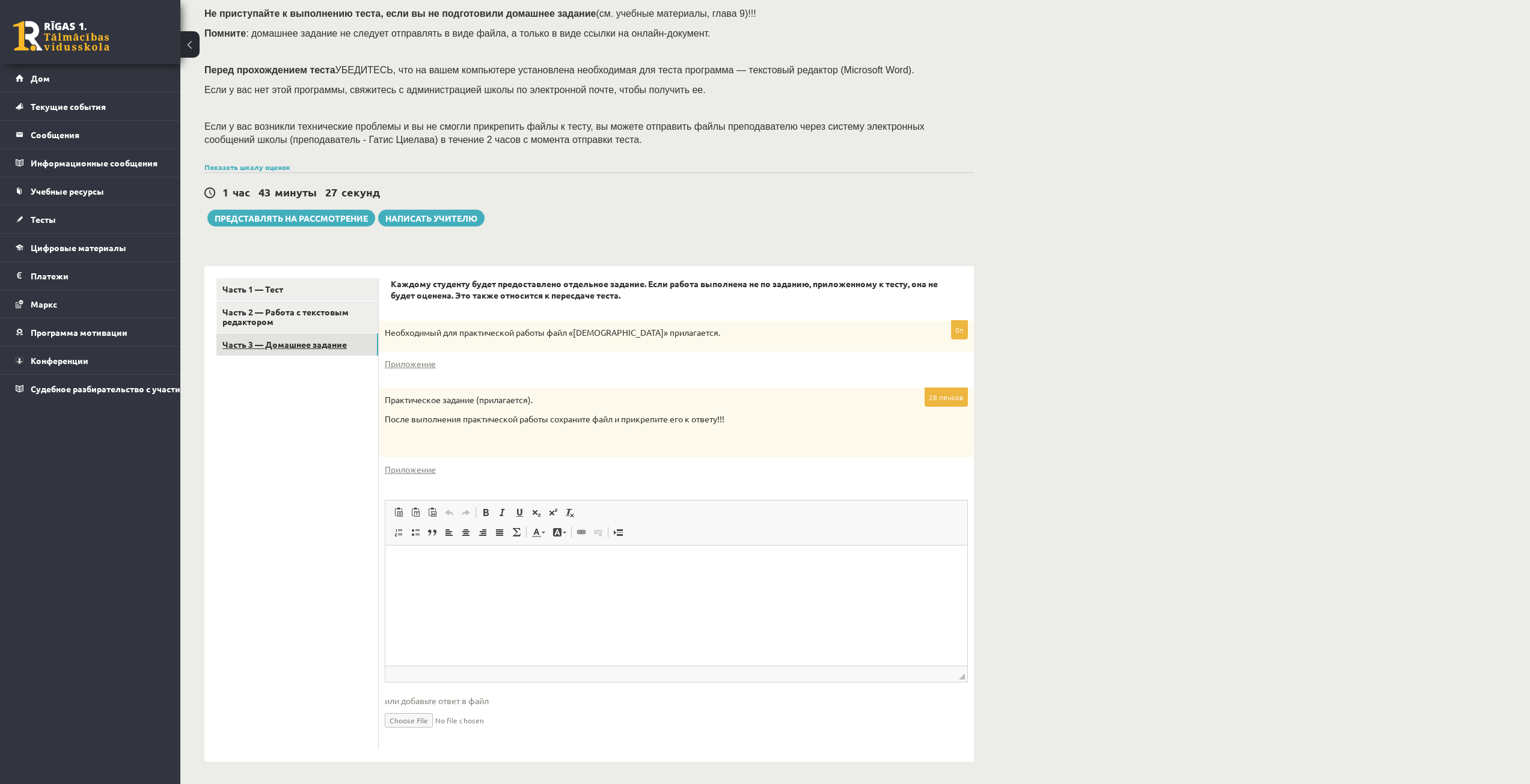
click at [328, 343] on font "Часть 3 — Домашнее задание" at bounding box center [285, 344] width 125 height 11
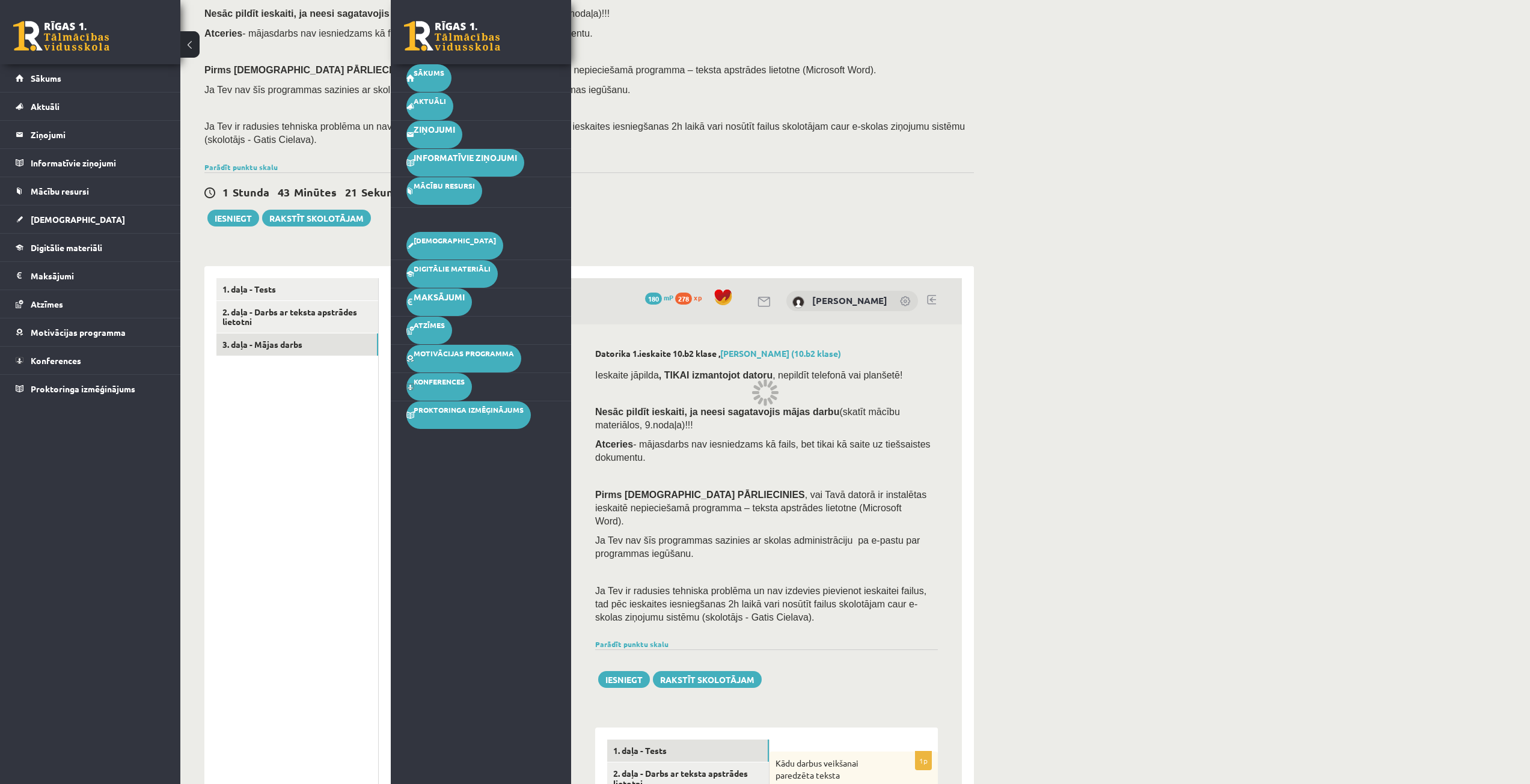
drag, startPoint x: 1134, startPoint y: 246, endPoint x: 1111, endPoint y: 270, distance: 33.2
click at [298, 319] on link "2. daļa - Darbs ar teksta apstrādes lietotni" at bounding box center [297, 317] width 162 height 32
click at [261, 284] on link "1. daļa - Tests" at bounding box center [297, 290] width 162 height 23
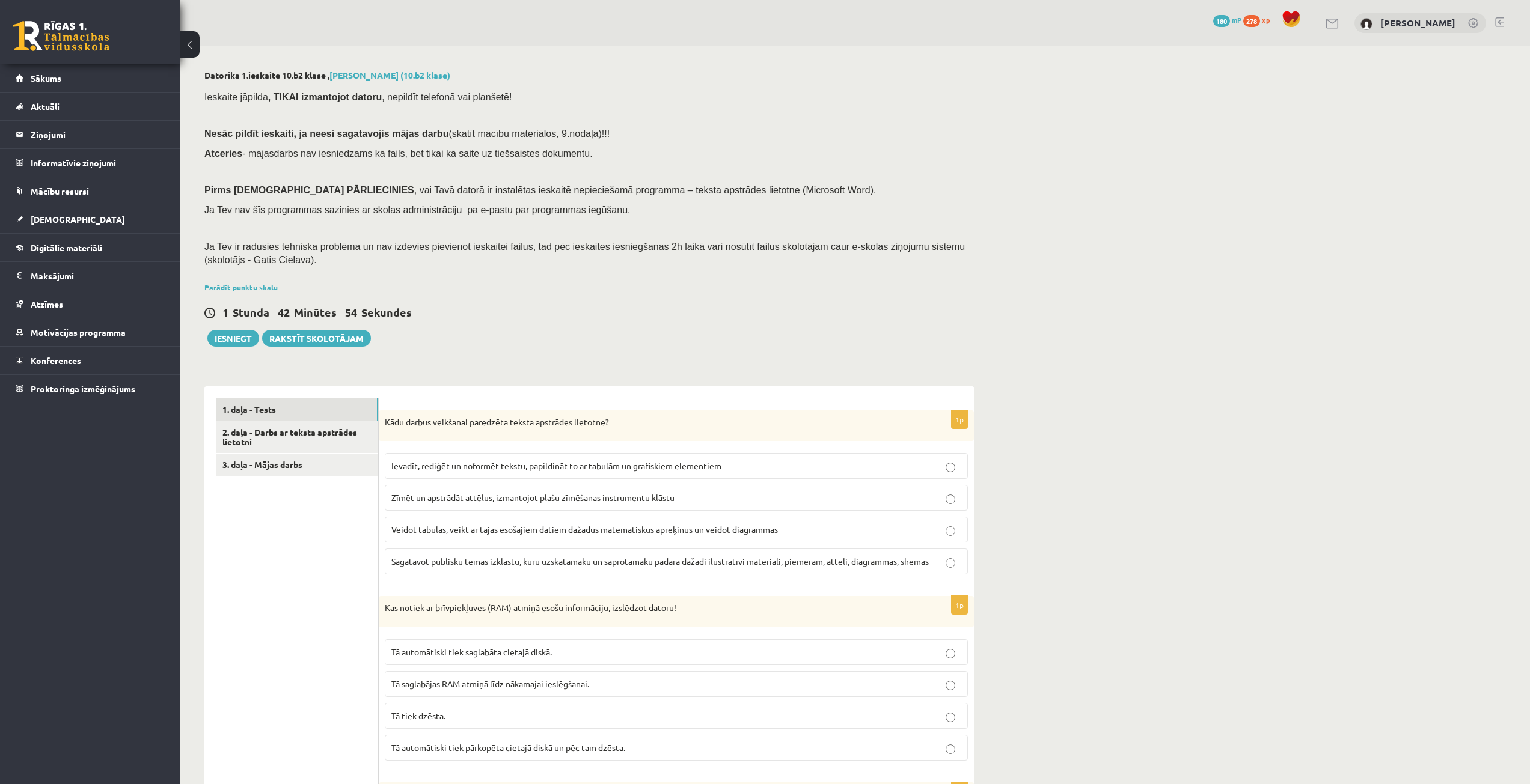
scroll to position [120, 0]
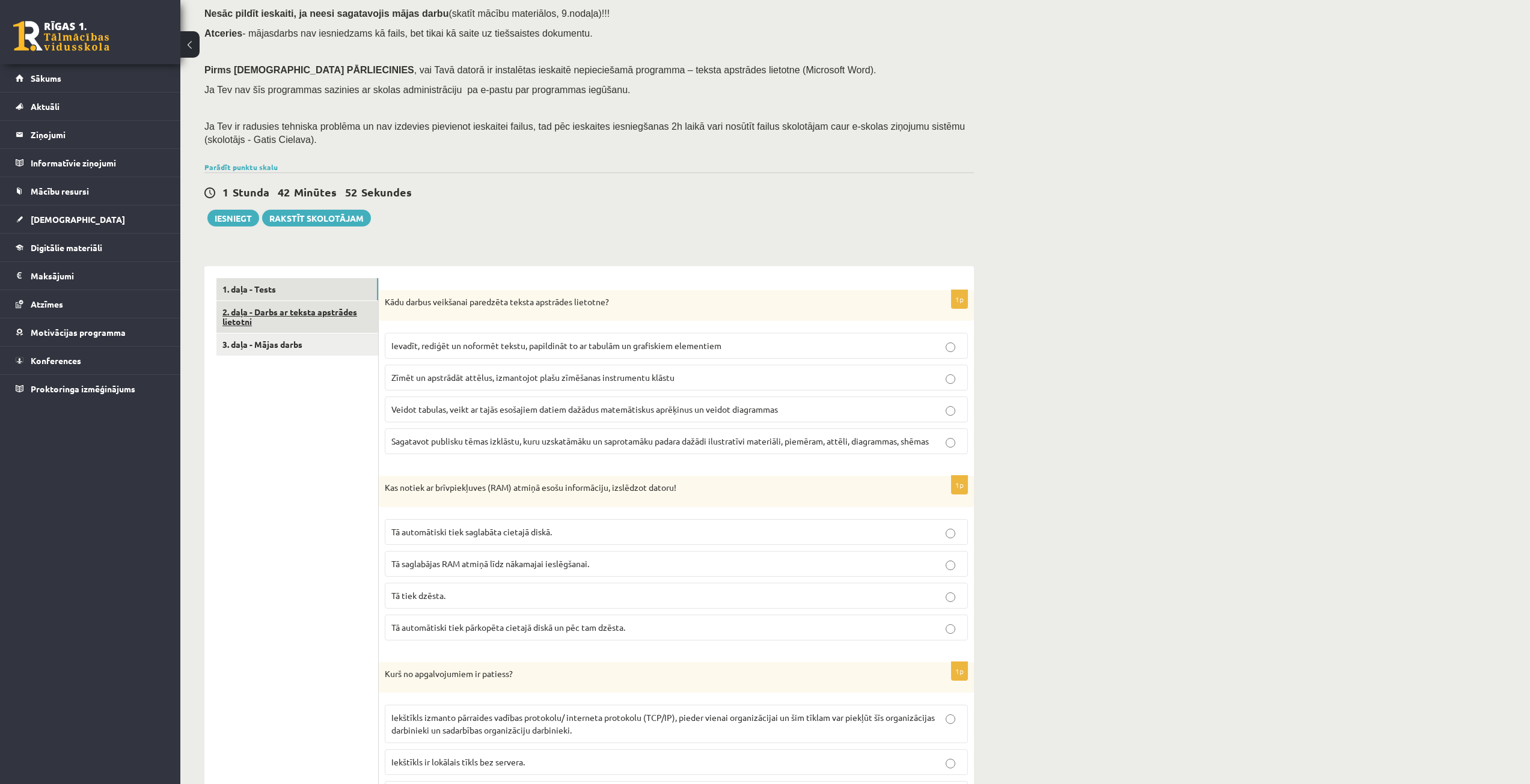
click at [355, 312] on link "2. daļa - Darbs ar teksta apstrādes lietotni" at bounding box center [297, 317] width 162 height 32
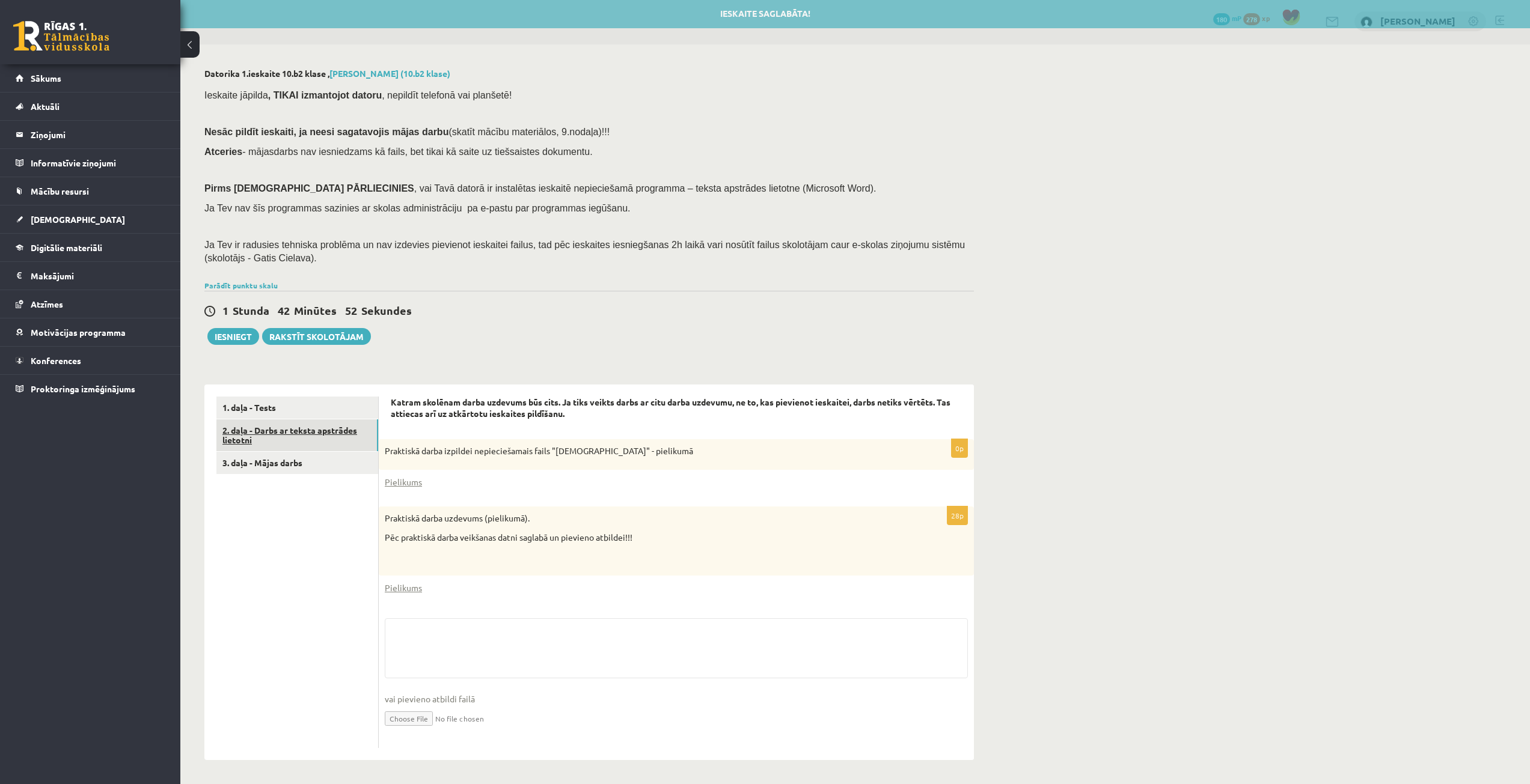
scroll to position [3, 0]
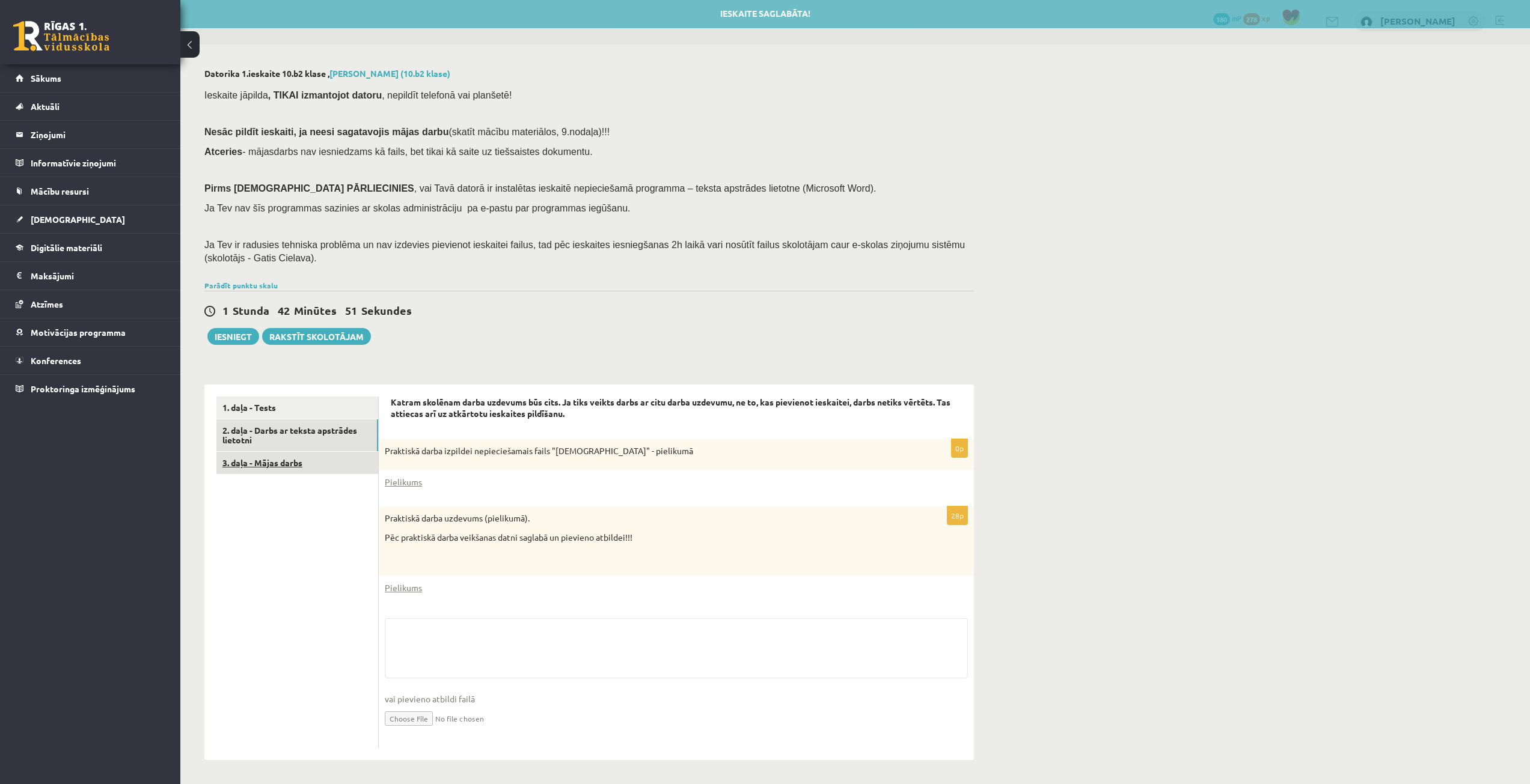
click at [321, 459] on link "3. daļa - Mājas darbs" at bounding box center [297, 463] width 162 height 23
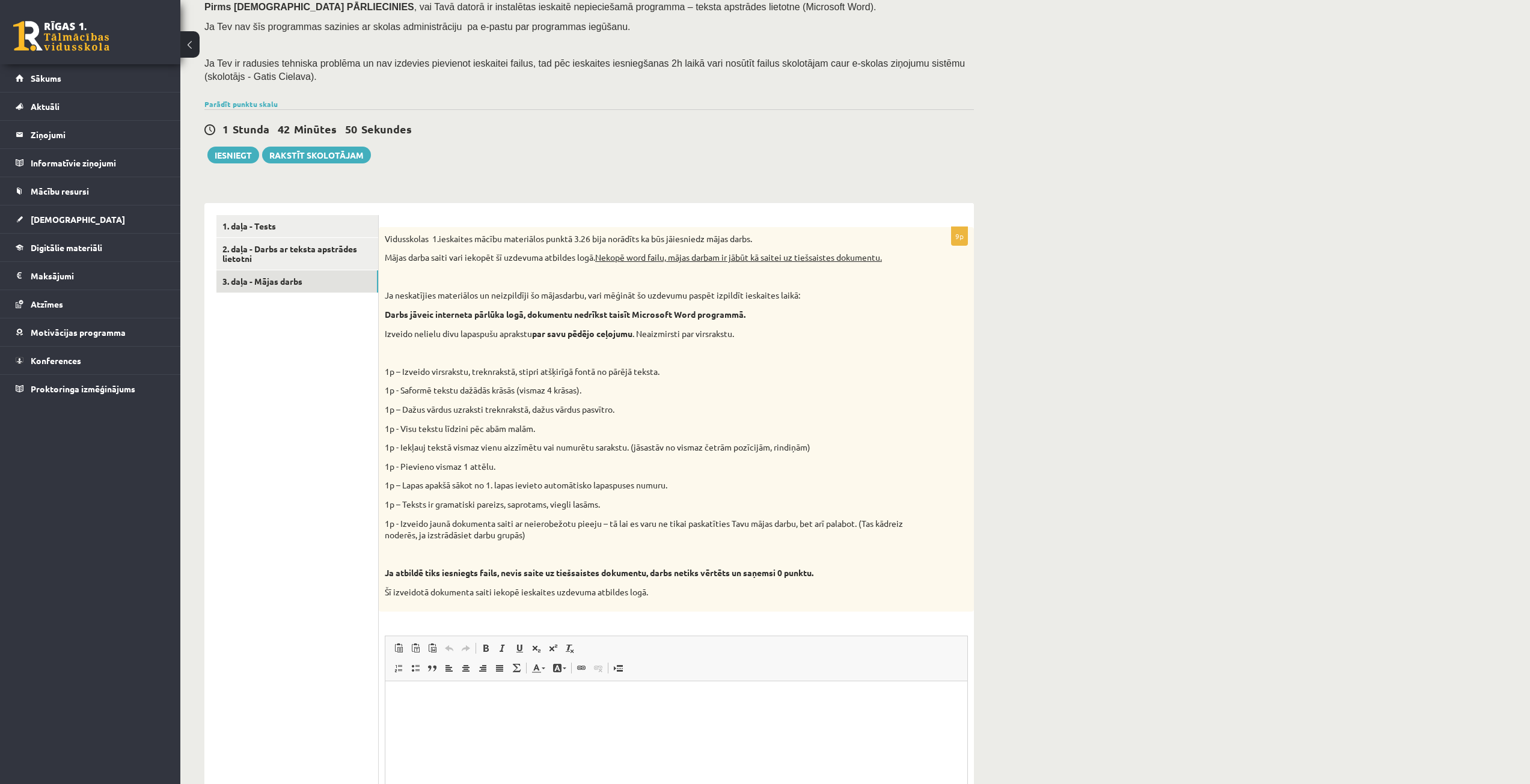
scroll to position [0, 0]
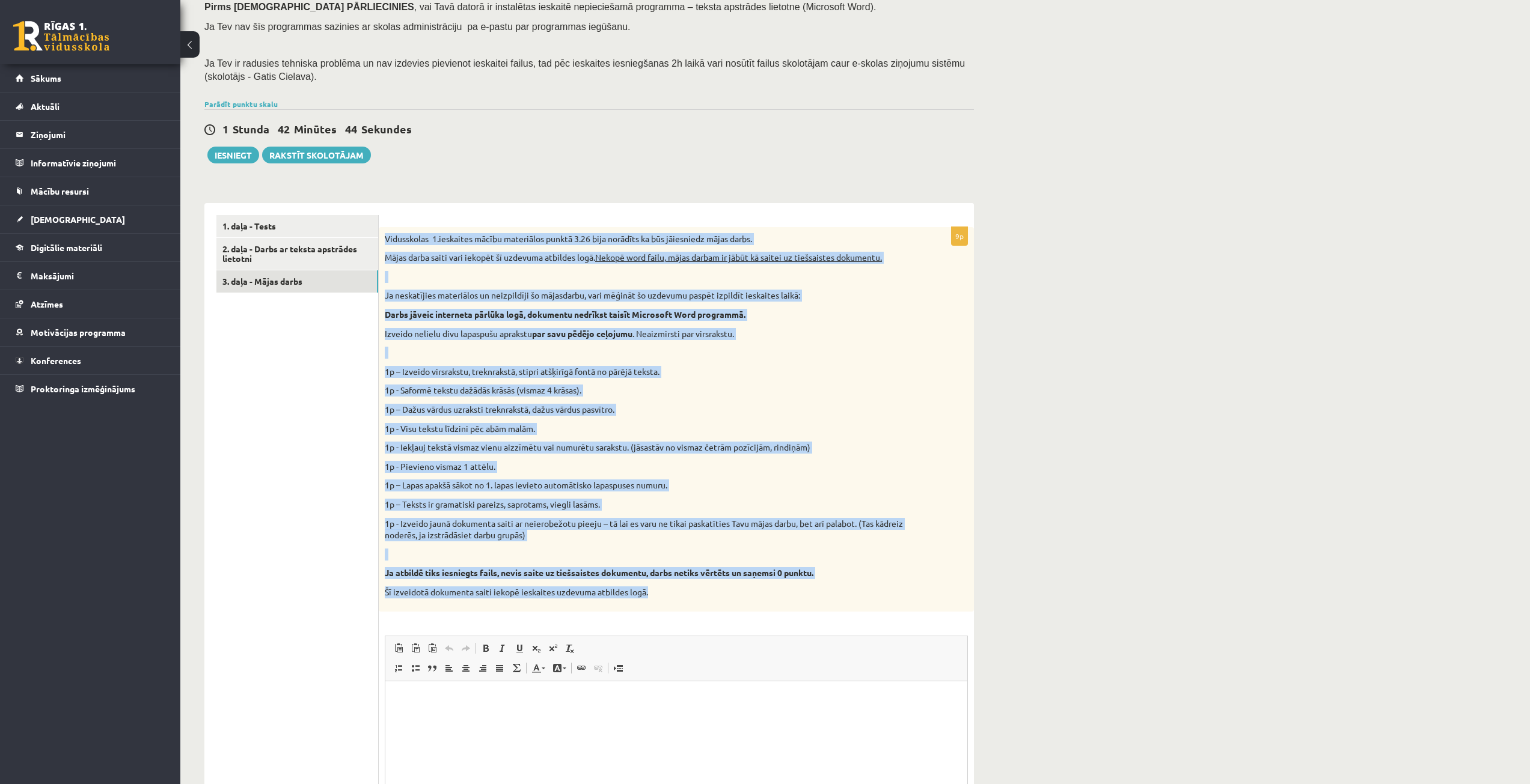
drag, startPoint x: 384, startPoint y: 239, endPoint x: 728, endPoint y: 593, distance: 493.6
click at [728, 593] on div "Vidusskolas 1.ieskaites mācību materiālos punktā 3.26 bija norādīts ka būs jāie…" at bounding box center [676, 420] width 595 height 384
copy div "Loremipsumd 3.sitametco adipis elitseddoe tempor 9.36 inci utlabore et dol magn…"
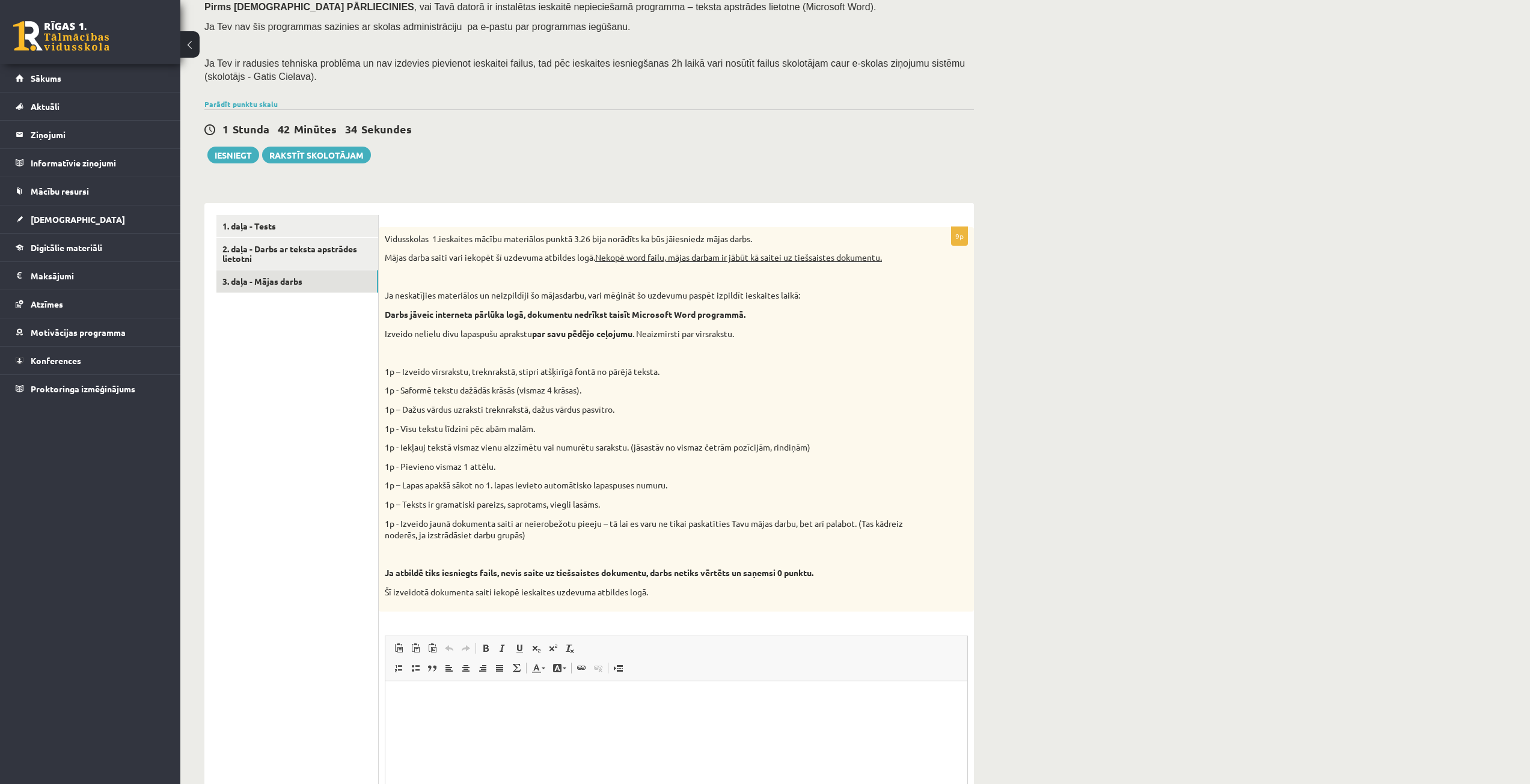
drag, startPoint x: 1352, startPoint y: 48, endPoint x: 1366, endPoint y: 3, distance: 47.1
click at [1352, 45] on div "Datorika 1.ieskaite 10.b2 klase , [PERSON_NAME] (10.b2 klase) Ieskaite jāpilda …" at bounding box center [855, 392] width 1350 height 1059
